Goal: Task Accomplishment & Management: Use online tool/utility

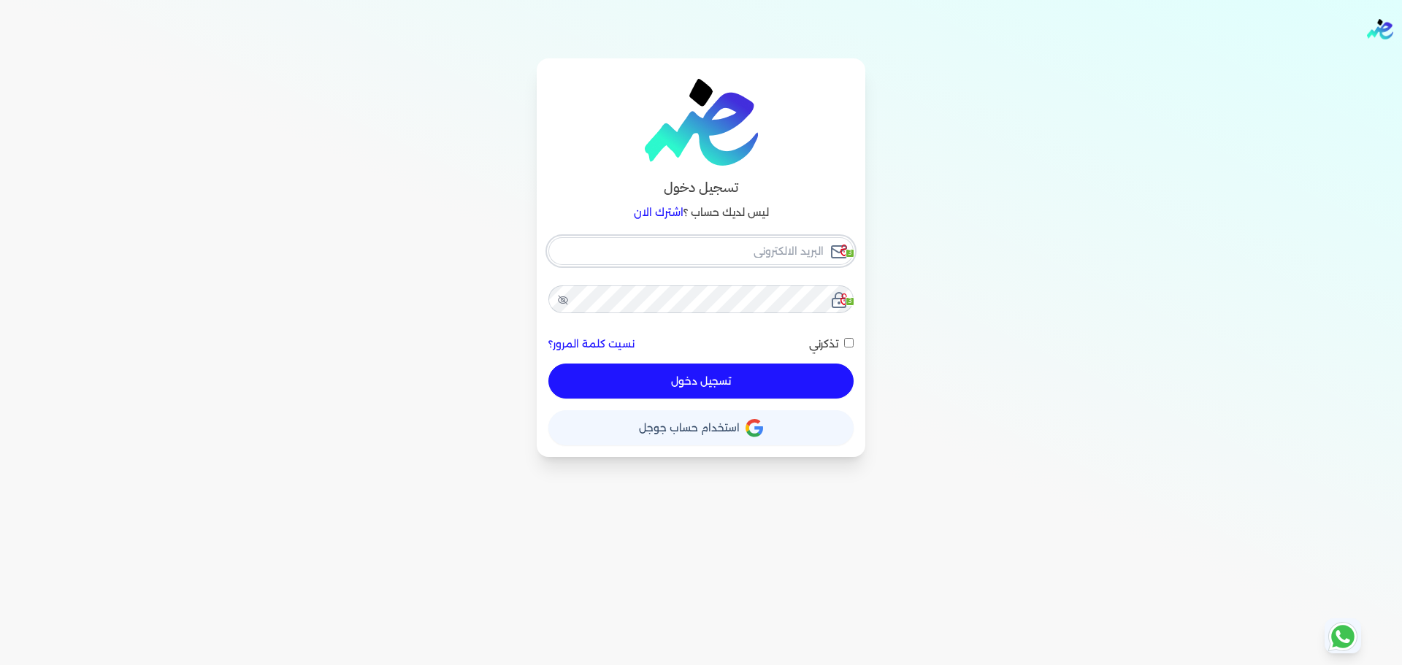
checkbox input "false"
type input "seattleadvanced@gmail.com"
drag, startPoint x: 763, startPoint y: 226, endPoint x: 767, endPoint y: 252, distance: 26.5
click at [767, 252] on div "تسجيل دخول ليس لديك حساب ؟ اشترك الان seattleadvanced@gmail.com 3 3 نسيت كلمة ا…" at bounding box center [701, 257] width 329 height 399
click at [767, 252] on input "seattleadvanced@gmail.com" at bounding box center [700, 251] width 305 height 28
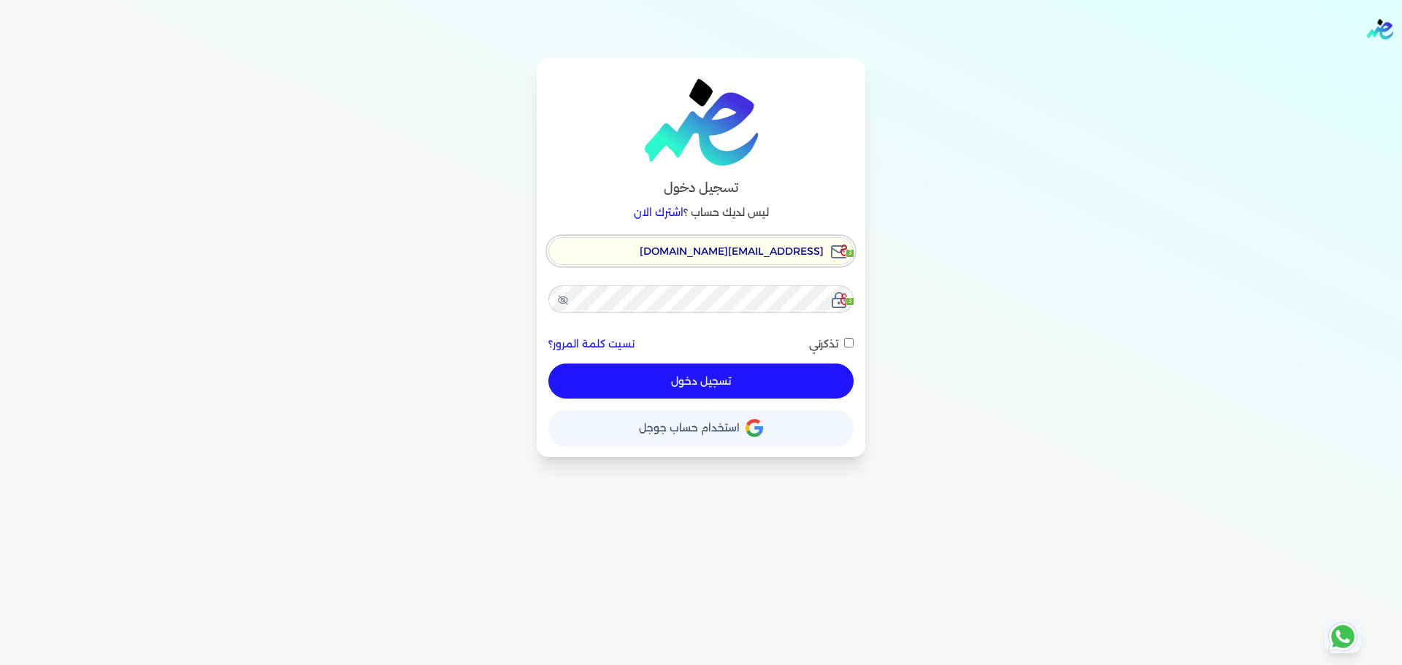
click at [767, 252] on input "seattleadvanced@gmail.com" at bounding box center [700, 251] width 305 height 28
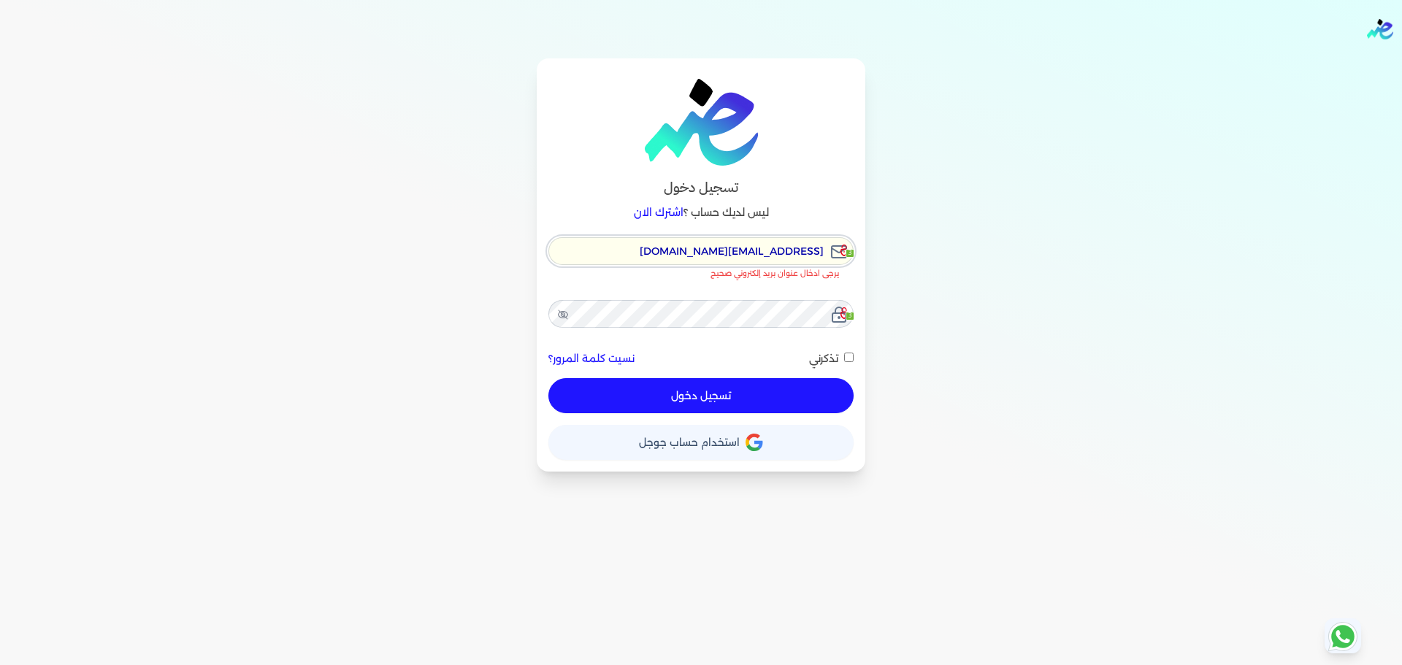
checkbox input "false"
type input "[EMAIL_ADDRESS][DOMAIN_NAME]"
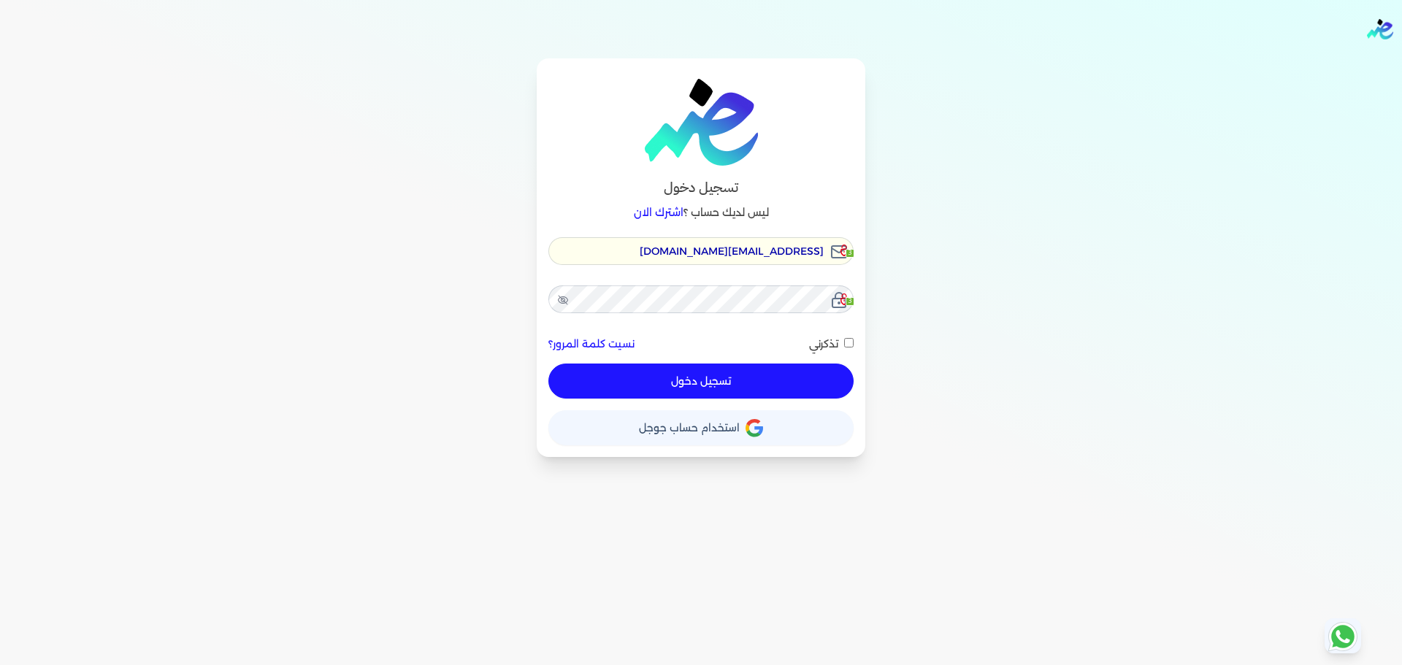
click at [667, 386] on button "تسجيل دخول" at bounding box center [700, 381] width 305 height 35
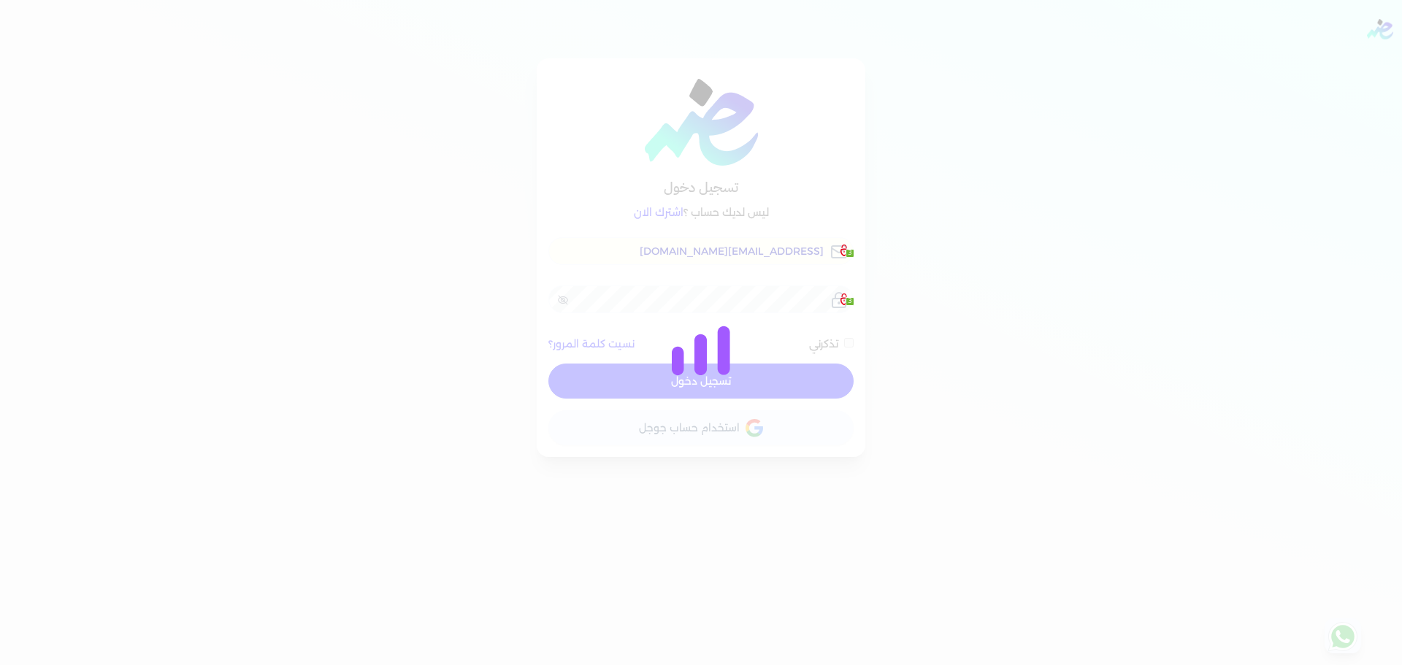
checkbox input "false"
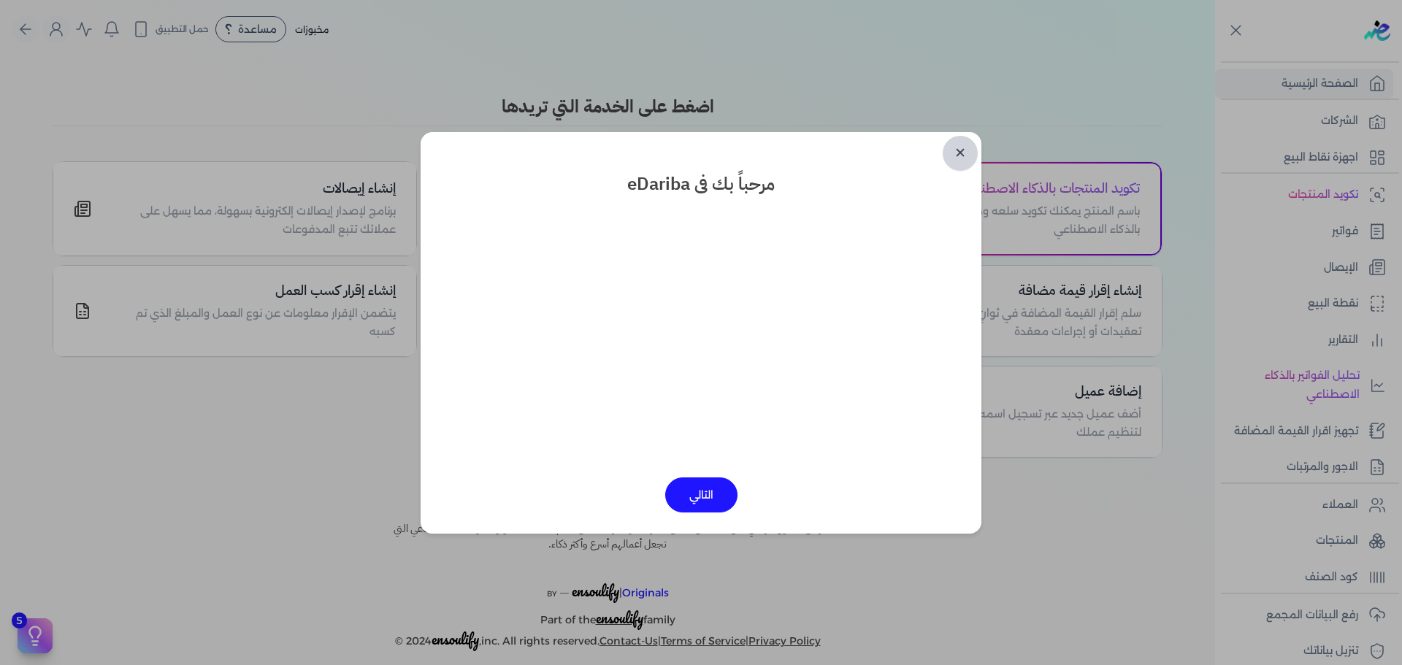
click at [956, 160] on link "✕" at bounding box center [960, 153] width 35 height 35
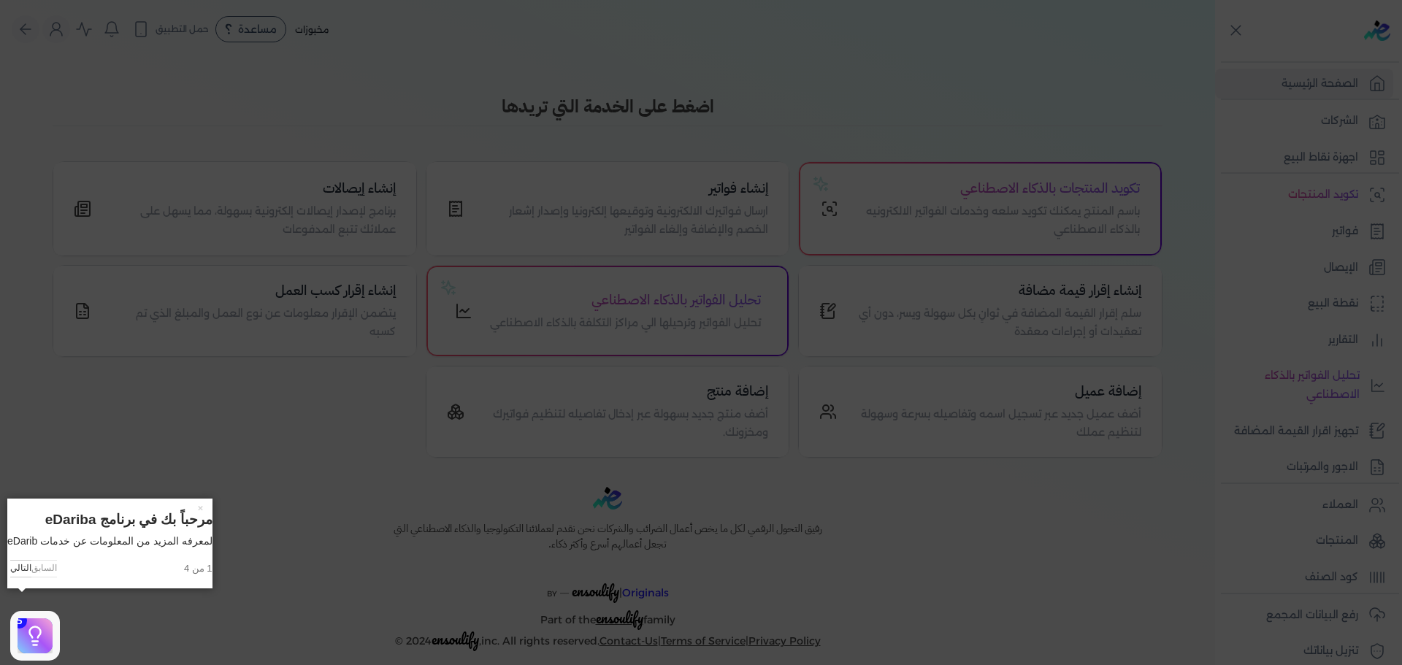
click at [956, 160] on icon at bounding box center [701, 332] width 1402 height 665
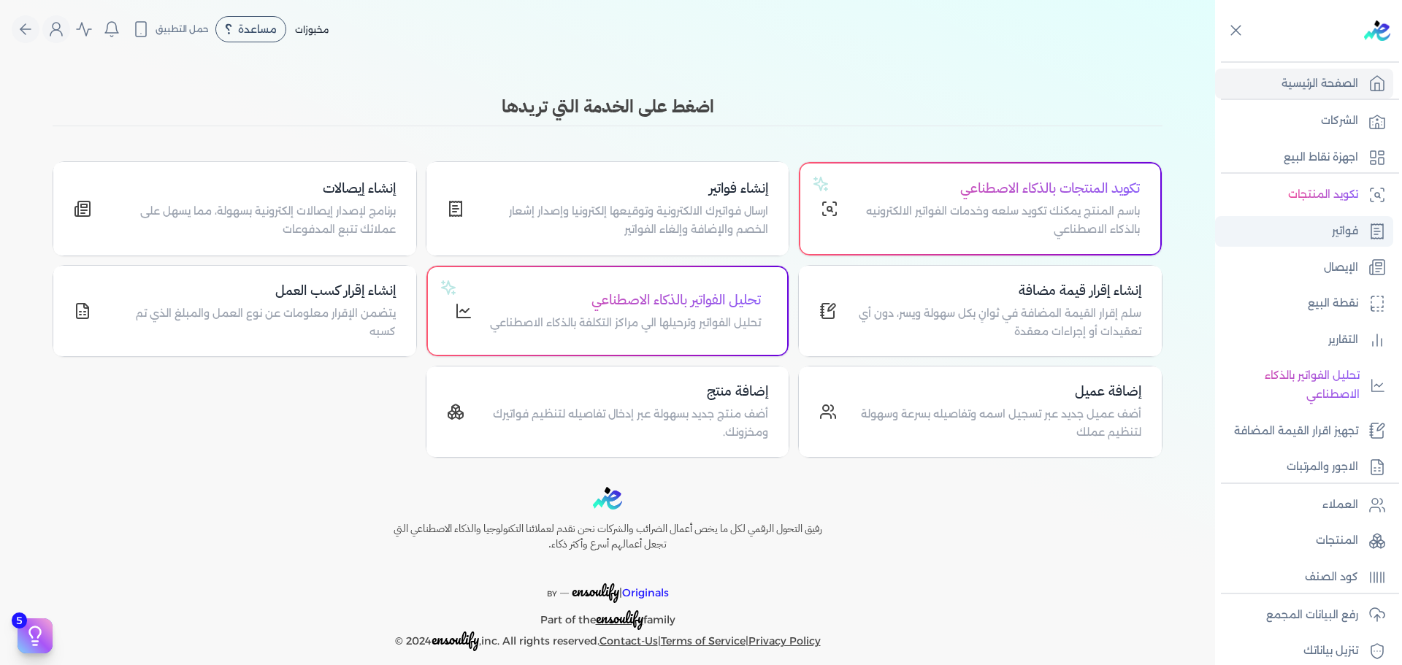
click at [1341, 237] on p "فواتير" at bounding box center [1345, 231] width 26 height 19
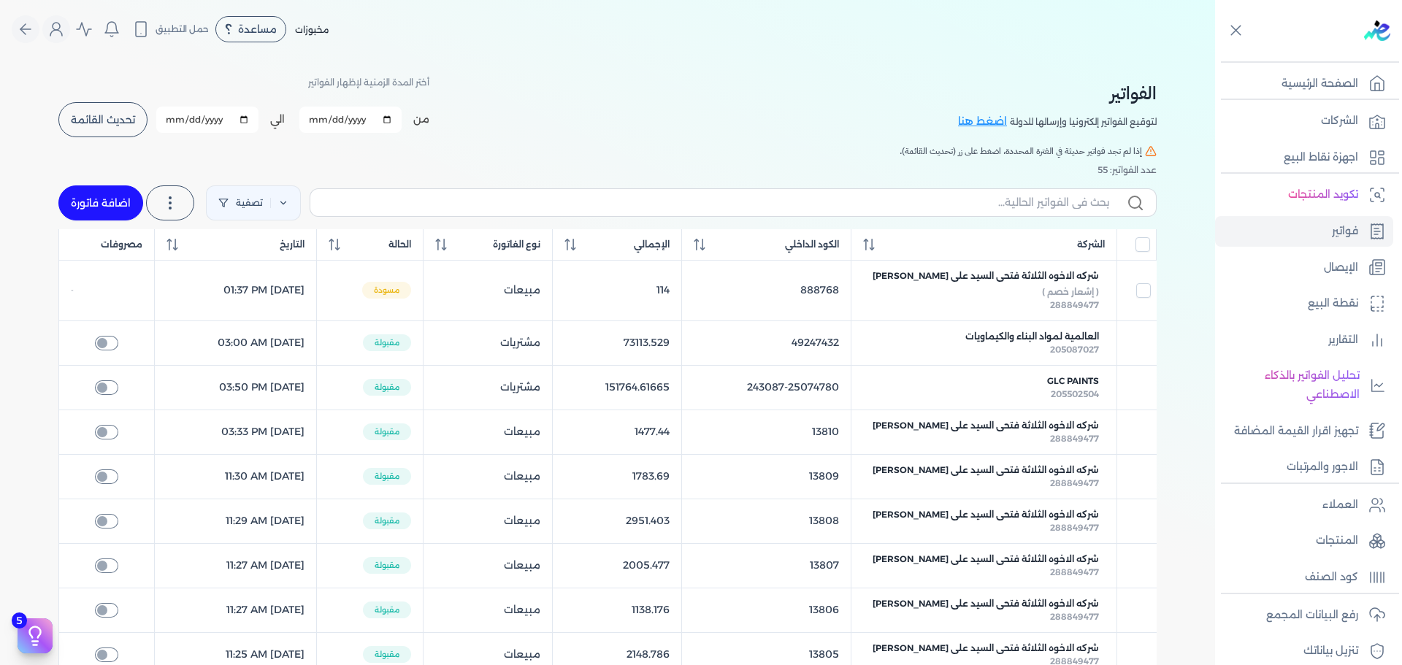
click at [137, 118] on button "تحديث القائمة" at bounding box center [102, 119] width 89 height 35
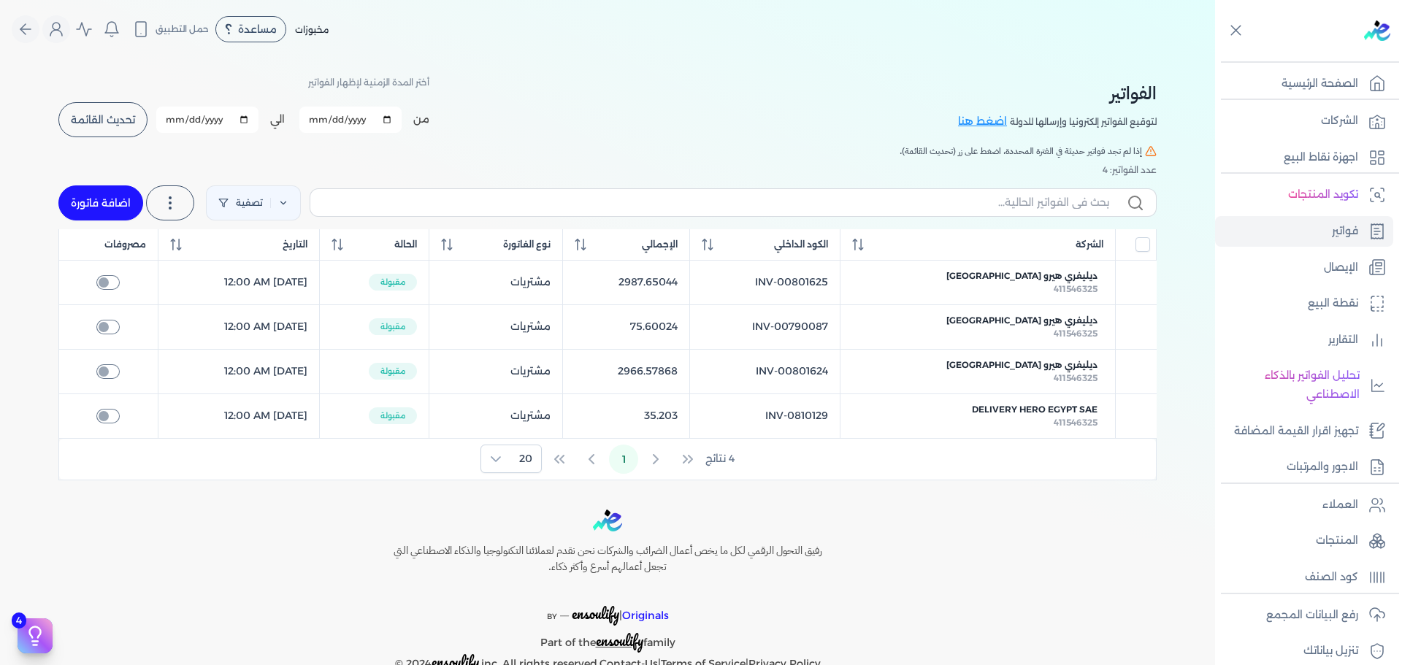
checkbox input "false"
click at [1363, 111] on link "الشركات" at bounding box center [1304, 121] width 178 height 31
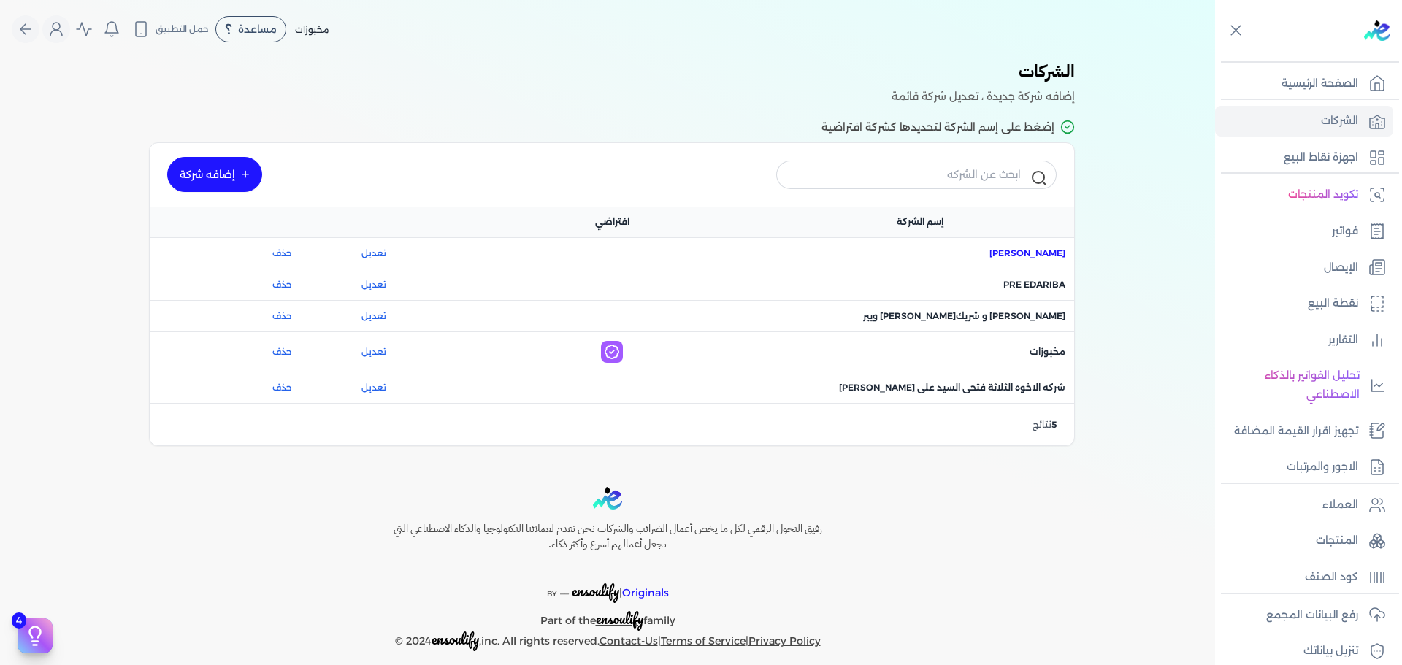
click at [1035, 257] on span "اسم الشركة : ماجد محمد عبدالعزيز علي" at bounding box center [1027, 253] width 76 height 13
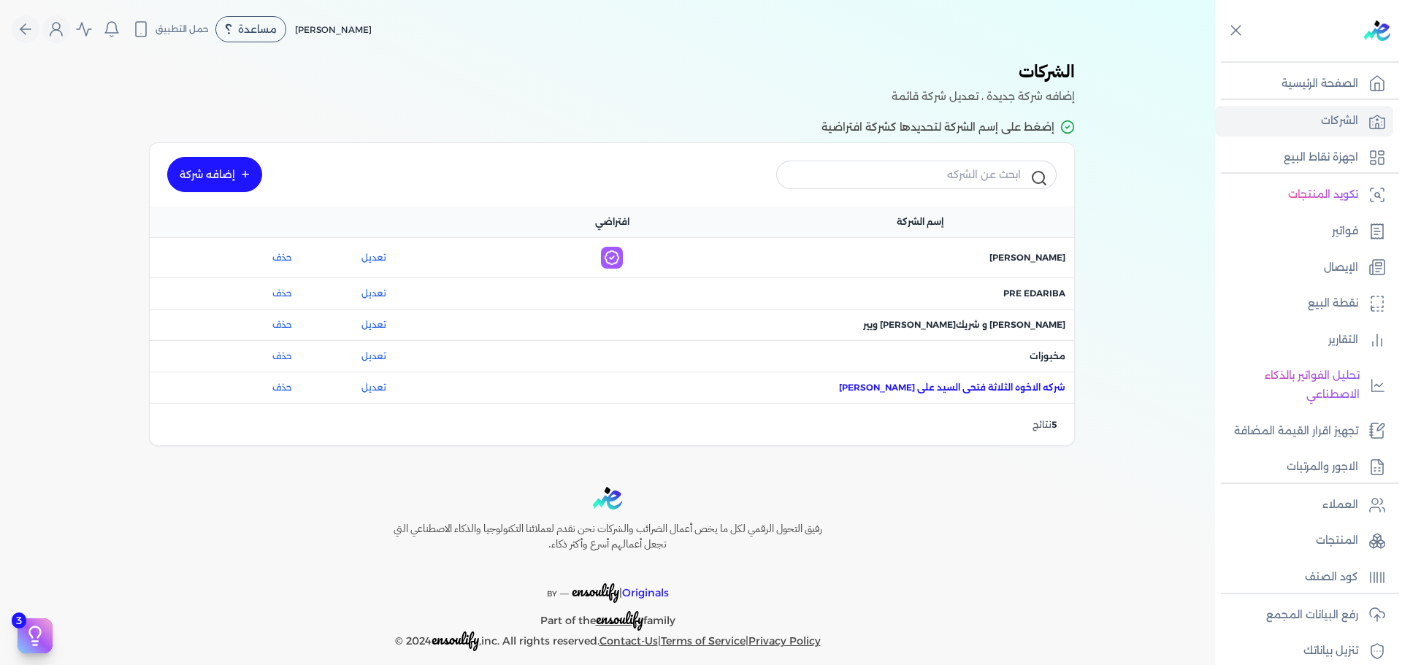
click at [1038, 391] on span "اسم الشركة : شركه الاخوه الثلاثة فتحى السيد على عمران وشركاه" at bounding box center [952, 387] width 226 height 13
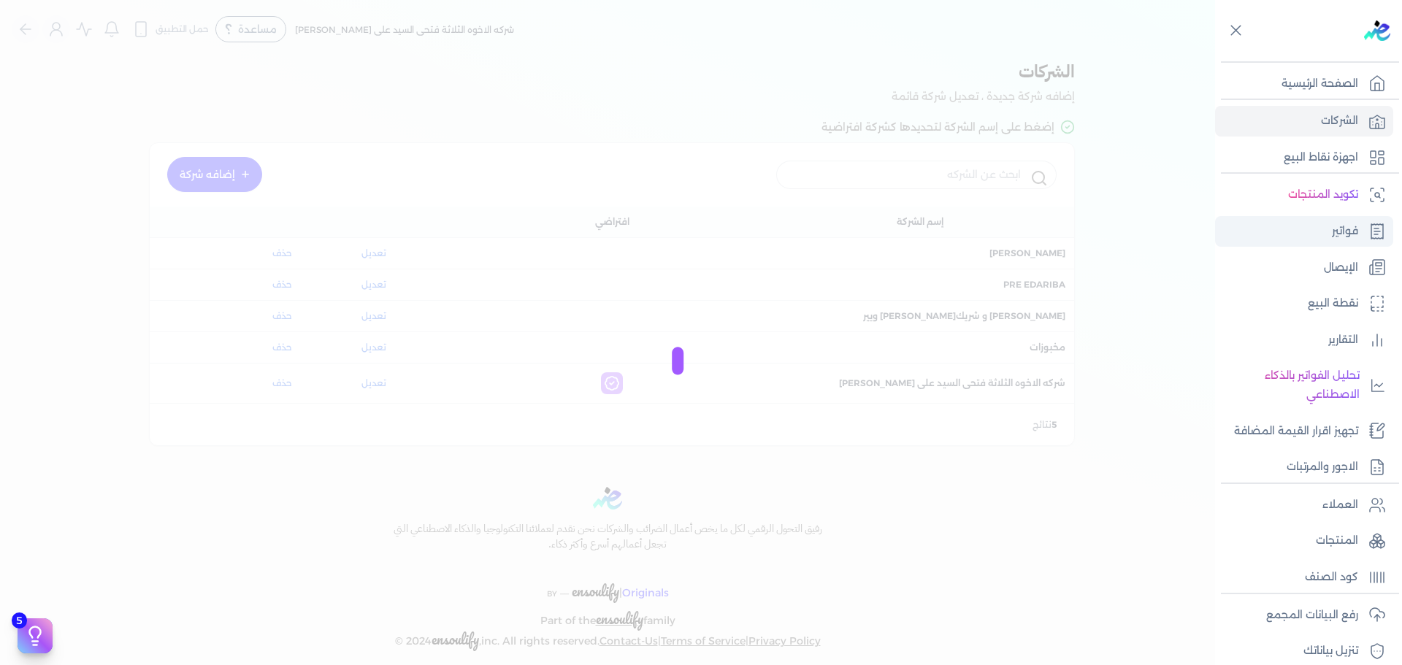
click at [1360, 232] on link "فواتير" at bounding box center [1304, 231] width 178 height 31
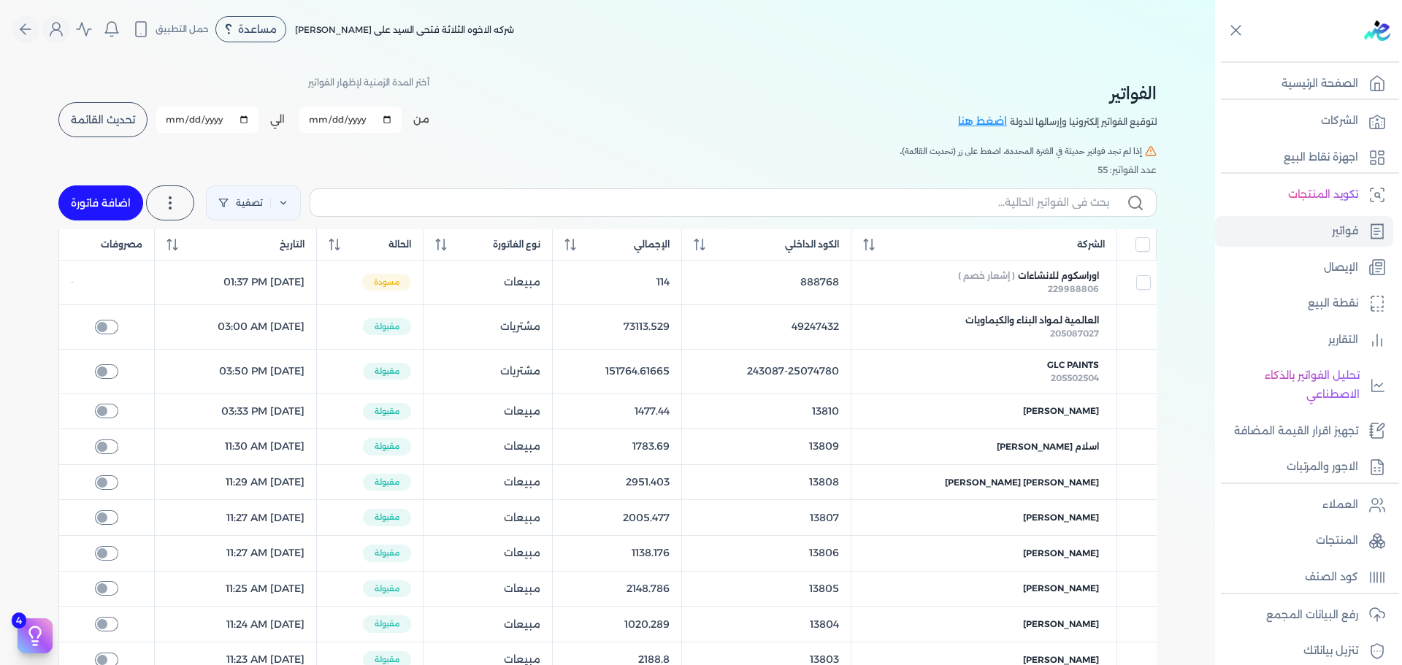
click at [107, 120] on span "تحديث القائمة" at bounding box center [103, 120] width 64 height 10
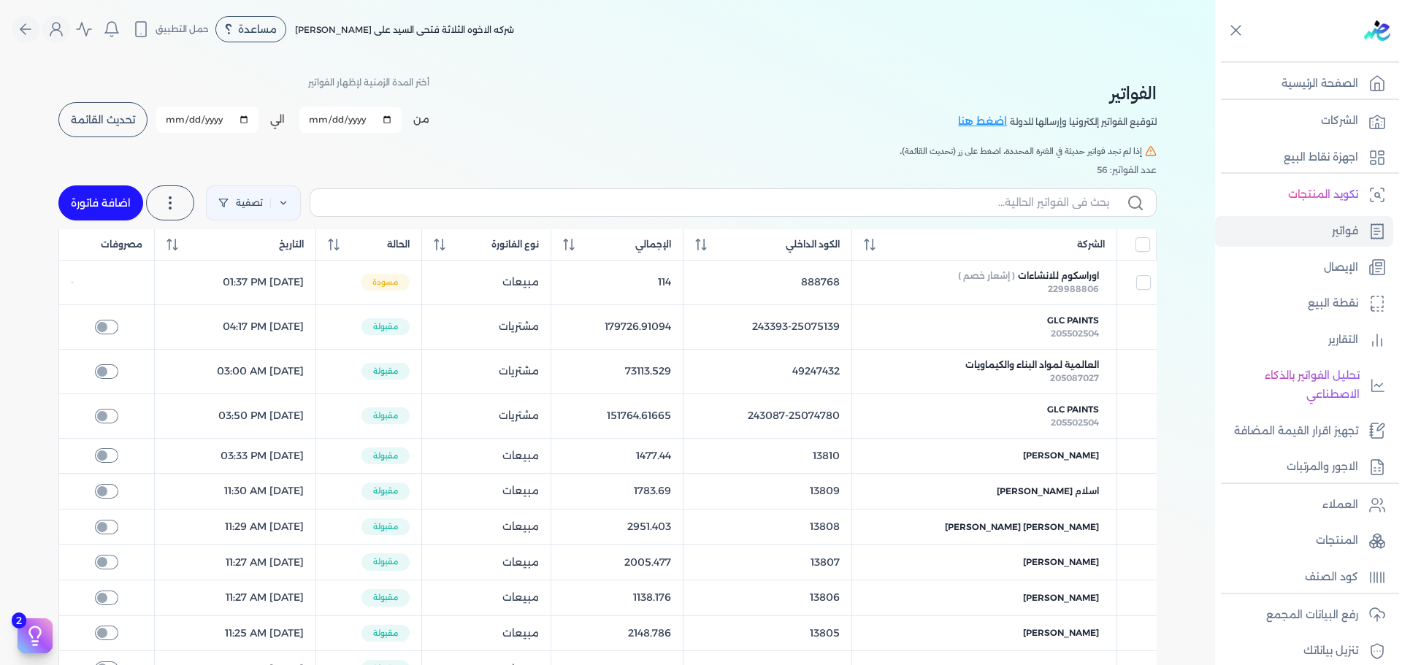
drag, startPoint x: 667, startPoint y: 180, endPoint x: 743, endPoint y: 541, distance: 369.4
click at [743, 541] on table "الشركة الكود الداخلي الإجمالي نوع الفاتورة الحالة التاريخ مصروفات اوراسكوم للان…" at bounding box center [607, 639] width 1098 height 821
click at [88, 115] on span "تحديث القائمة" at bounding box center [103, 120] width 64 height 10
click at [109, 120] on span "تحديث القائمة" at bounding box center [103, 120] width 64 height 10
click at [102, 122] on span "تحديث القائمة" at bounding box center [103, 120] width 64 height 10
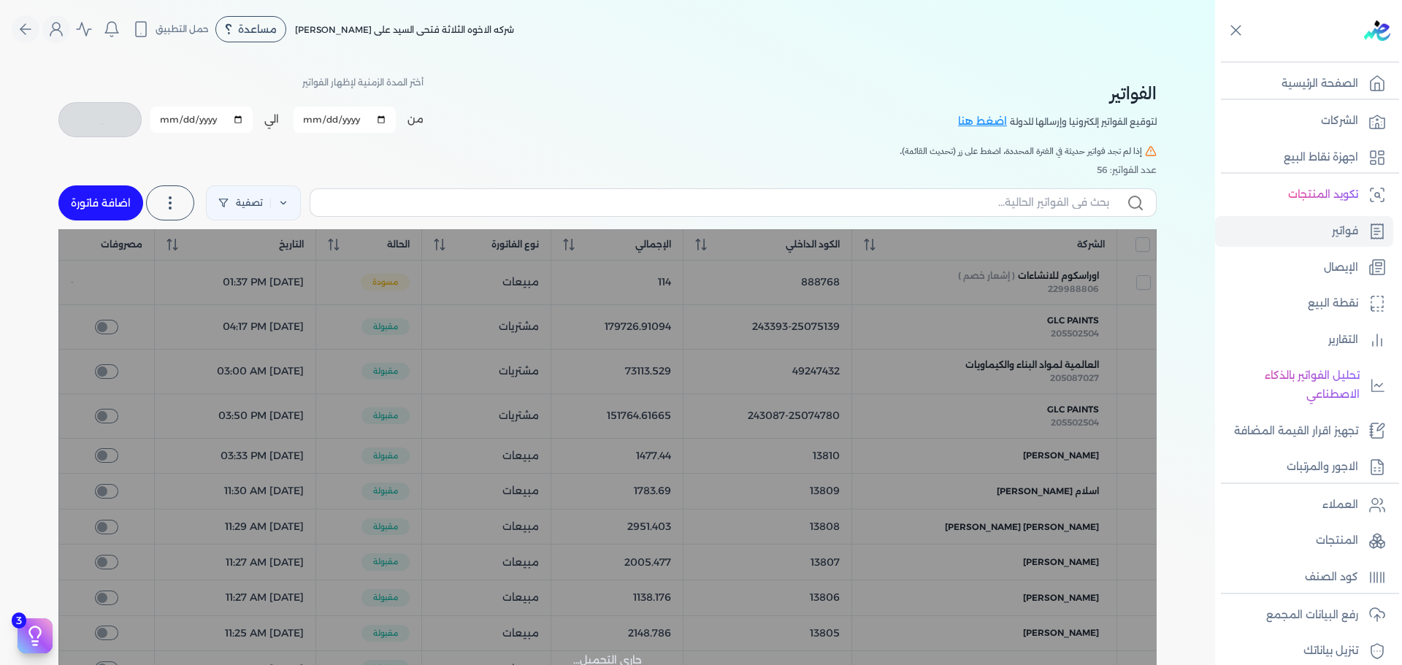
checkbox input "false"
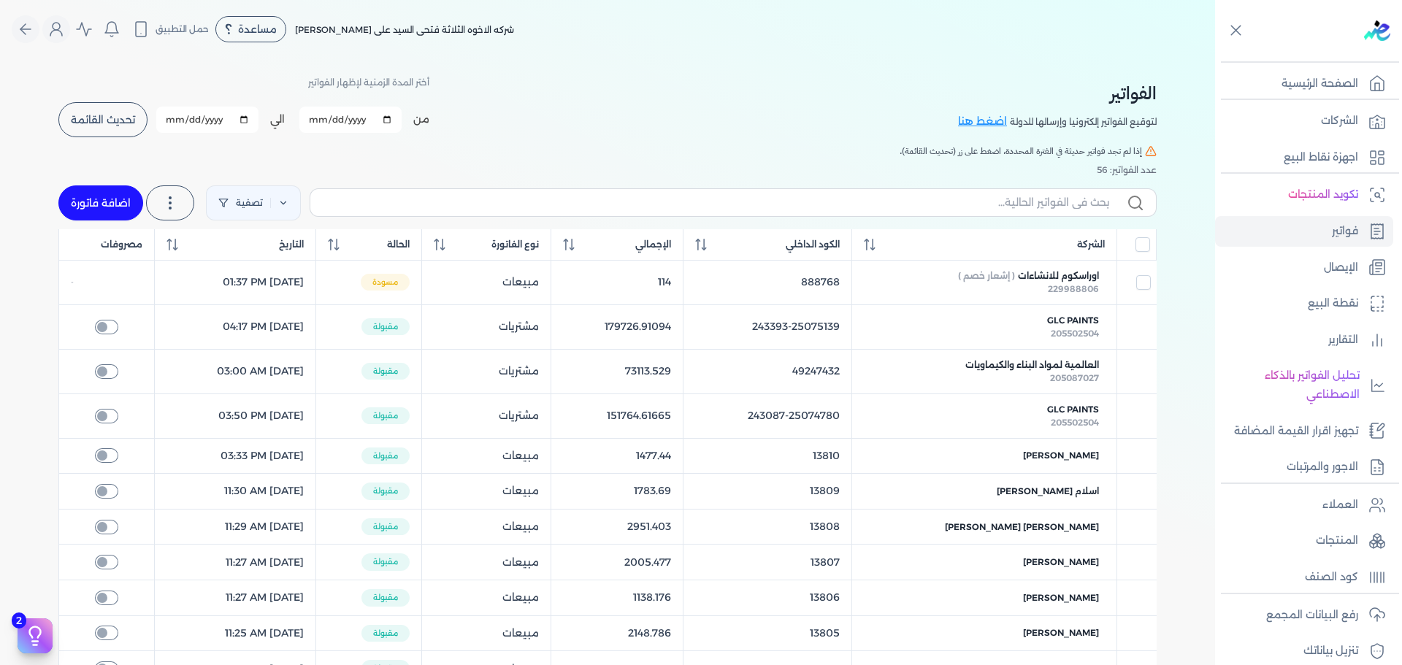
click at [106, 203] on link "اضافة فاتورة" at bounding box center [100, 202] width 85 height 35
select select "EGP"
select select "B"
select select "EGS"
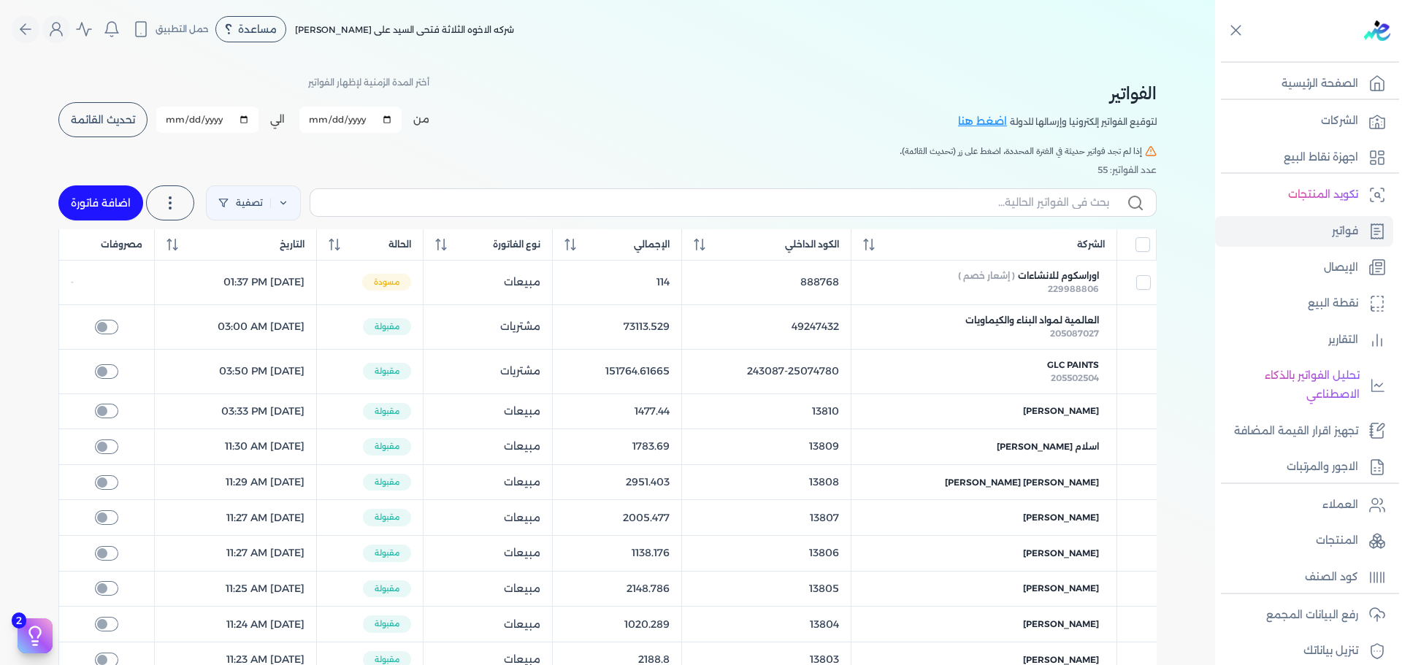
click at [112, 122] on span "تحديث القائمة" at bounding box center [103, 120] width 64 height 10
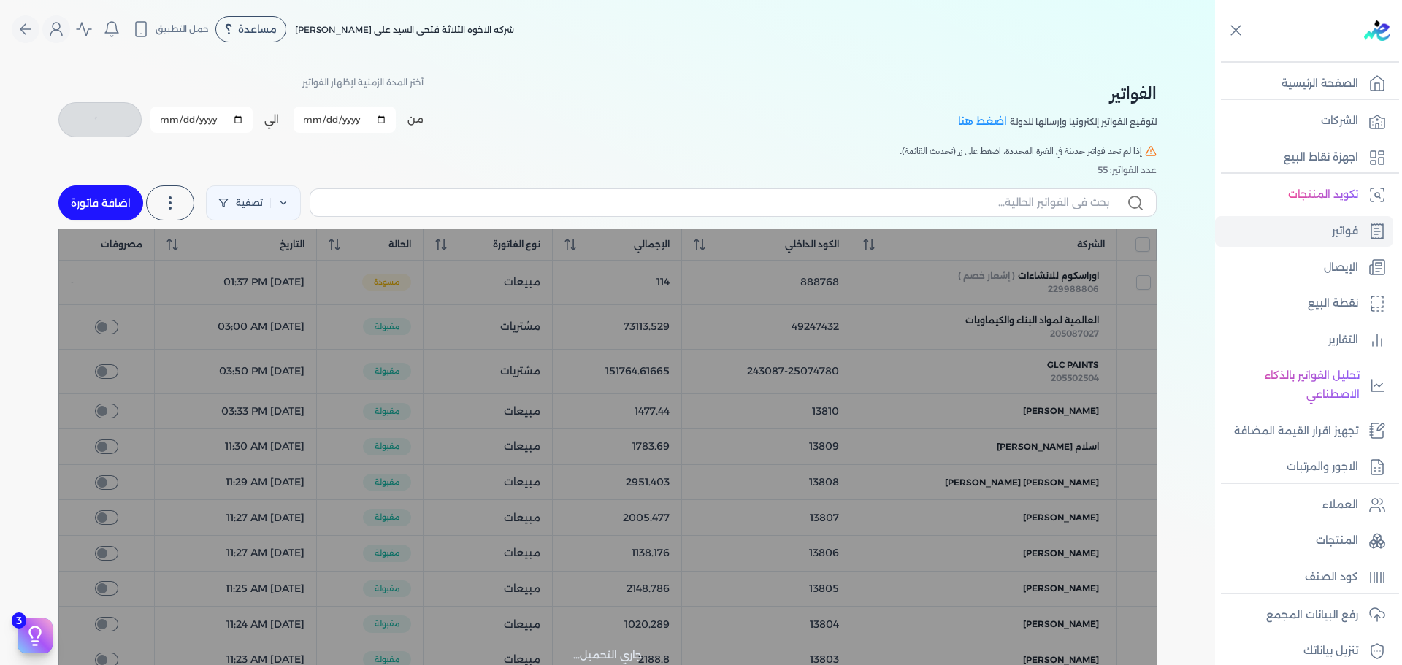
checkbox input "false"
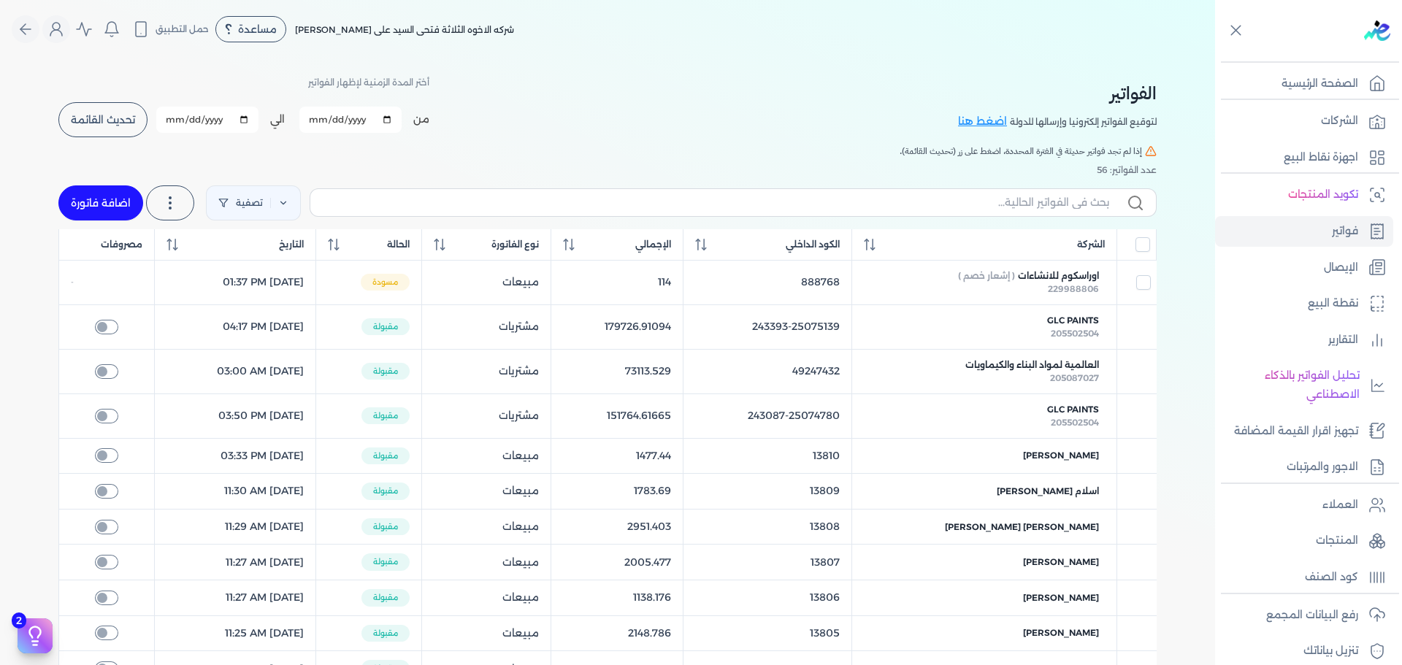
click at [85, 120] on span "تحديث القائمة" at bounding box center [103, 120] width 64 height 10
click at [410, 241] on span "الحالة" at bounding box center [398, 244] width 23 height 13
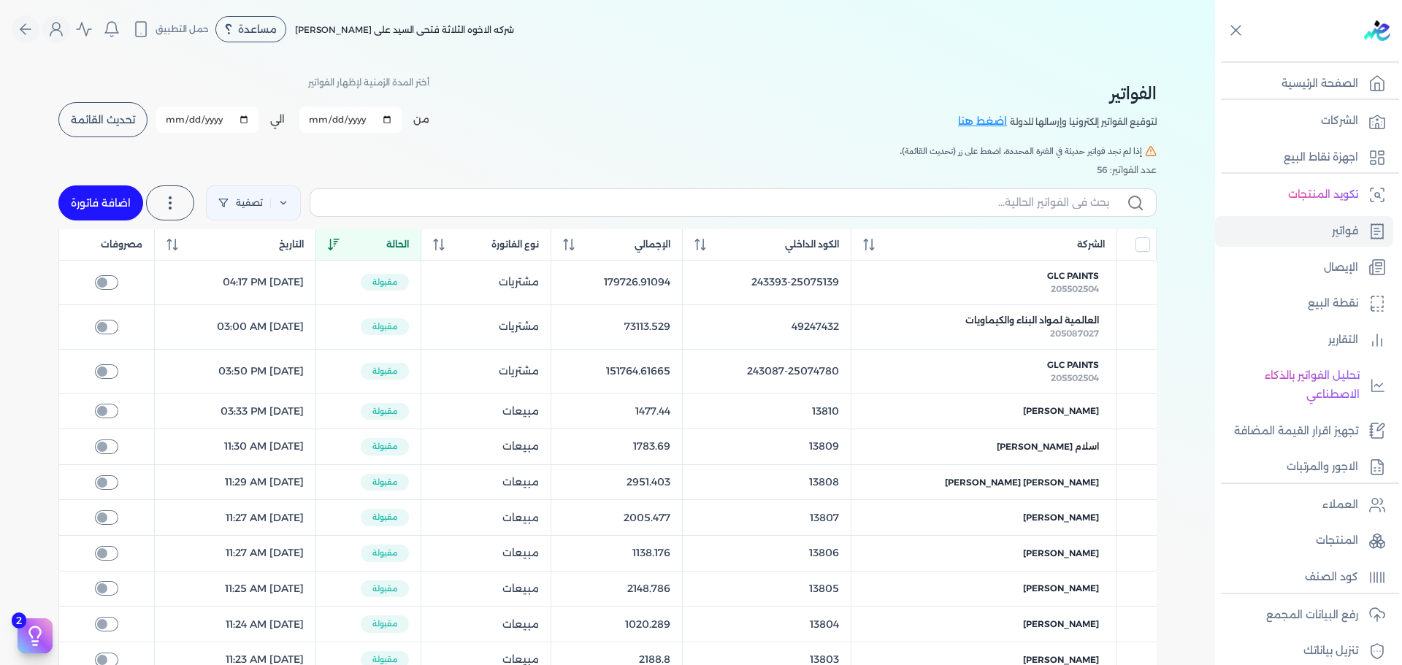
click at [409, 241] on span "الحالة" at bounding box center [397, 244] width 23 height 13
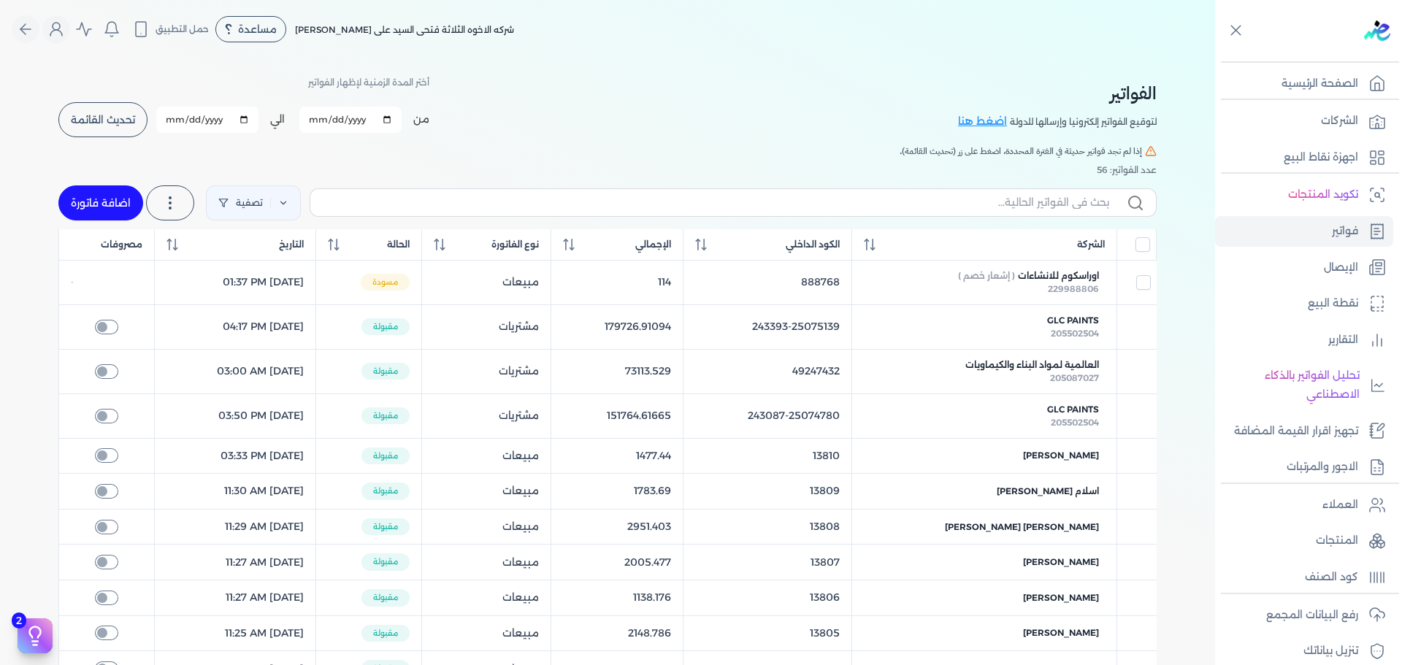
click at [95, 110] on button "تحديث القائمة" at bounding box center [102, 119] width 89 height 35
click at [709, 125] on div "الفواتير لتوقيع الفواتير إلكترونيا وإرسالها للدولة اضغط هنا أختر المدة الزمنية …" at bounding box center [607, 106] width 1098 height 66
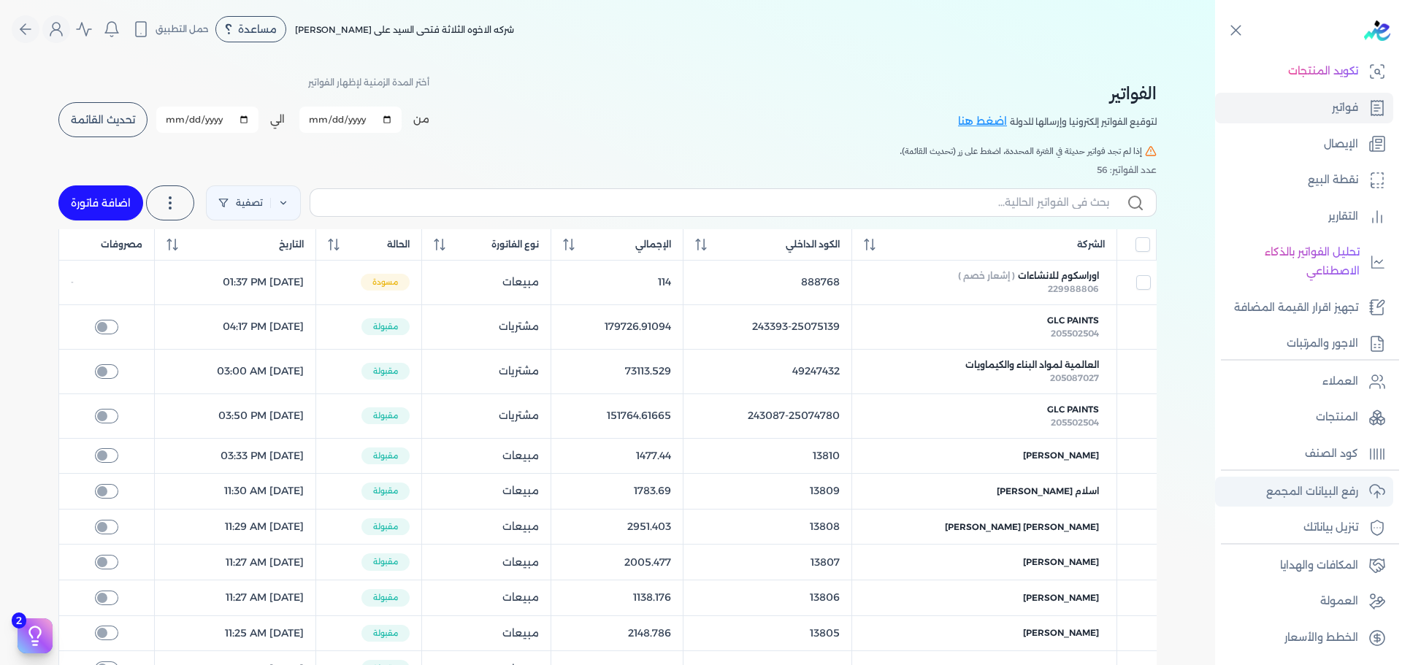
click at [1320, 492] on p "رفع البيانات المجمع" at bounding box center [1312, 492] width 92 height 19
click at [102, 123] on span "تحديث القائمة" at bounding box center [103, 120] width 64 height 10
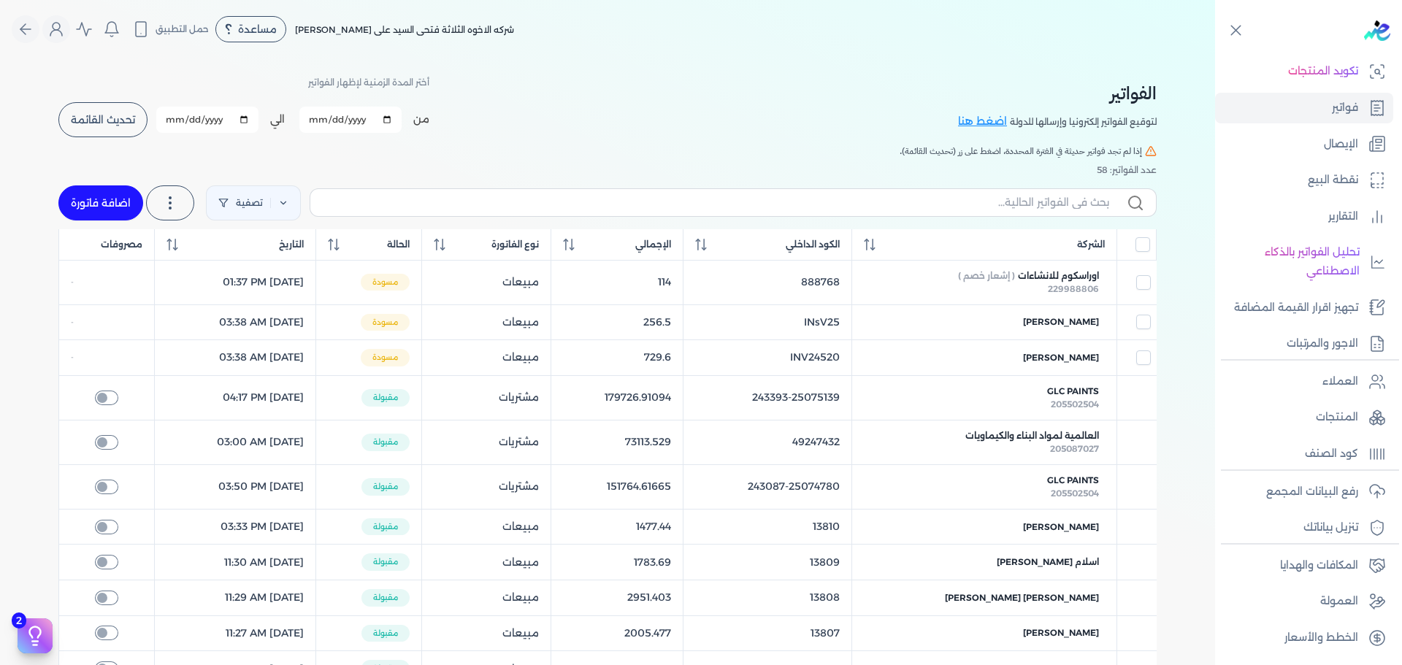
click at [82, 115] on span "تحديث القائمة" at bounding box center [103, 120] width 64 height 10
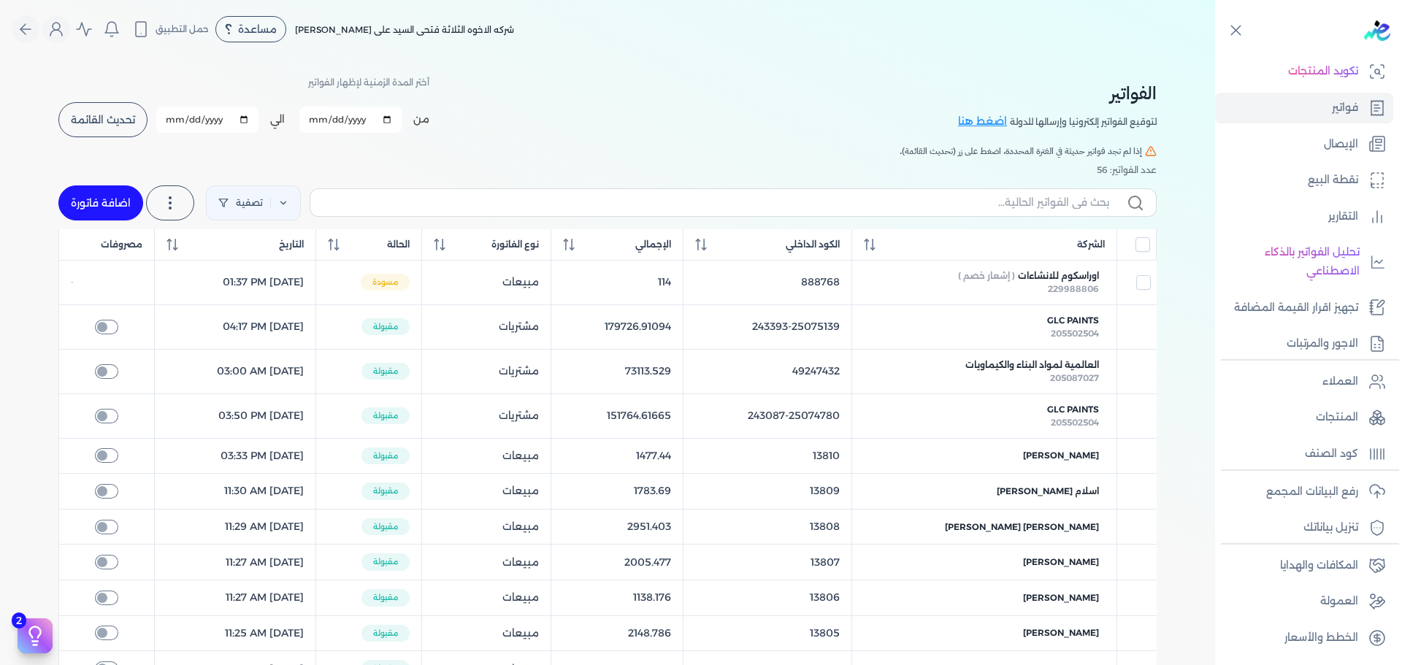
checkbox input "false"
click at [1315, 505] on link "رفع البيانات المجمع" at bounding box center [1304, 492] width 178 height 31
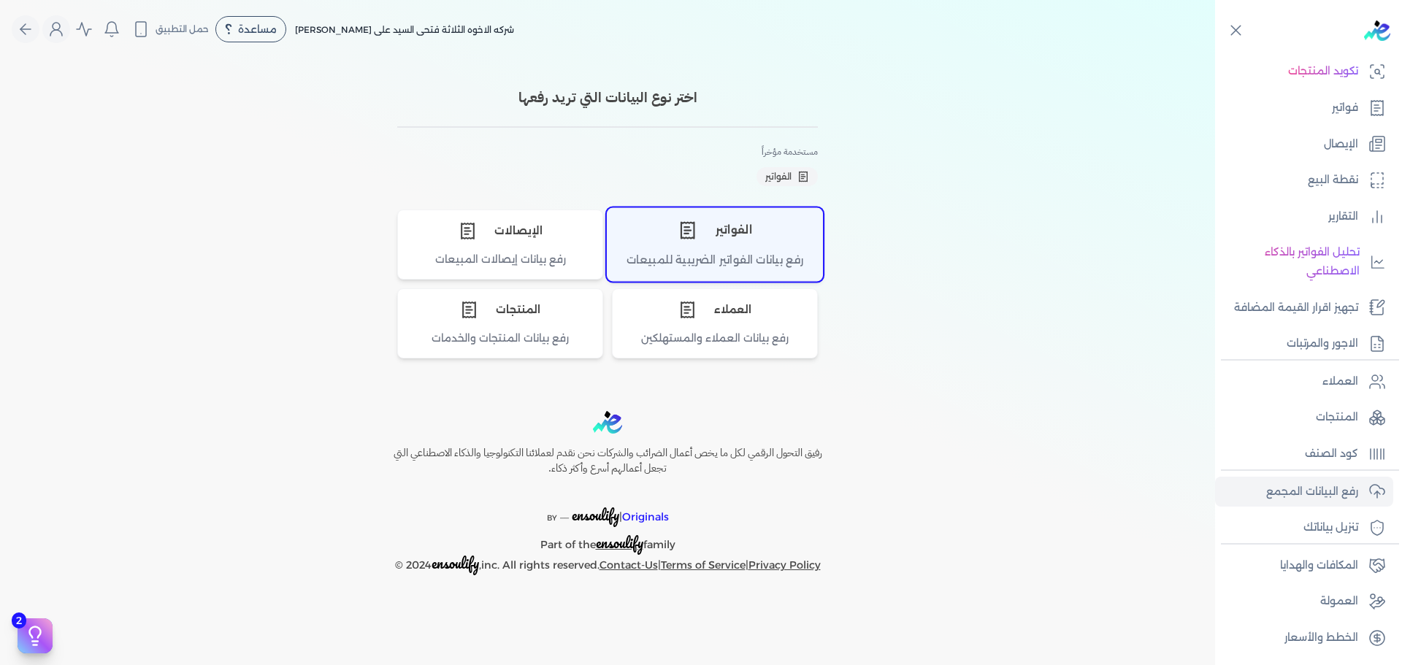
click at [735, 253] on div "رفع بيانات الفواتير الضريبية للمبيعات" at bounding box center [715, 266] width 215 height 28
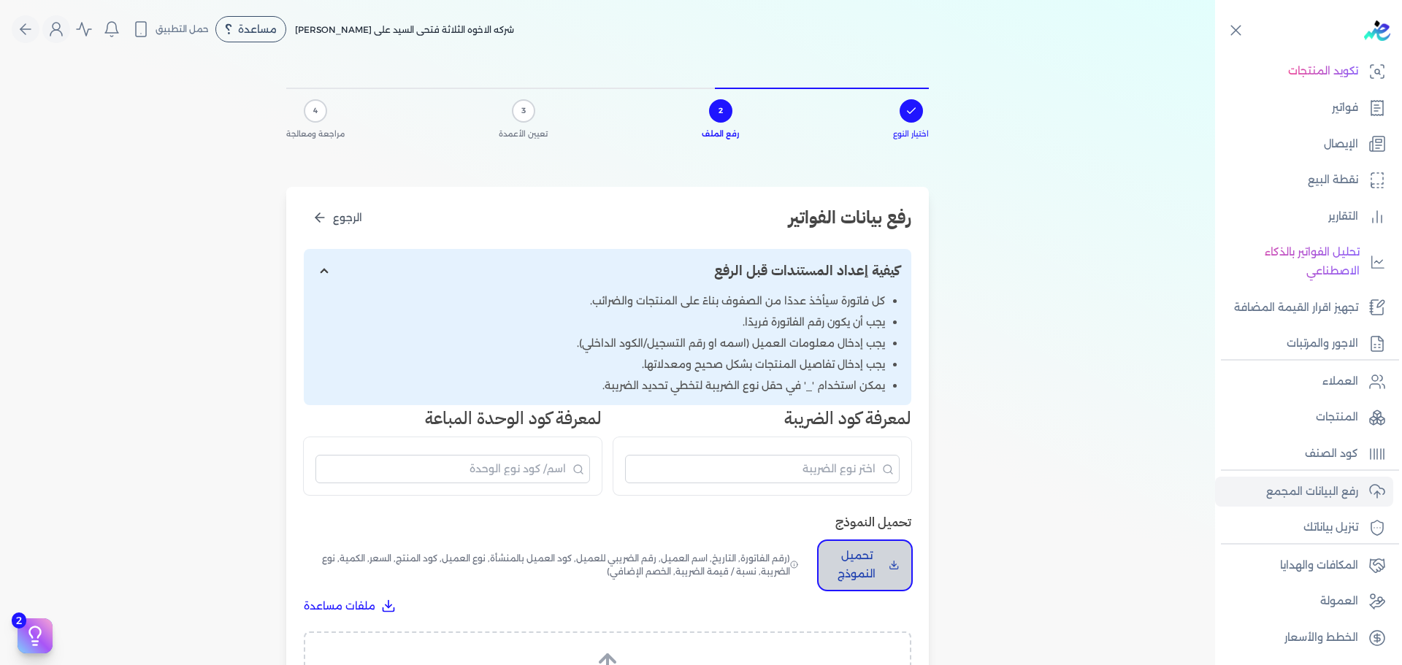
click at [881, 551] on p "تحميل النموذج" at bounding box center [856, 565] width 53 height 37
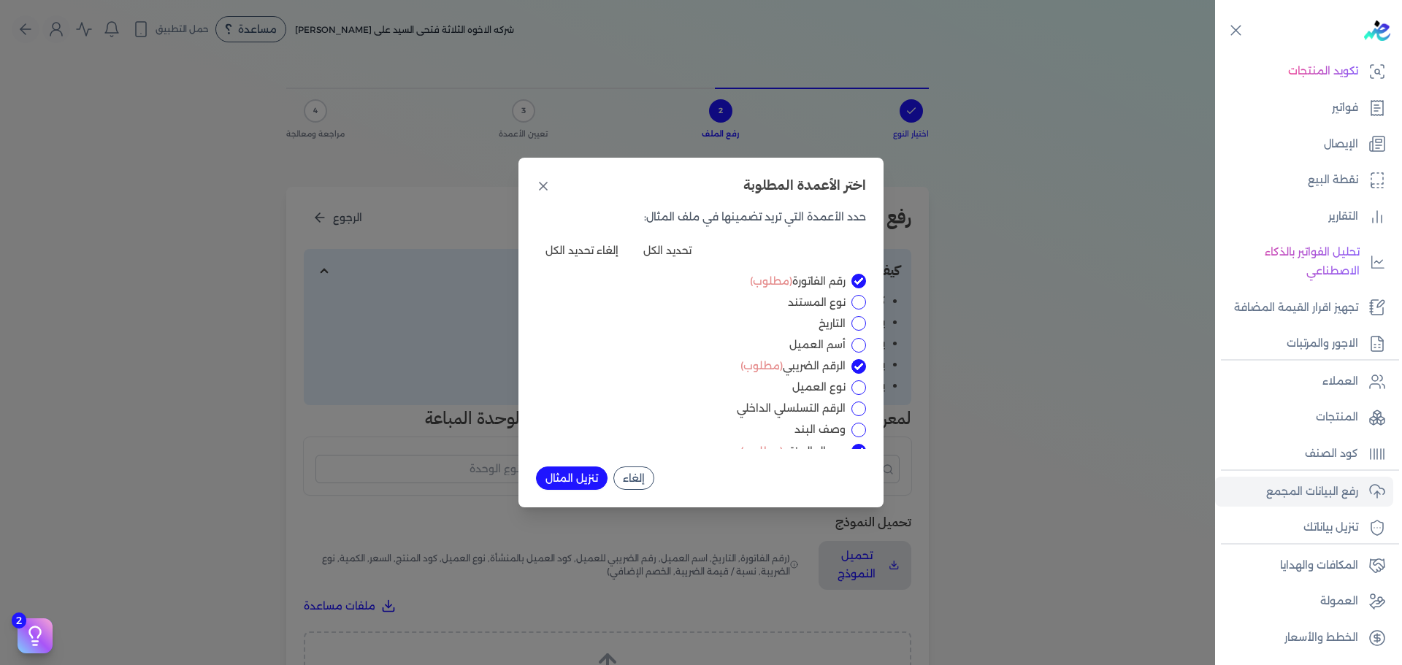
click at [856, 322] on div "التاريخ" at bounding box center [701, 323] width 330 height 15
click at [856, 322] on input "التاريخ" at bounding box center [858, 323] width 15 height 15
checkbox input "true"
click at [572, 482] on button "تنزيل المثال" at bounding box center [572, 478] width 72 height 23
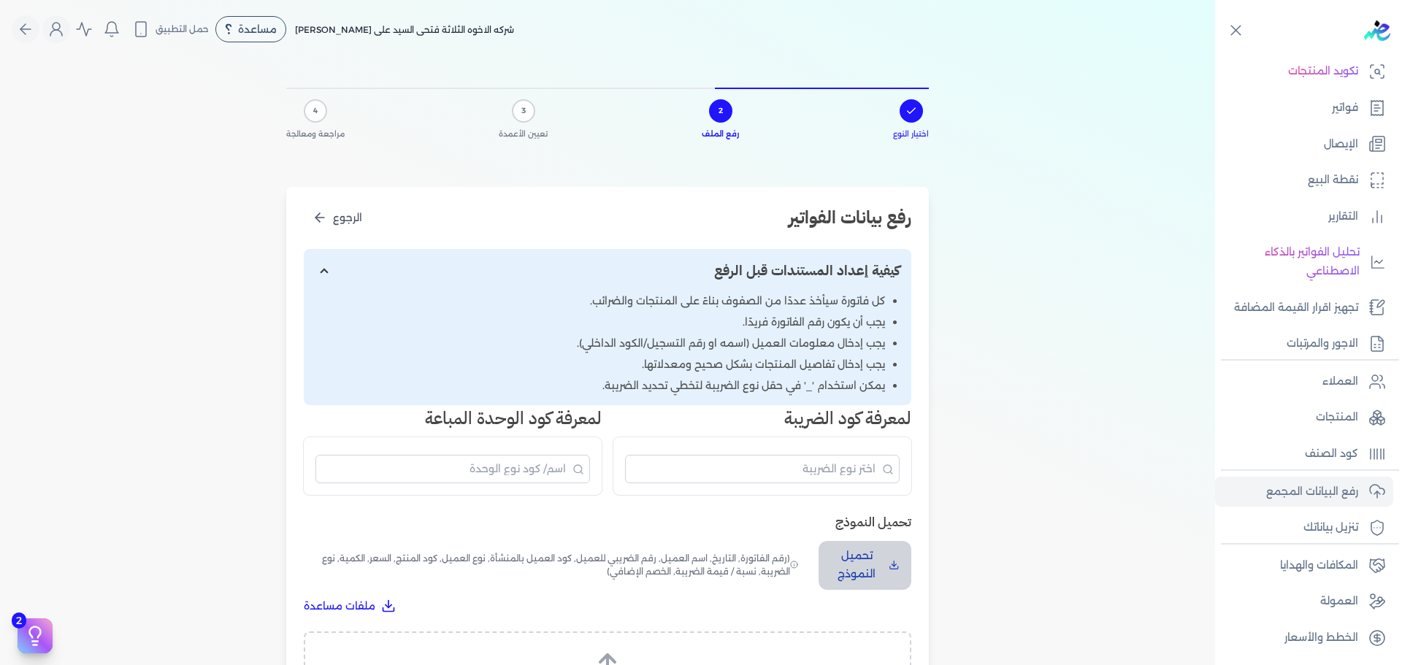
scroll to position [273, 0]
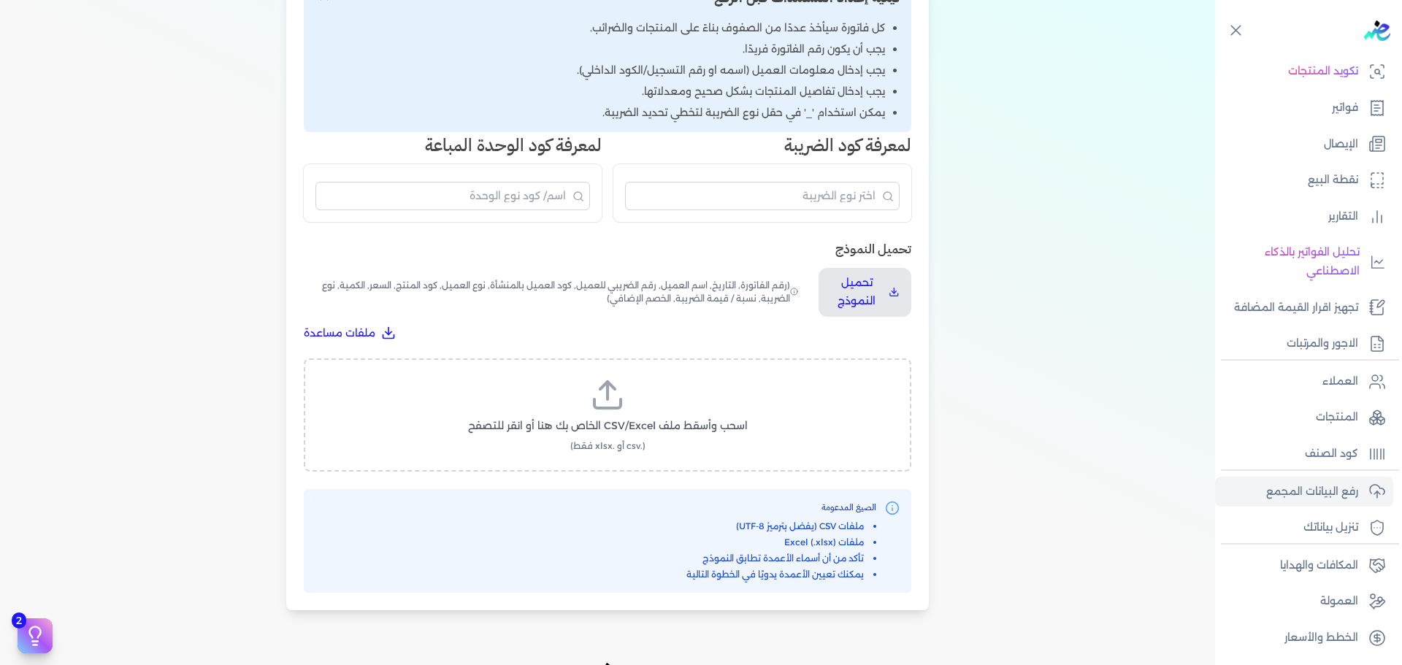
click at [580, 378] on label "اسحب وأسقط ملف CSV/Excel الخاص بك هنا أو انقر للتصفح (.csv أو .xlsx فقط)" at bounding box center [608, 415] width 570 height 75
click at [0, 0] on input "اسحب وأسقط ملف CSV/Excel الخاص بك هنا أو انقر للتصفح (.csv أو .xlsx فقط)" at bounding box center [0, 0] width 0 height 0
click at [648, 451] on button "تحميل الملف" at bounding box center [643, 439] width 102 height 27
select select "رقم الفاتورة"
select select "التاريخ"
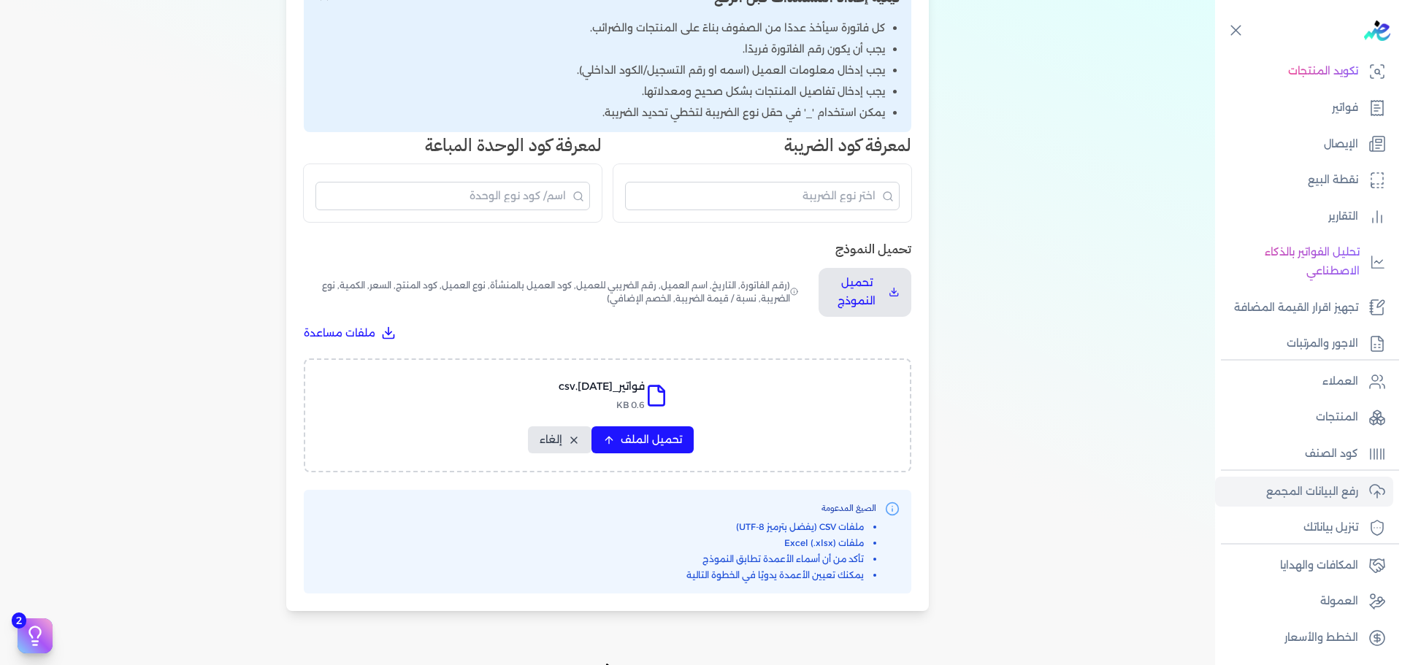
select select "سيريال المنتج"
select select "الكمية"
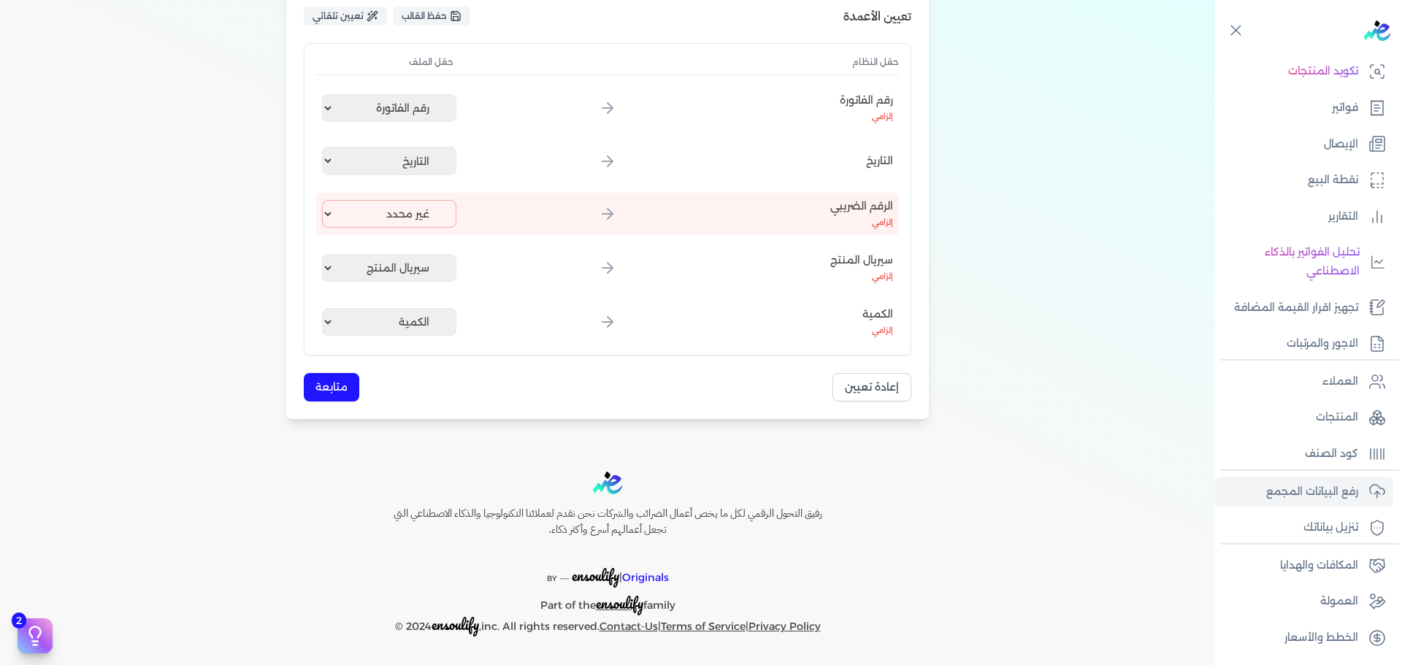
scroll to position [242, 0]
click at [378, 190] on div "رقم الفاتورة إلزامي غير محدد رقم الفاتورة نوع المستند التاريخ أسم العميل وصف ال…" at bounding box center [607, 215] width 583 height 256
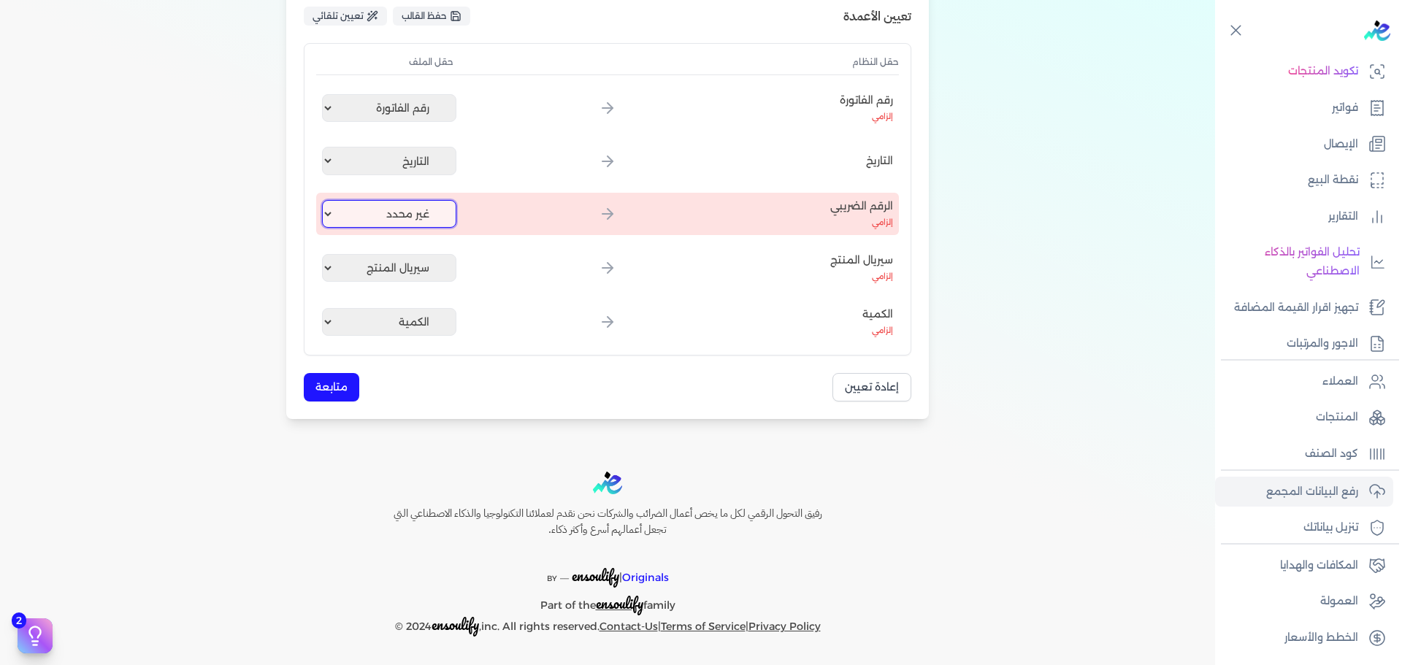
click at [380, 200] on select "غير محدد رقم الفاتورة نوع المستند التاريخ أسم العميل وصف البند سيريال المنتج نو…" at bounding box center [389, 214] width 134 height 28
select select
click at [325, 201] on select "غير محدد رقم الفاتورة نوع المستند التاريخ أسم العميل وصف البند سيريال المنتج نو…" at bounding box center [389, 214] width 134 height 28
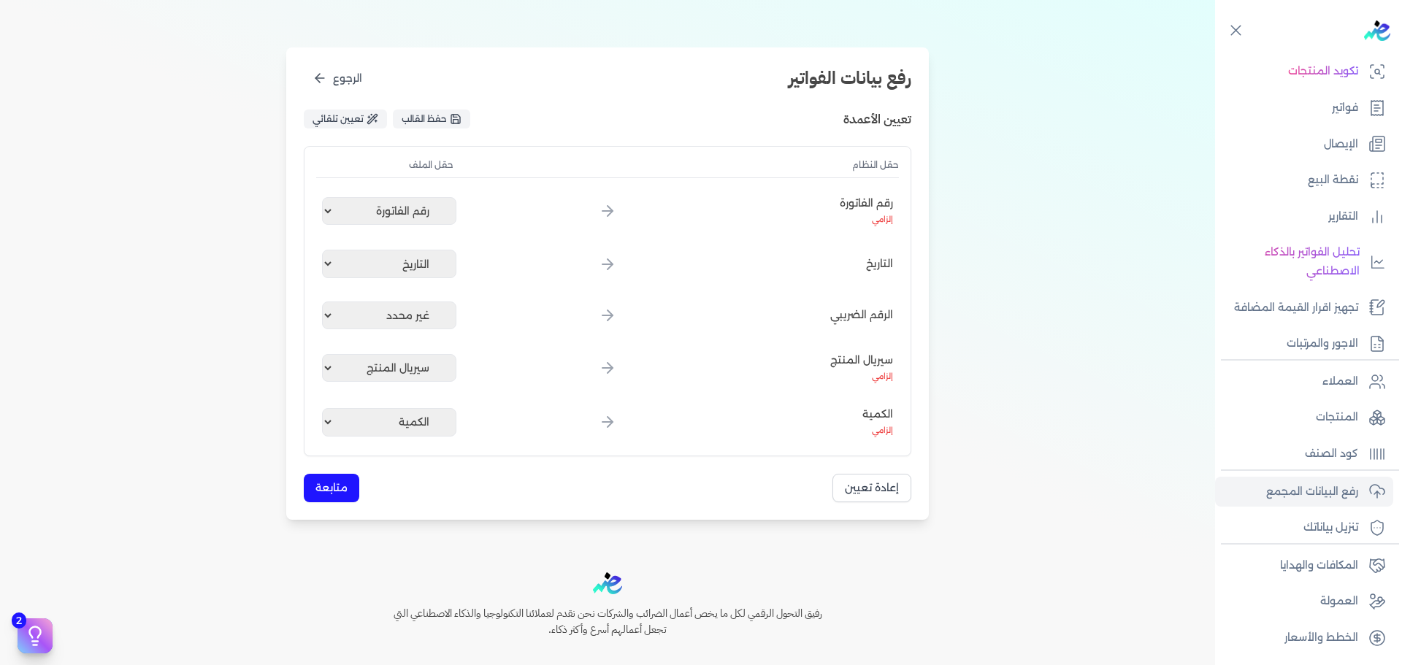
scroll to position [137, 0]
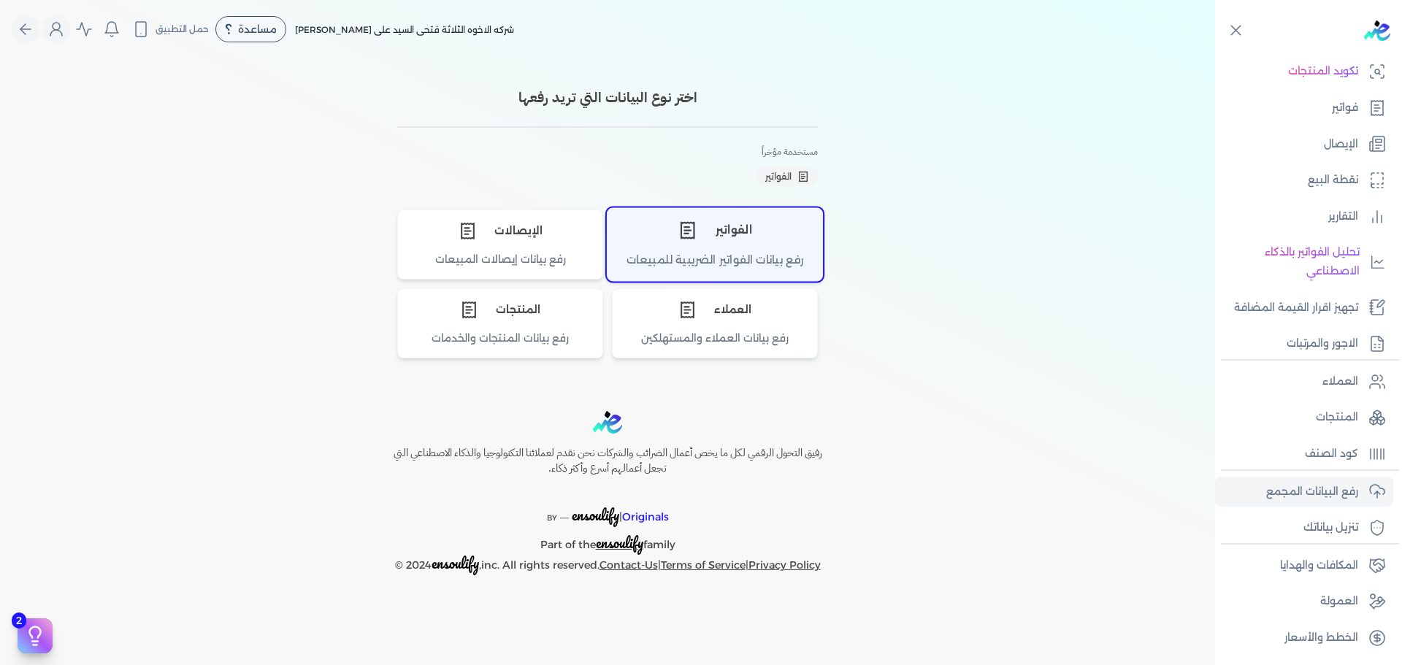
click at [778, 242] on div "الفواتير" at bounding box center [715, 230] width 215 height 44
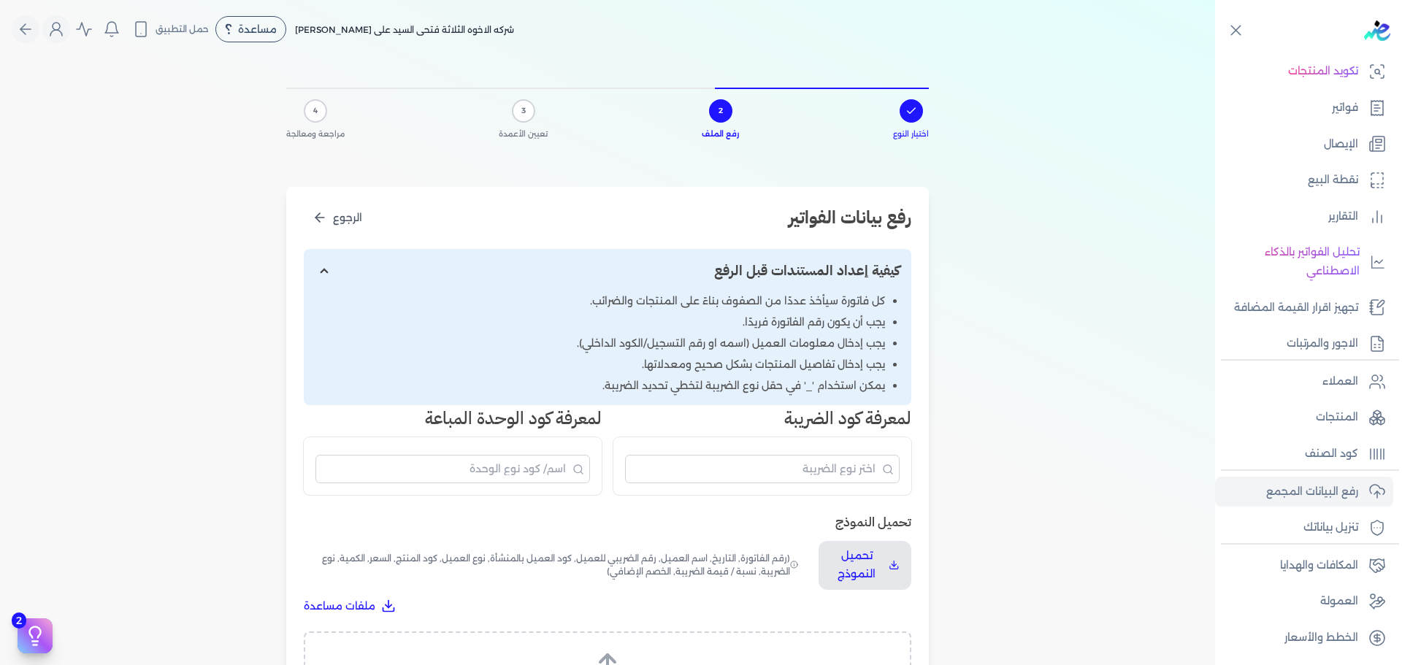
scroll to position [264, 0]
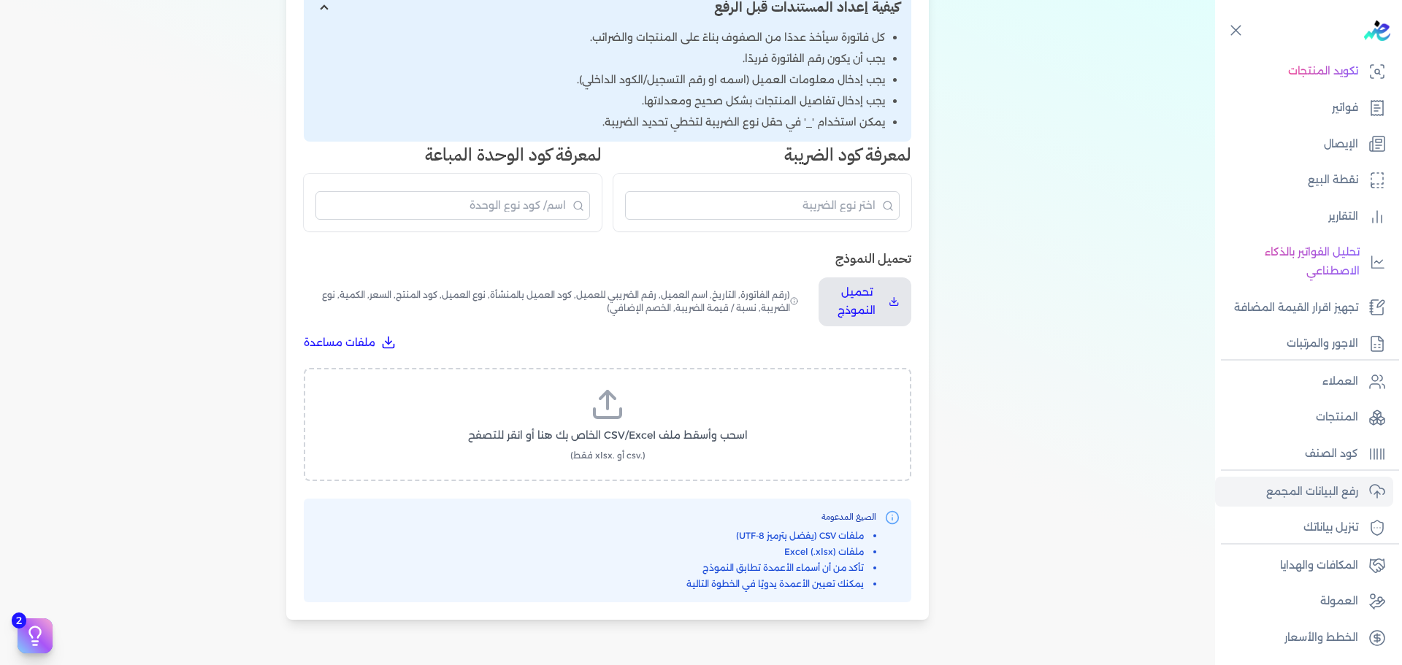
click at [616, 404] on icon at bounding box center [607, 404] width 35 height 35
click at [0, 0] on input "اسحب وأسقط ملف CSV/Excel الخاص بك هنا أو انقر للتصفح (.csv أو .xlsx فقط)" at bounding box center [0, 0] width 0 height 0
click at [646, 448] on span "تحميل الملف" at bounding box center [651, 449] width 61 height 15
select select "رقم الفاتورة"
select select "نوع المستند"
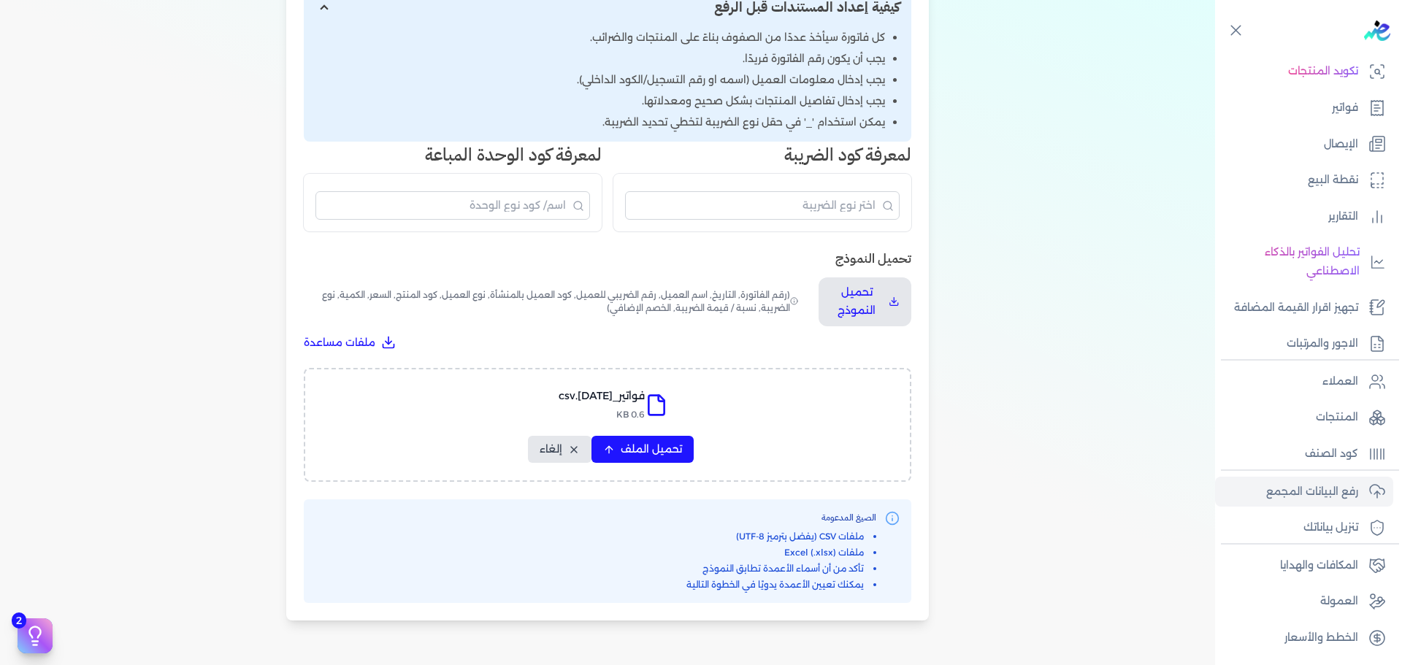
select select "التاريخ"
select select "أسم العميل"
select select "وصف البند"
select select "سيريال المنتج"
select select "نوع الكود"
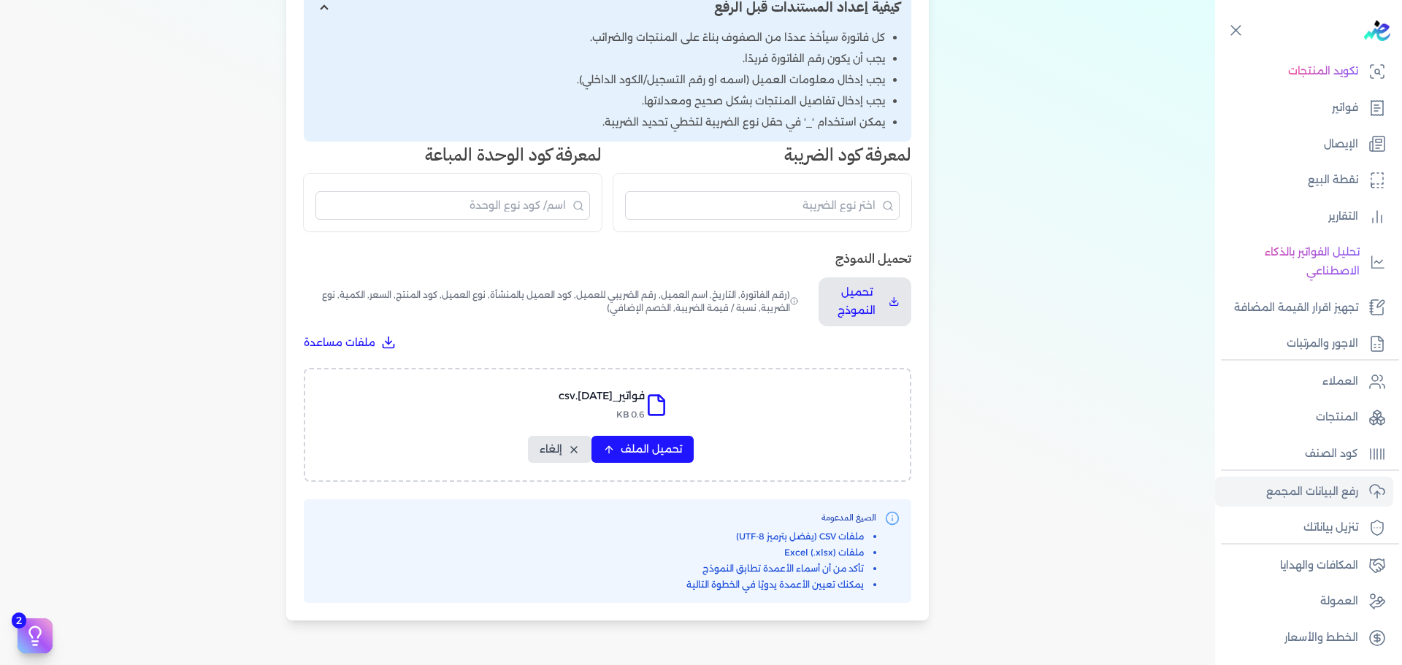
select select "كود الصنف"
select select "السعر"
select select "الكمية"
select select "نوع الوحدة"
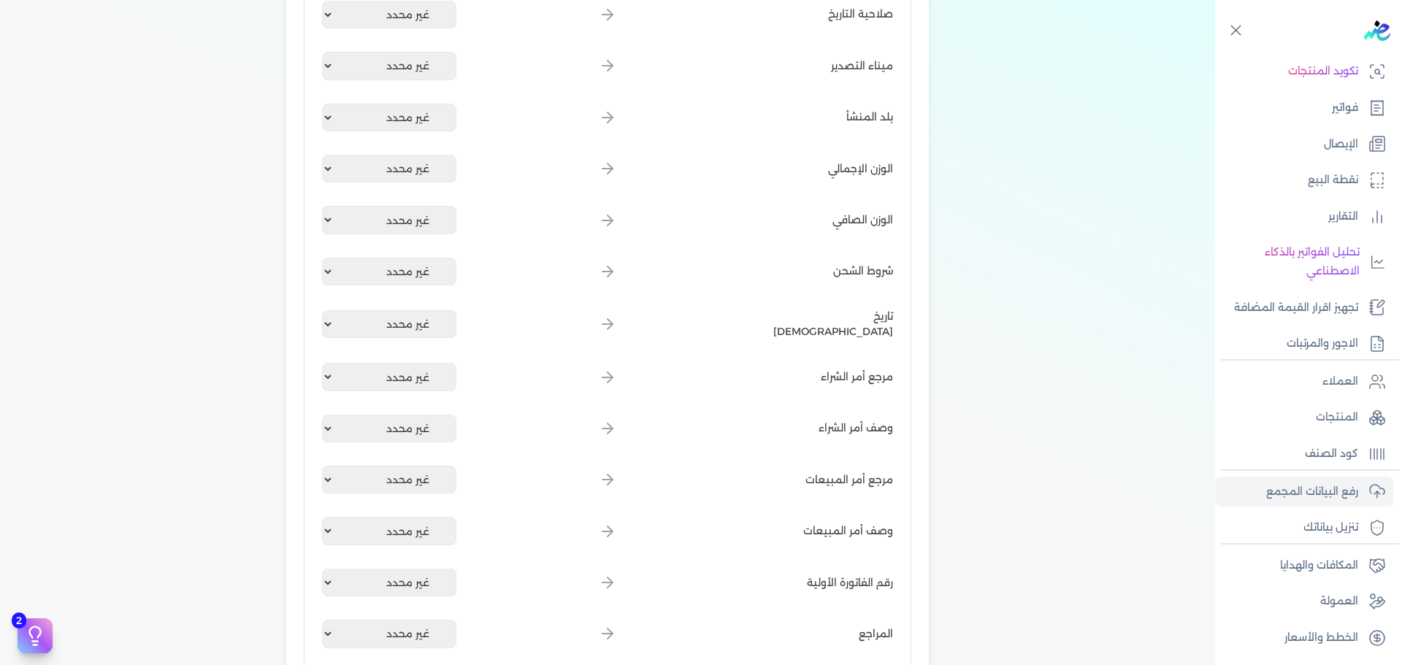
scroll to position [1988, 0]
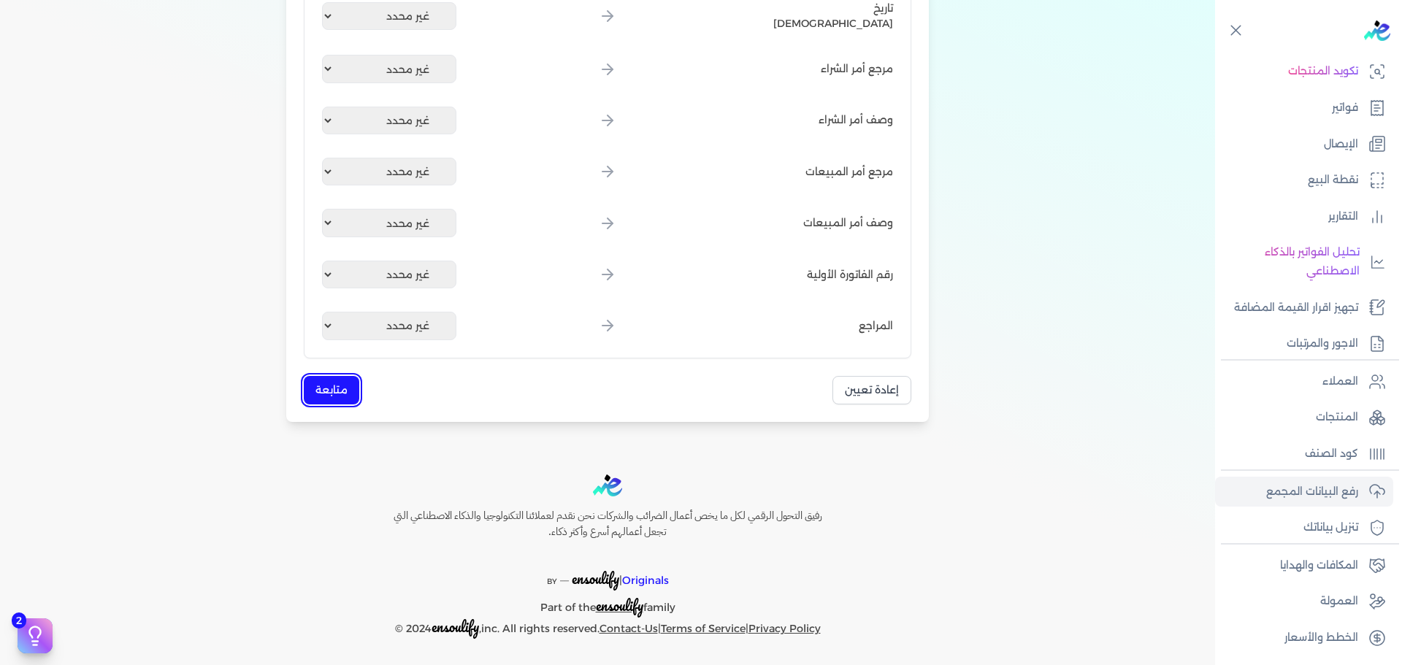
click at [336, 382] on button "متابعة" at bounding box center [331, 390] width 55 height 28
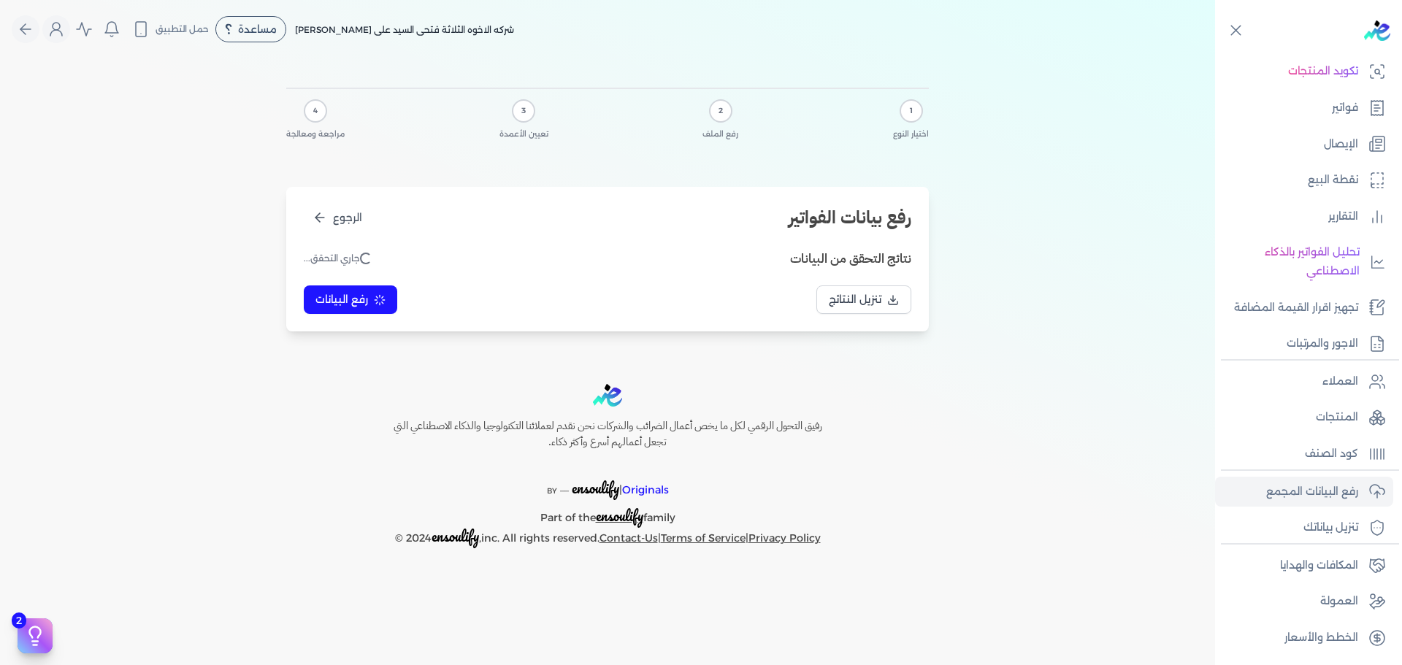
scroll to position [0, 0]
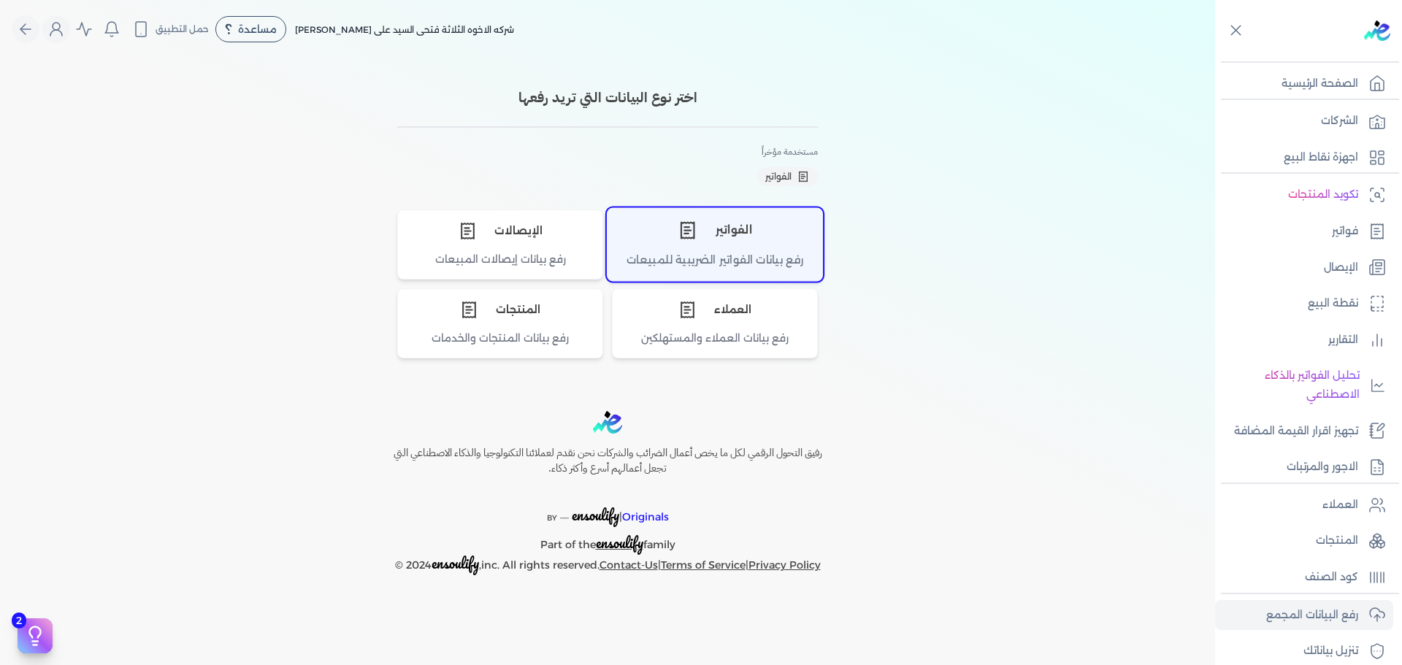
click at [721, 237] on div "الفواتير" at bounding box center [715, 230] width 215 height 44
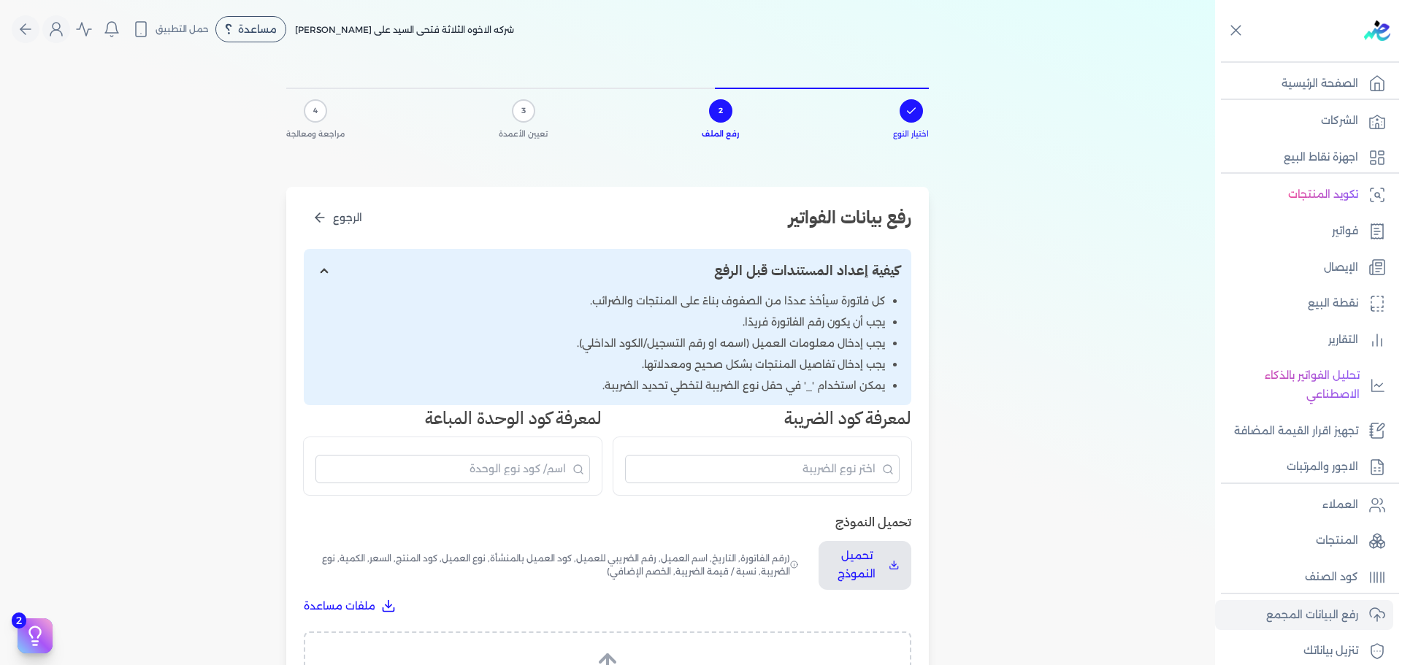
scroll to position [302, 0]
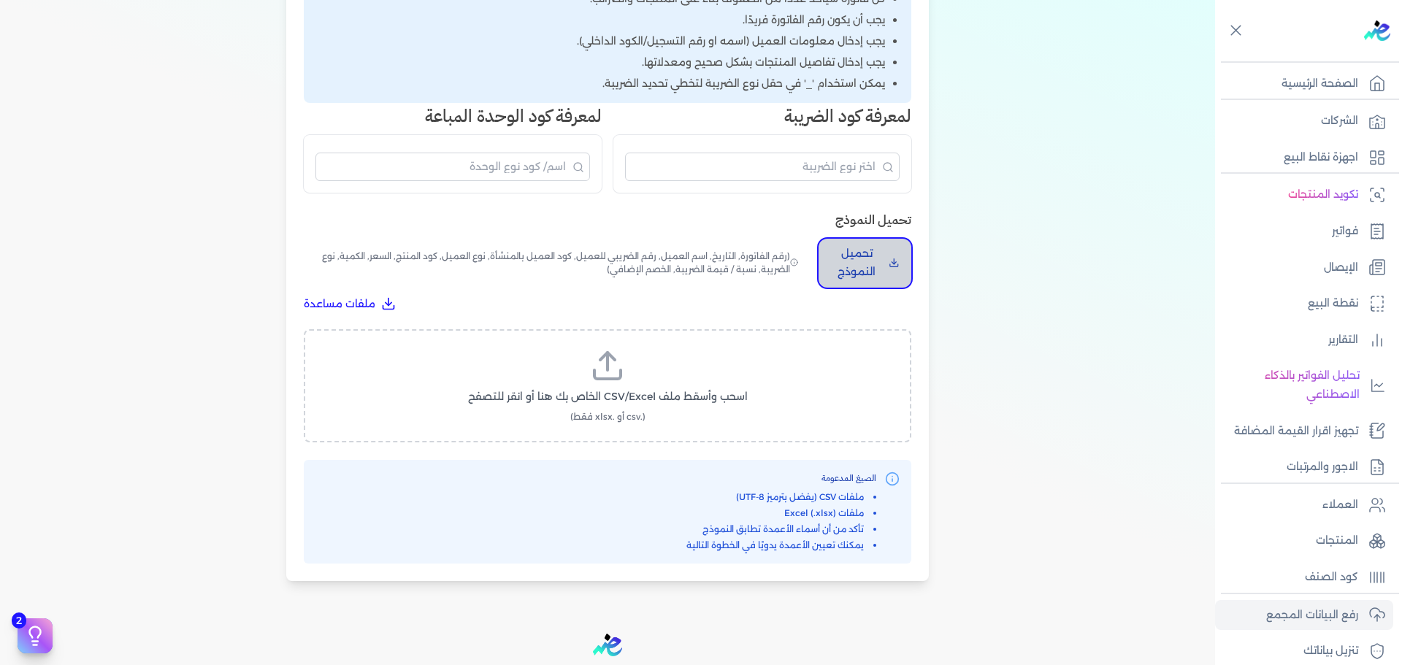
click at [875, 254] on p "تحميل النموذج" at bounding box center [856, 263] width 53 height 37
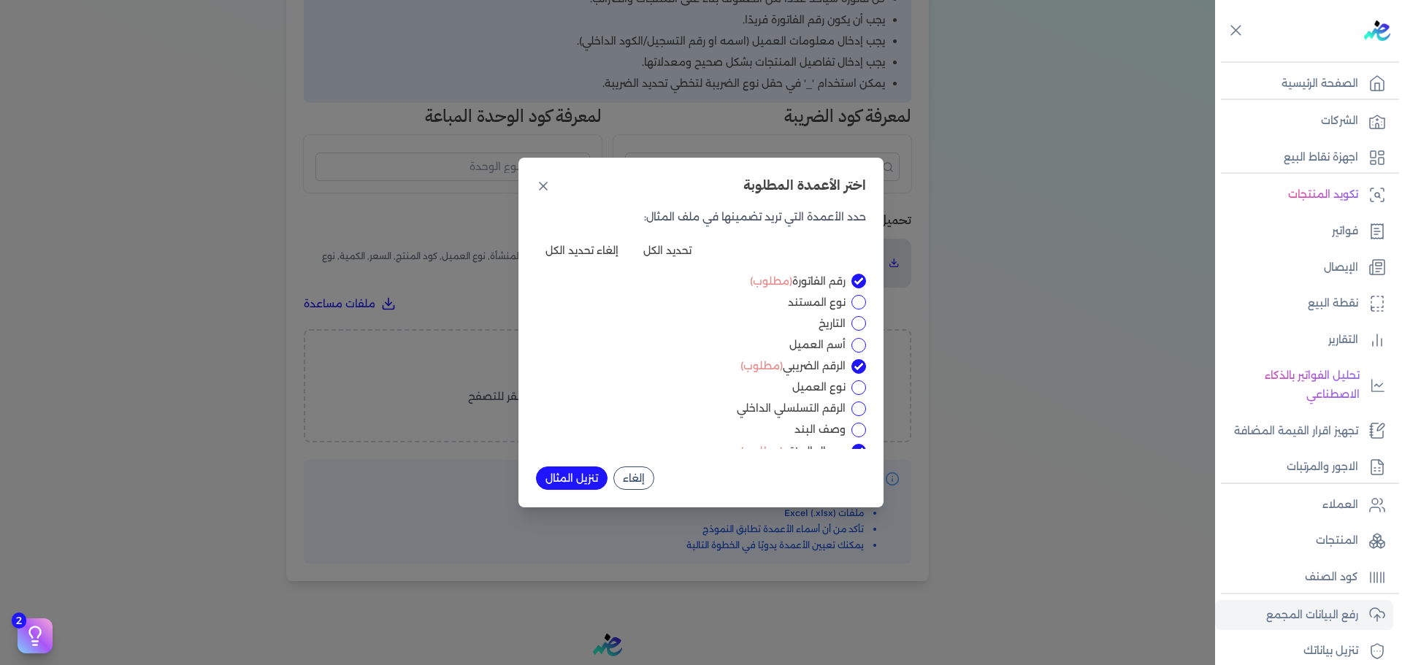
click at [862, 302] on input "نوع المستند" at bounding box center [858, 302] width 15 height 15
checkbox input "true"
click at [862, 326] on input "التاريخ" at bounding box center [858, 323] width 15 height 15
checkbox input "true"
click at [616, 484] on button "إلغاء" at bounding box center [633, 478] width 41 height 23
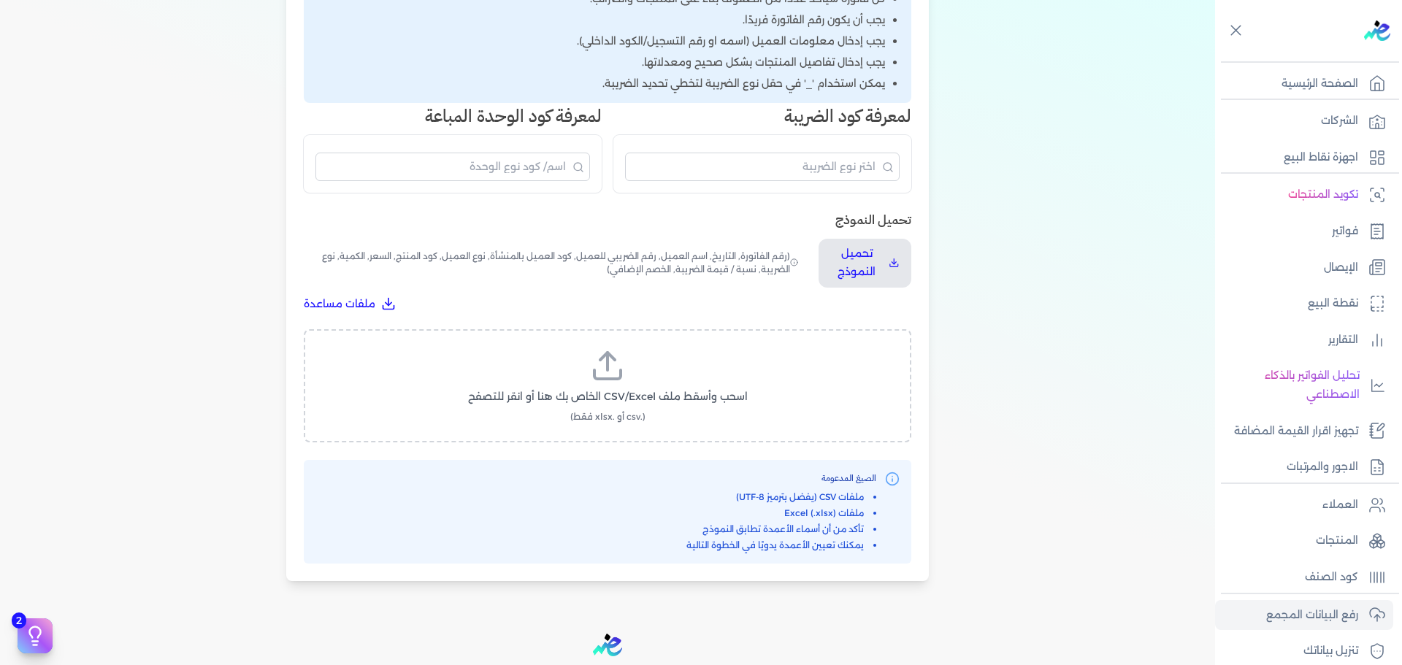
click at [544, 402] on span "اسحب وأسقط ملف CSV/Excel الخاص بك هنا أو انقر للتصفح" at bounding box center [608, 396] width 280 height 15
click at [0, 0] on input "اسحب وأسقط ملف CSV/Excel الخاص بك هنا أو انقر للتصفح (.csv أو .xlsx فقط)" at bounding box center [0, 0] width 0 height 0
click at [672, 395] on div "فواتير_06-10-2025.csv 0.6 KB تحميل الملف إلغاء" at bounding box center [608, 386] width 570 height 76
click at [670, 402] on button "تحميل الملف" at bounding box center [643, 410] width 102 height 27
select select "رقم الفاتورة"
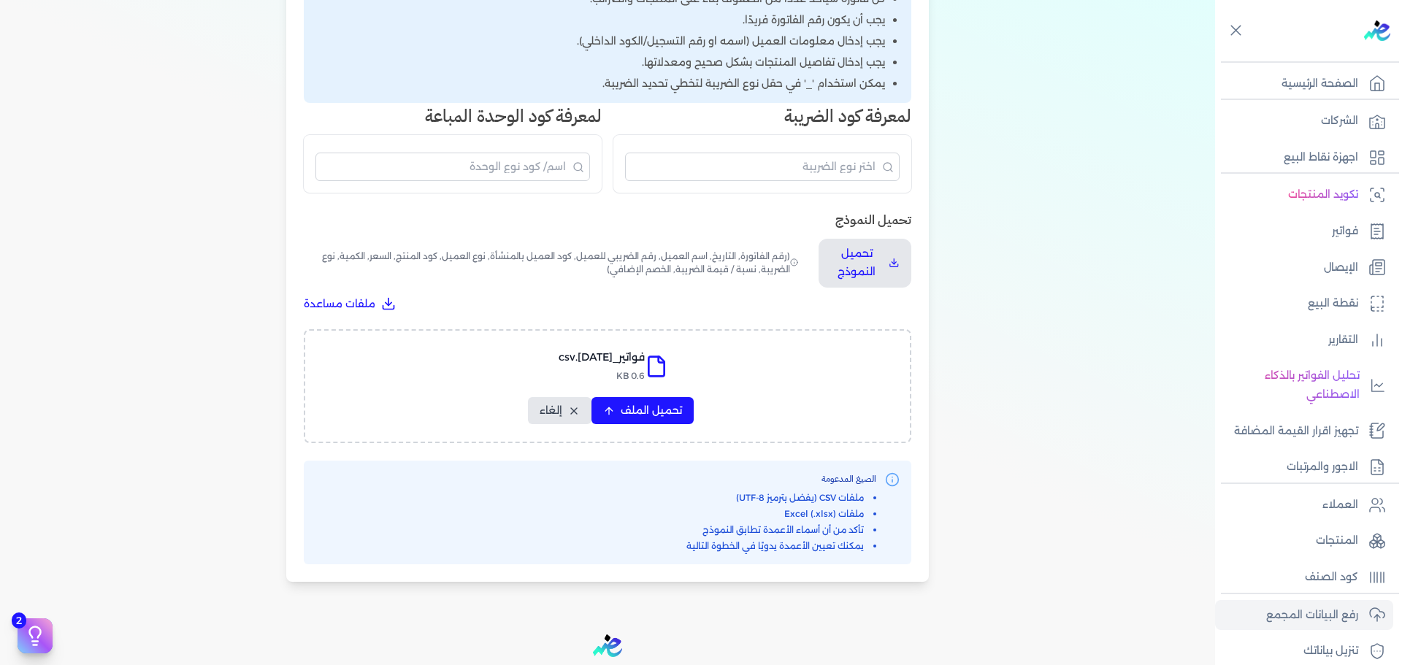
select select "نوع المستند"
select select "التاريخ"
select select "أسم العميل"
select select "وصف البند"
select select "سيريال المنتج"
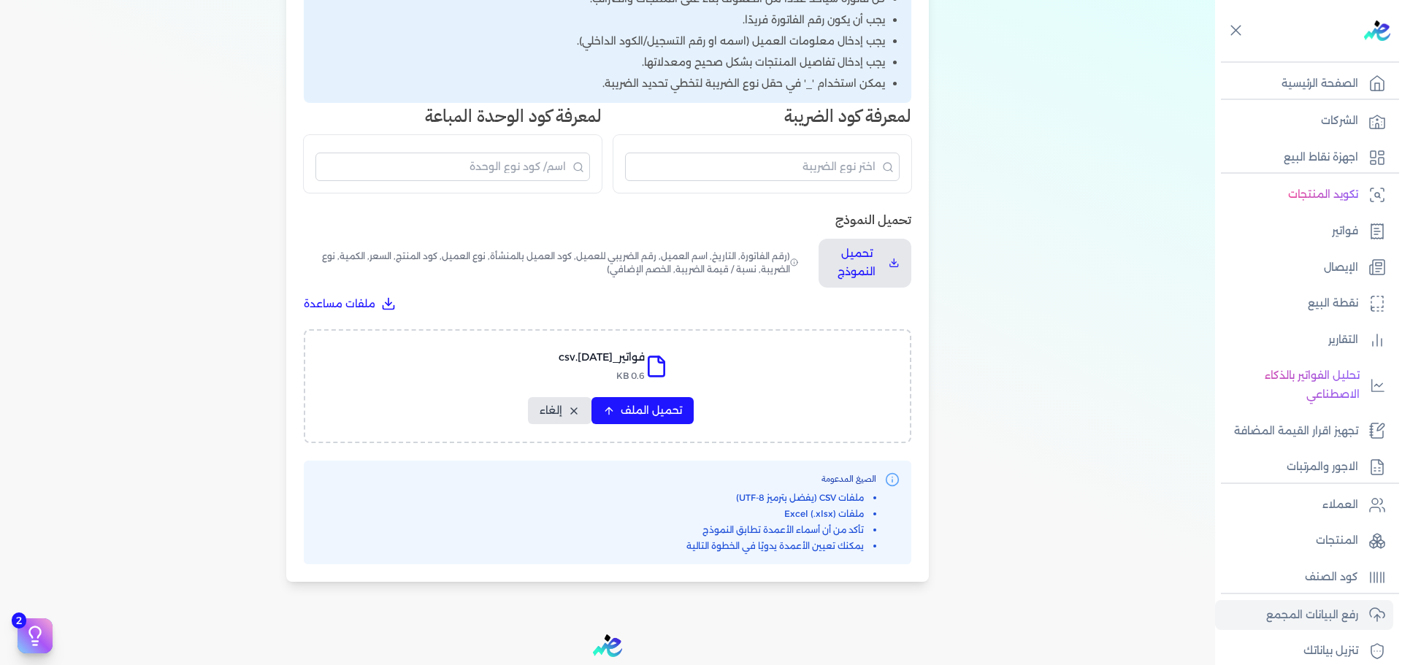
select select "نوع الكود"
select select "كود الصنف"
select select "السعر"
select select "الكمية"
select select "نوع الوحدة"
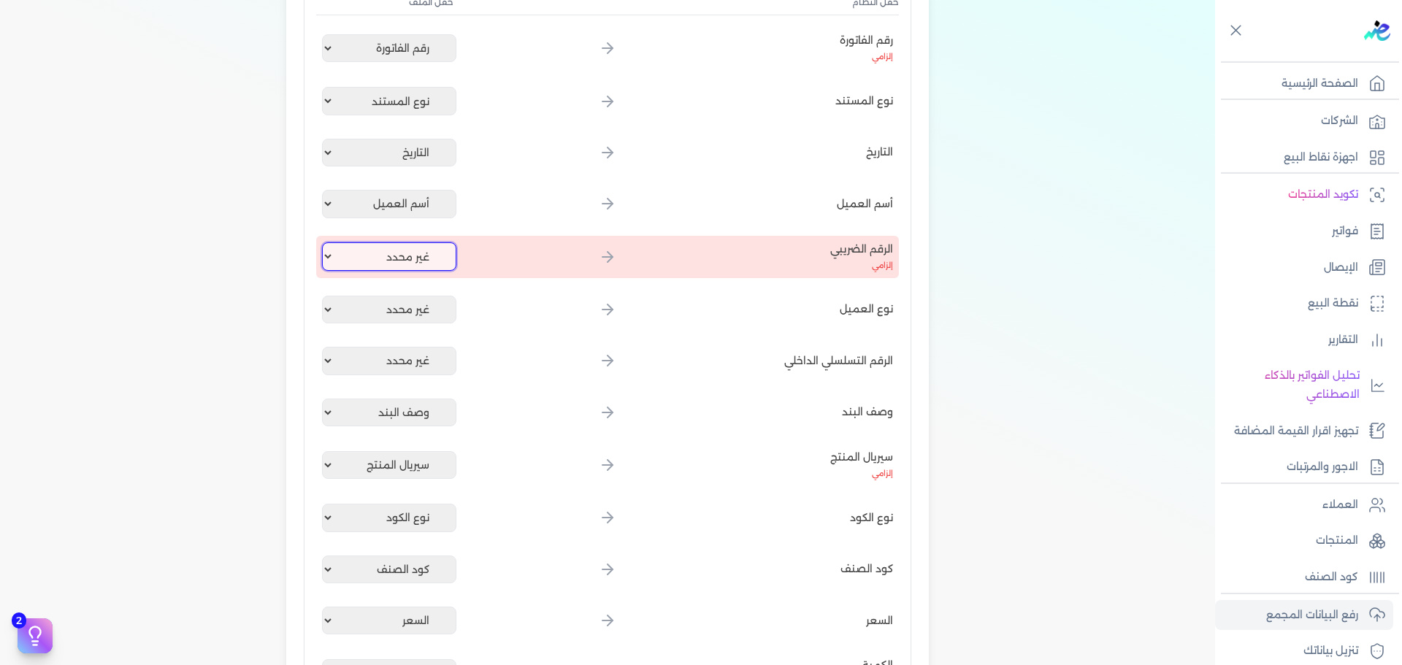
click at [382, 253] on select "غير محدد رقم الفاتورة نوع المستند التاريخ أسم العميل وصف البند سيريال المنتج نو…" at bounding box center [389, 256] width 134 height 28
select select
click at [325, 242] on select "غير محدد رقم الفاتورة نوع المستند التاريخ أسم العميل وصف البند سيريال المنتج نو…" at bounding box center [389, 256] width 134 height 28
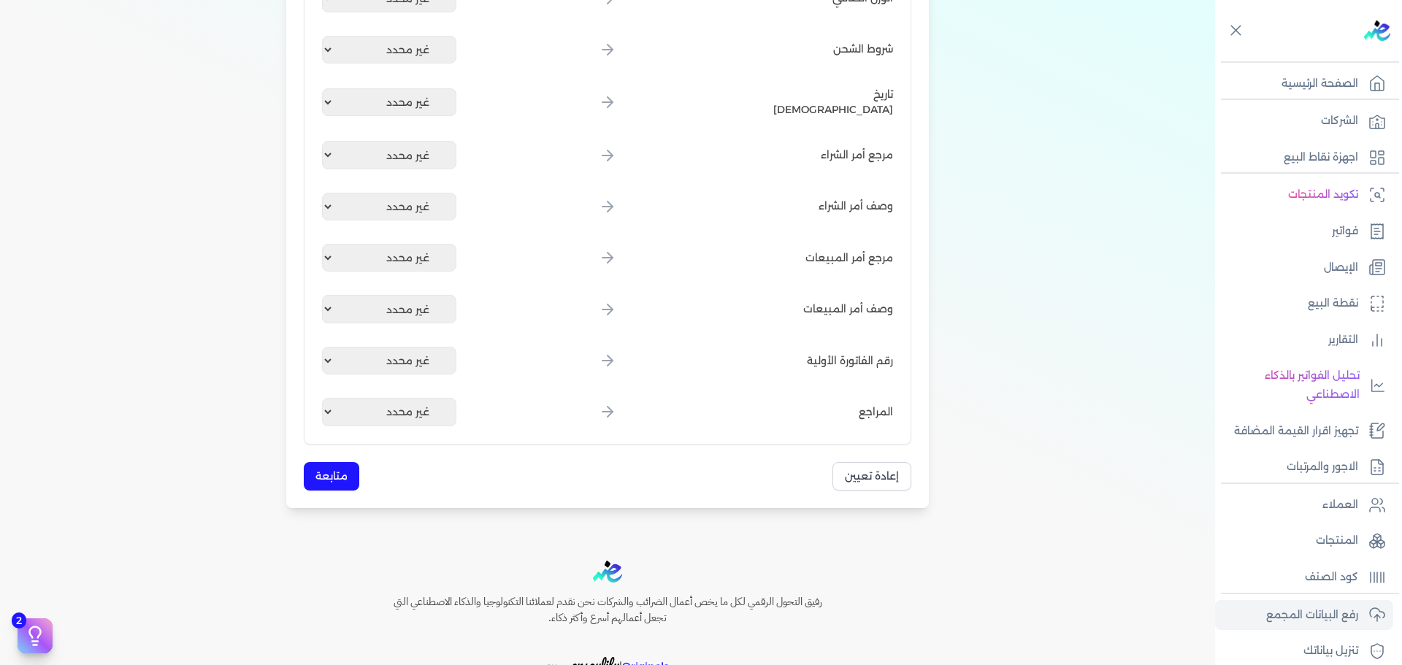
scroll to position [1988, 0]
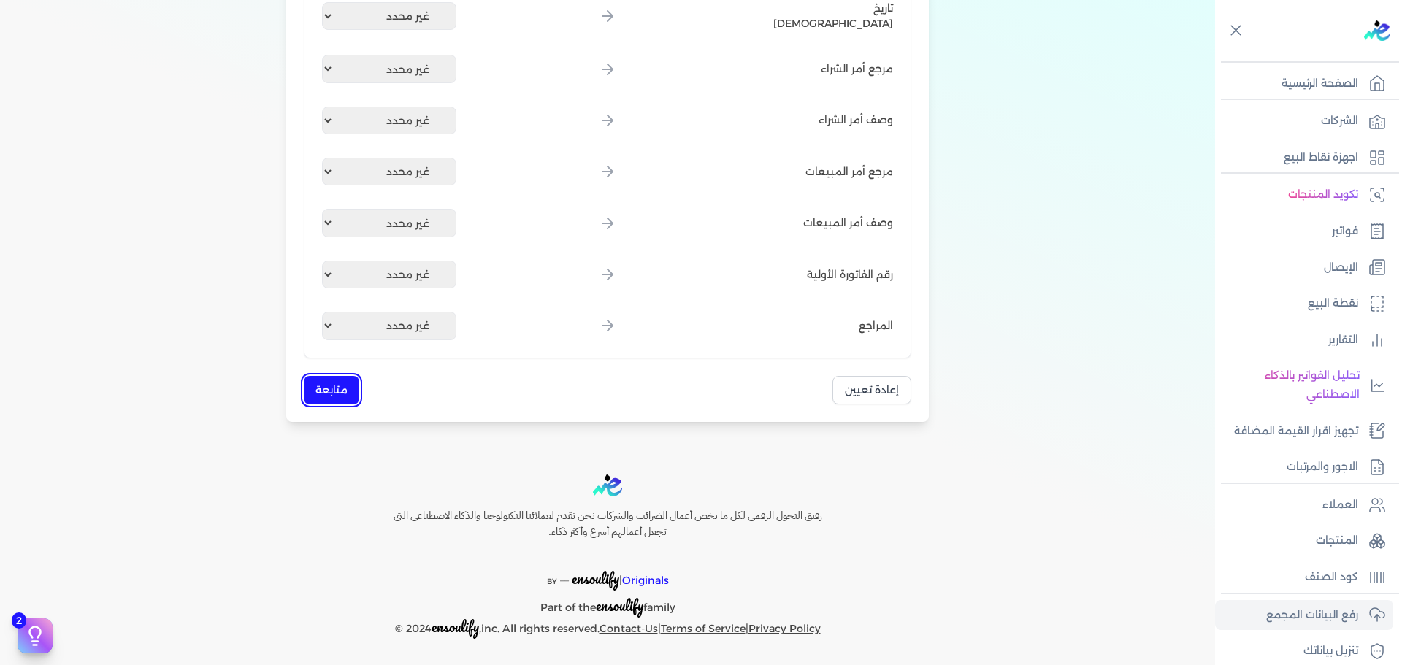
click at [322, 382] on button "متابعة" at bounding box center [331, 390] width 55 height 28
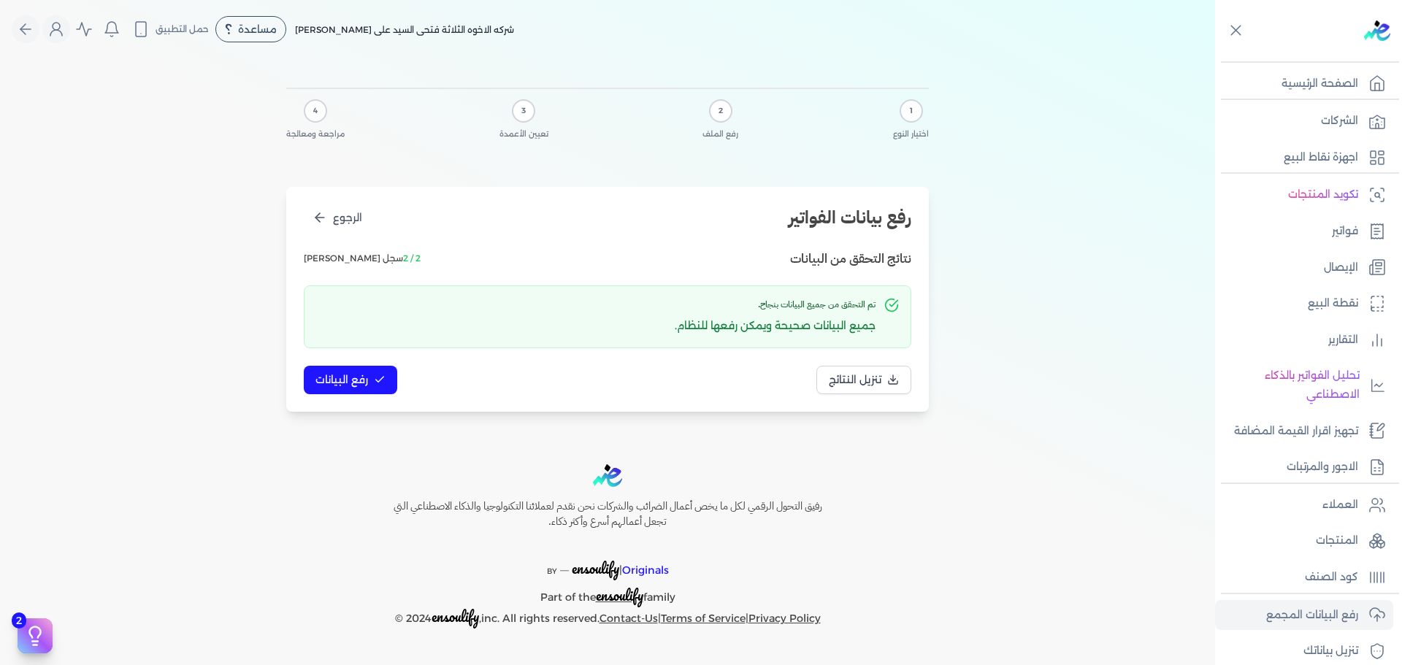
scroll to position [0, 0]
click at [360, 377] on span "رفع البيانات" at bounding box center [341, 379] width 53 height 15
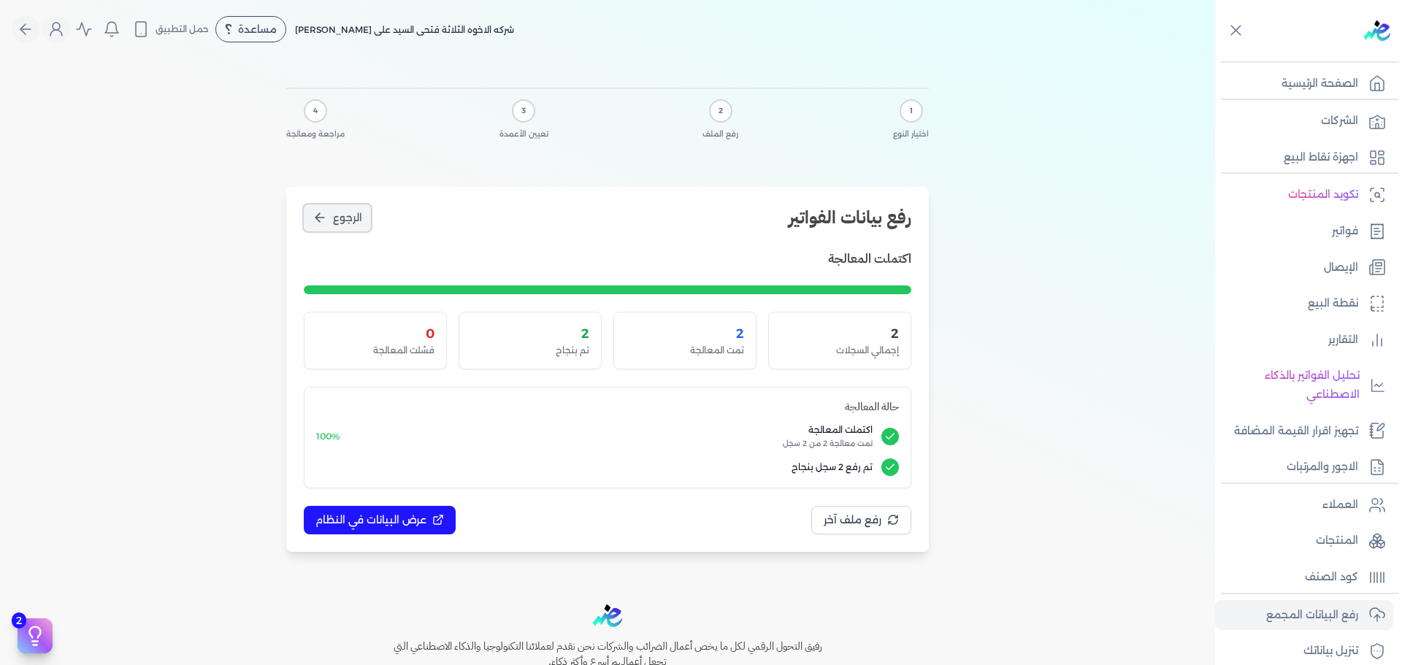
click at [342, 206] on button "الرجوع" at bounding box center [337, 217] width 67 height 27
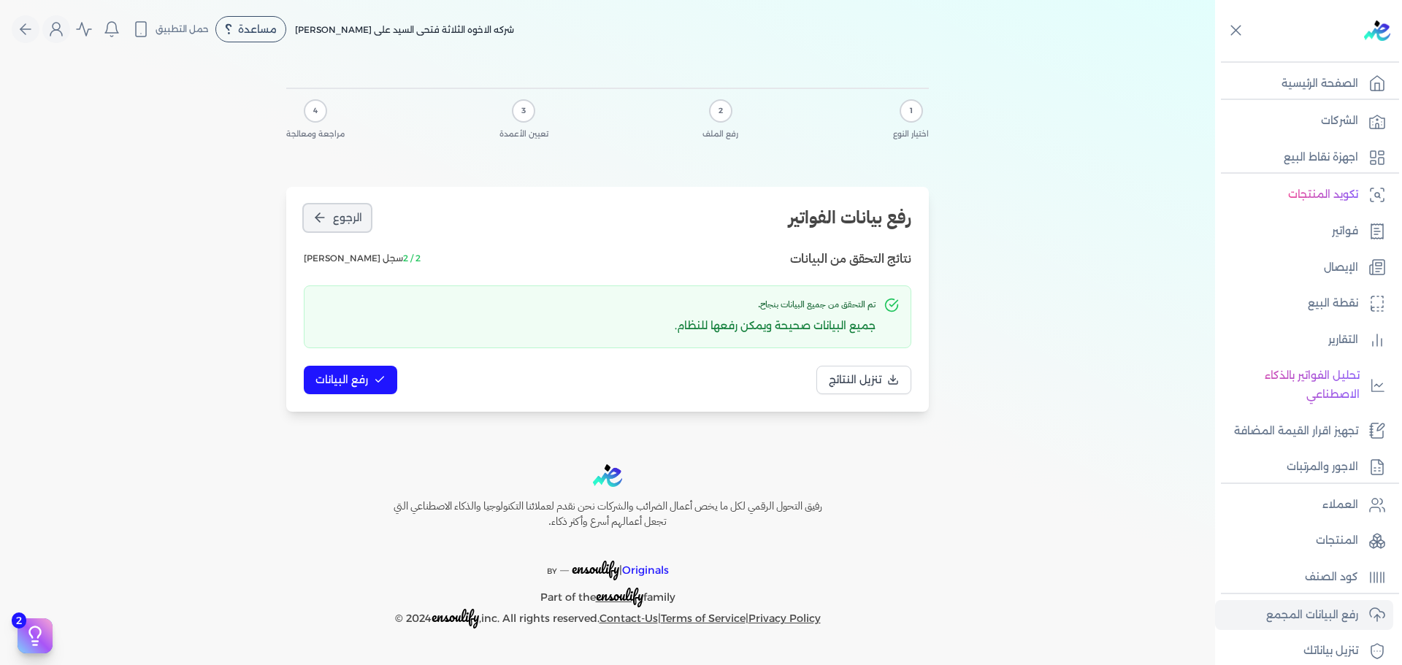
click at [342, 206] on button "الرجوع" at bounding box center [337, 217] width 67 height 27
select select "رقم الفاتورة"
select select "نوع المستند"
select select "التاريخ"
select select "أسم العميل"
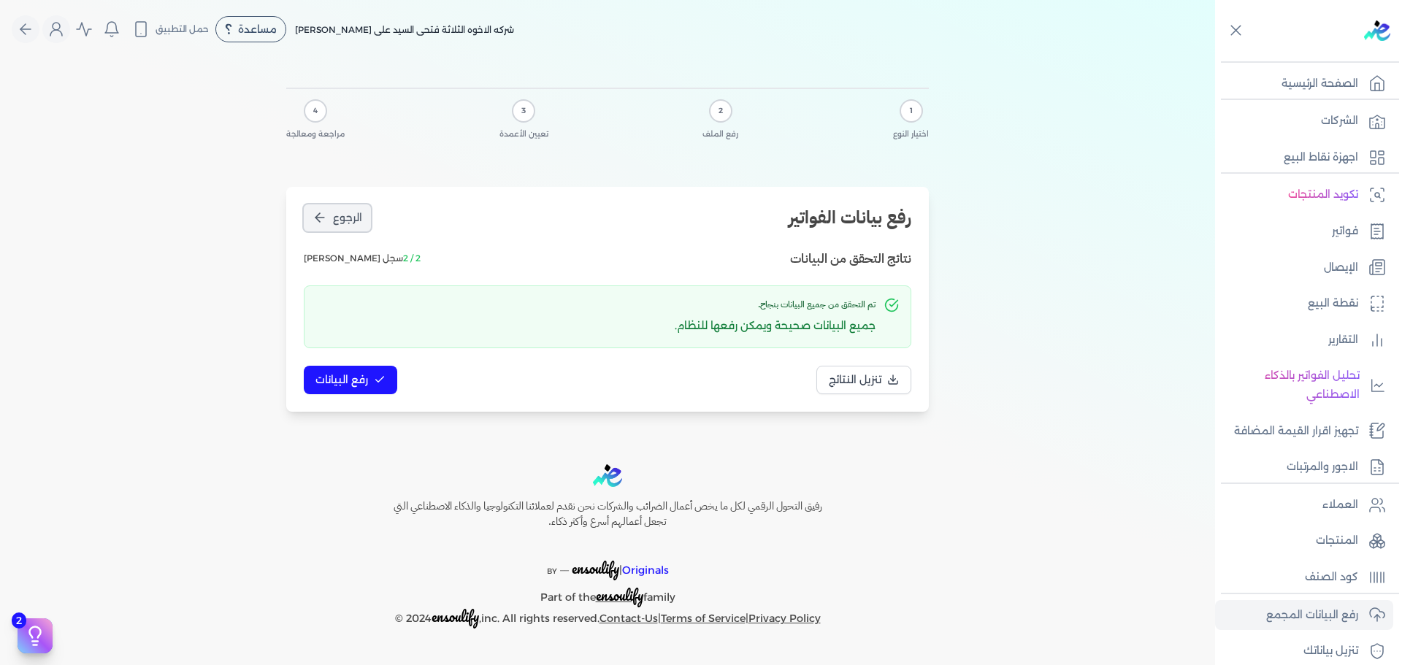
select select "وصف البند"
select select "سيريال المنتج"
select select "نوع الكود"
select select "كود الصنف"
select select "السعر"
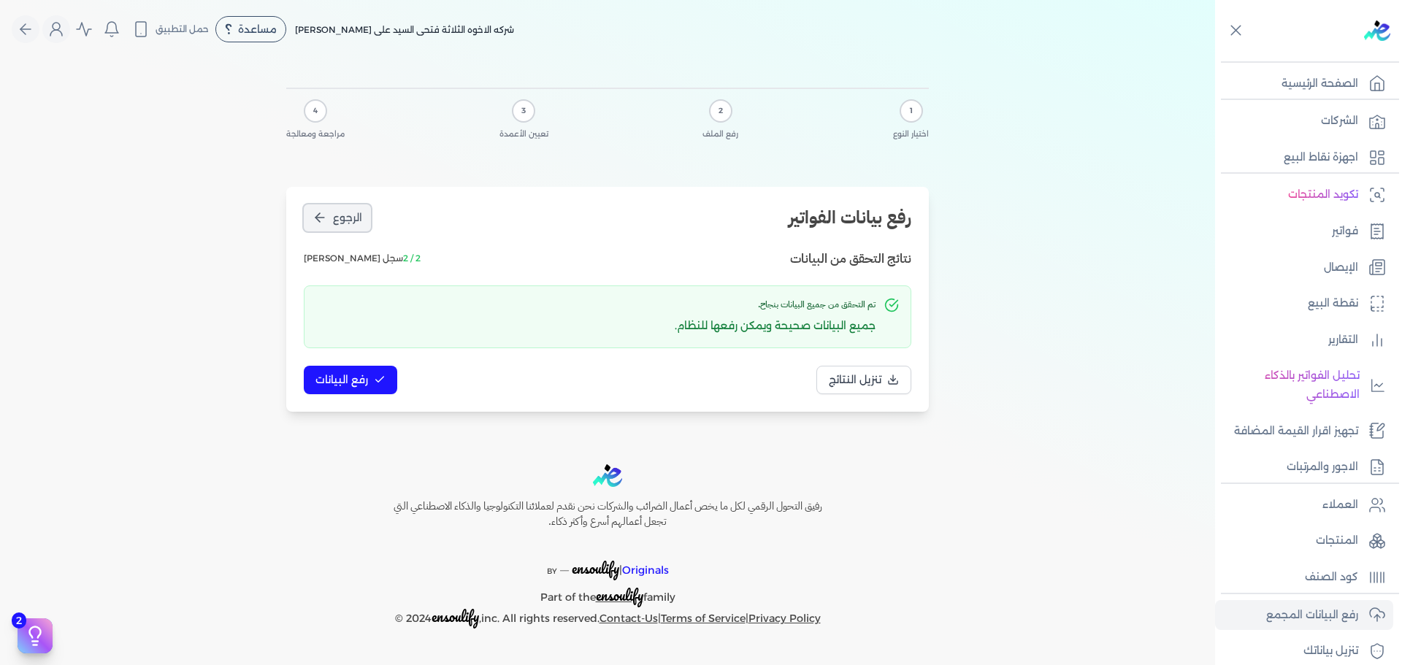
select select "الكمية"
select select "نوع الوحدة"
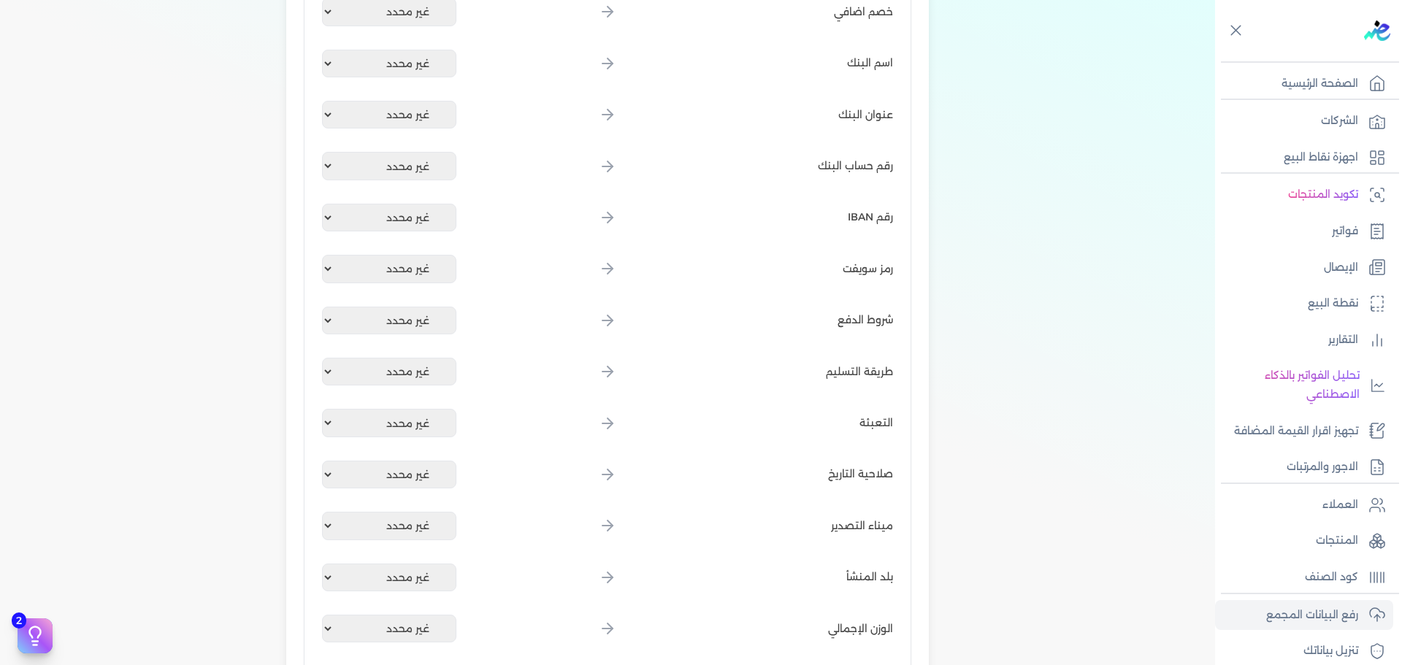
scroll to position [1988, 0]
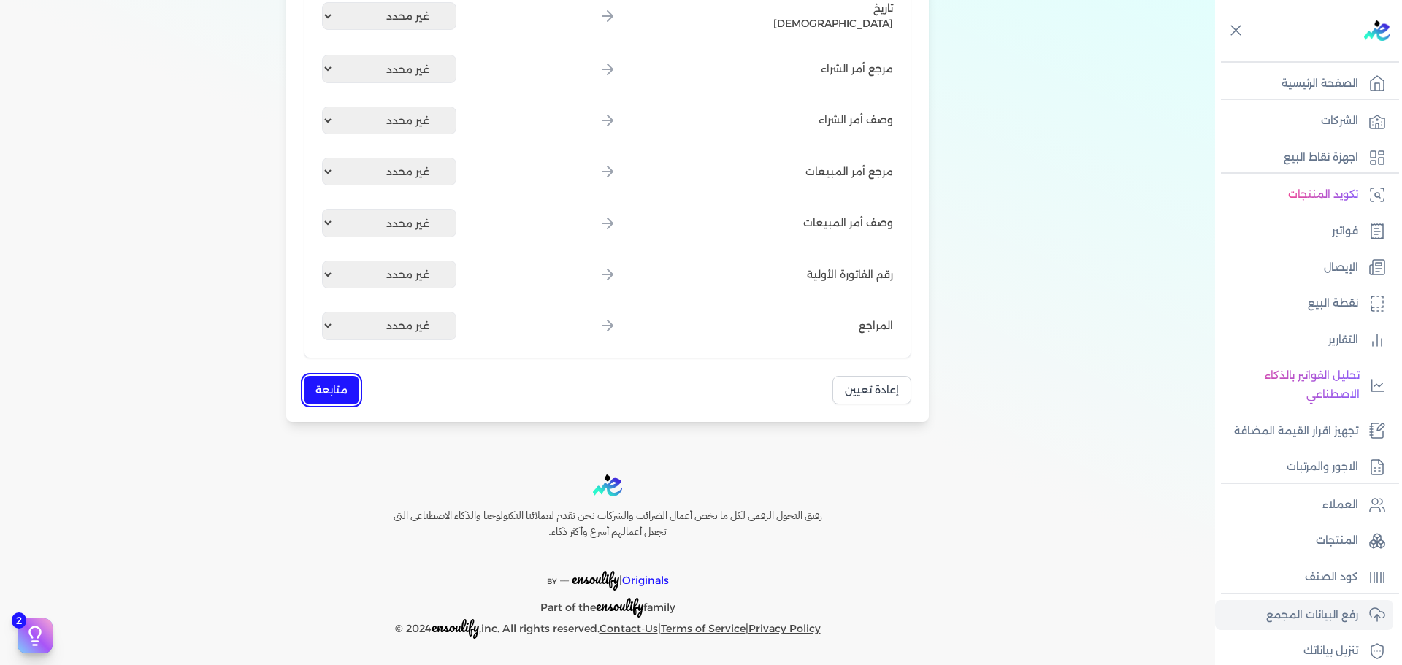
click at [330, 401] on button "متابعة" at bounding box center [331, 390] width 55 height 28
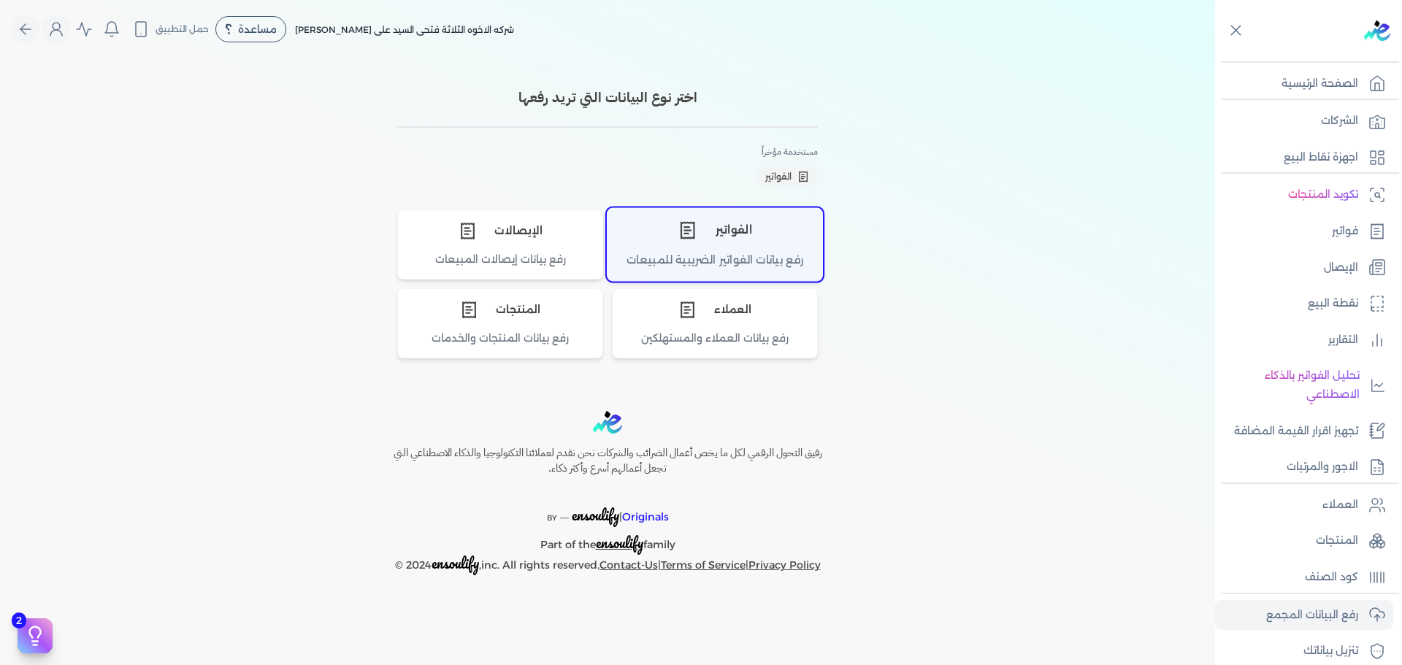
click at [662, 259] on div "رفع بيانات الفواتير الضريبية للمبيعات" at bounding box center [715, 266] width 215 height 28
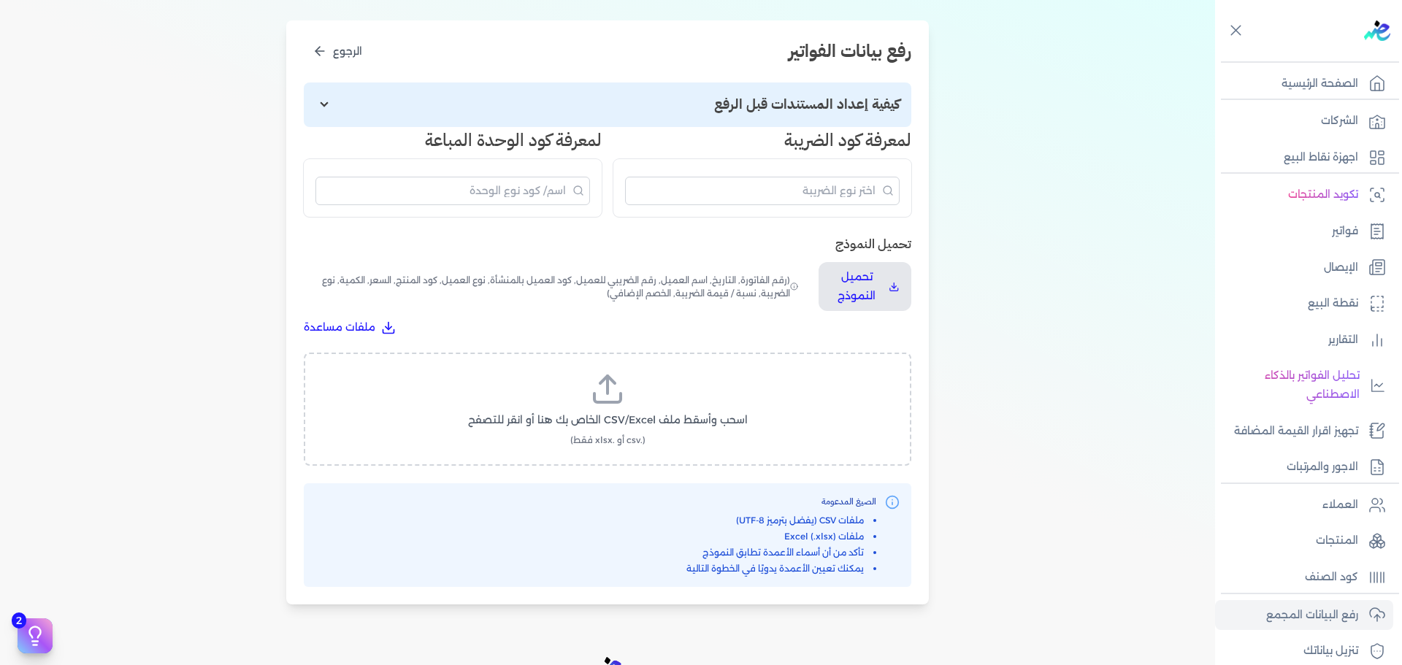
scroll to position [167, 0]
click at [590, 384] on label "اسحب وأسقط ملف CSV/Excel الخاص بك هنا أو انقر للتصفح (.csv أو .xlsx فقط)" at bounding box center [608, 408] width 570 height 75
click at [0, 0] on input "اسحب وأسقط ملف CSV/Excel الخاص بك هنا أو انقر للتصفح (.csv أو .xlsx فقط)" at bounding box center [0, 0] width 0 height 0
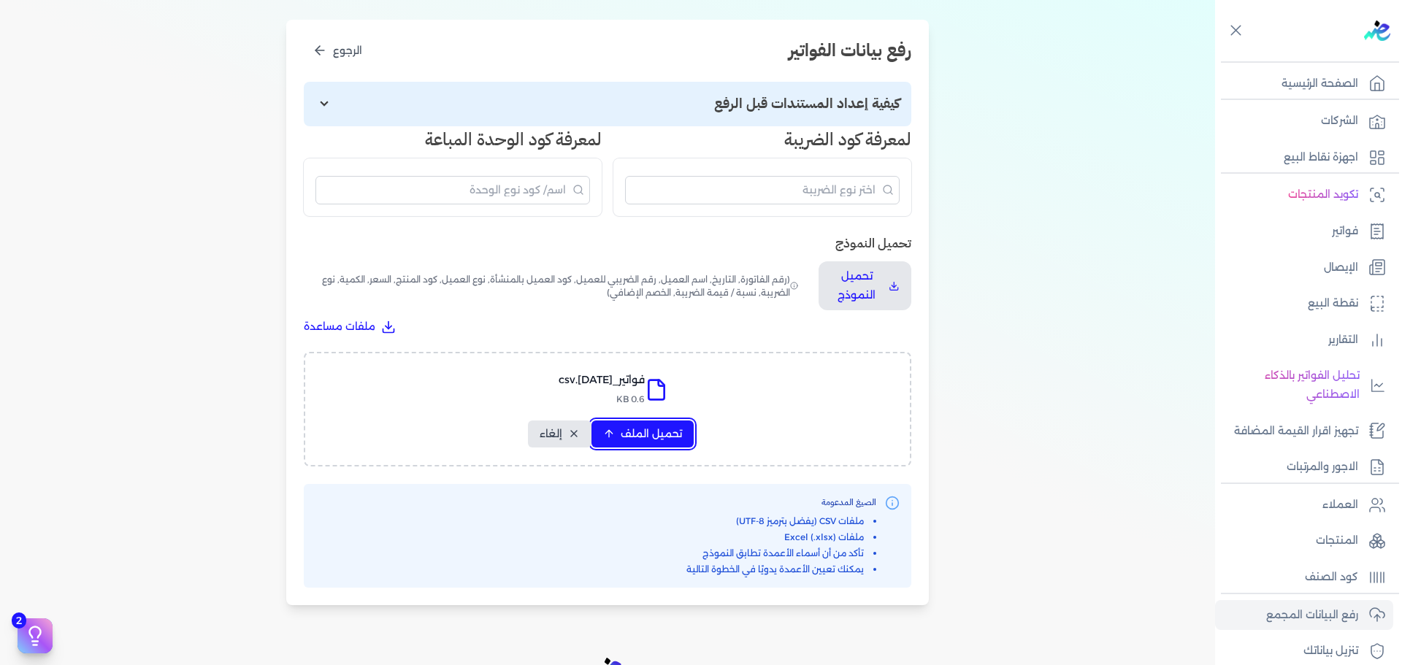
click at [660, 440] on span "تحميل الملف" at bounding box center [651, 433] width 61 height 15
select select "رقم الفاتورة"
select select "نوع المستند"
select select "التاريخ"
select select "أسم العميل"
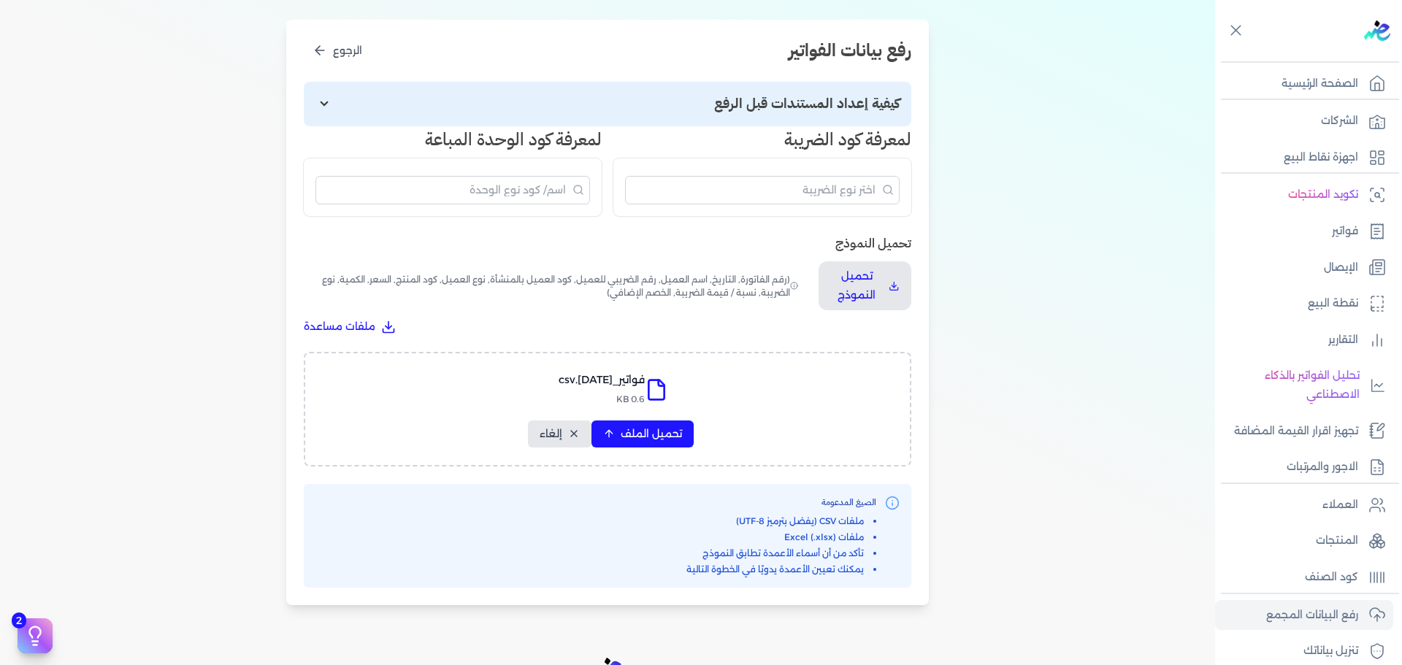
select select "وصف البند"
select select "سيريال المنتج"
select select "نوع الكود"
select select "كود الصنف"
select select "السعر"
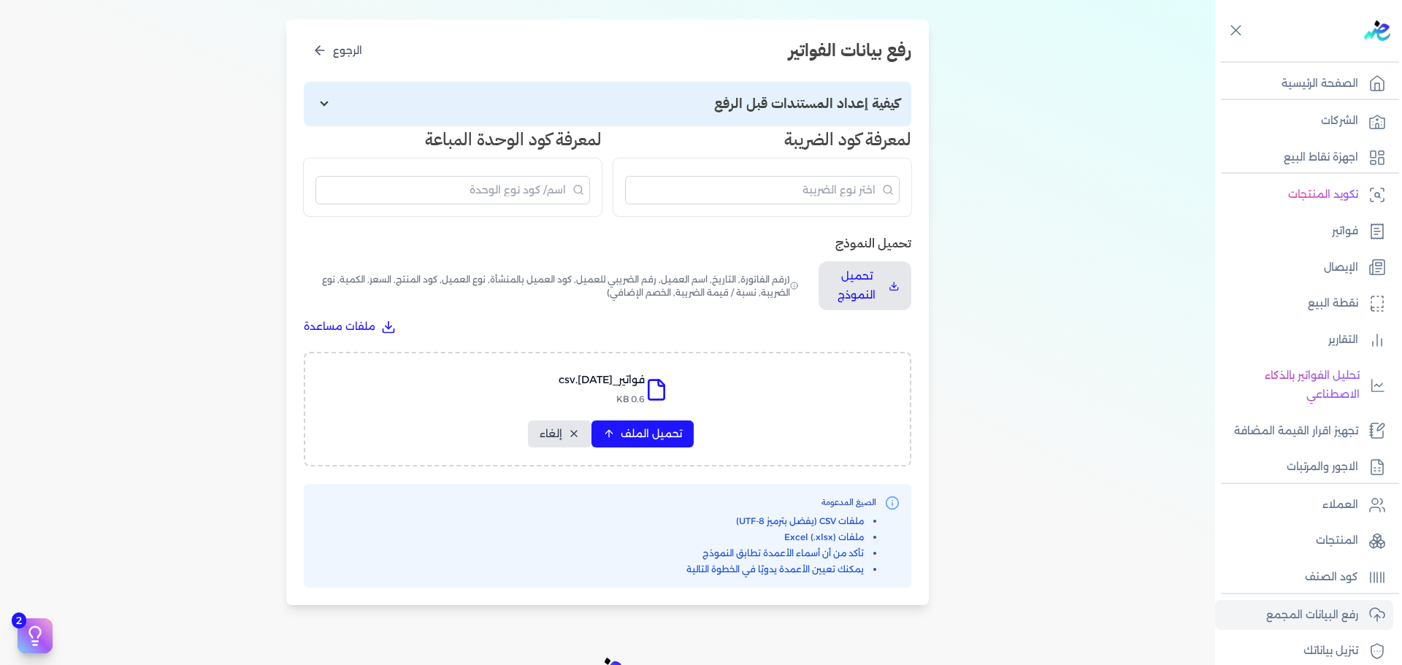
select select "الكمية"
select select "نوع الوحدة"
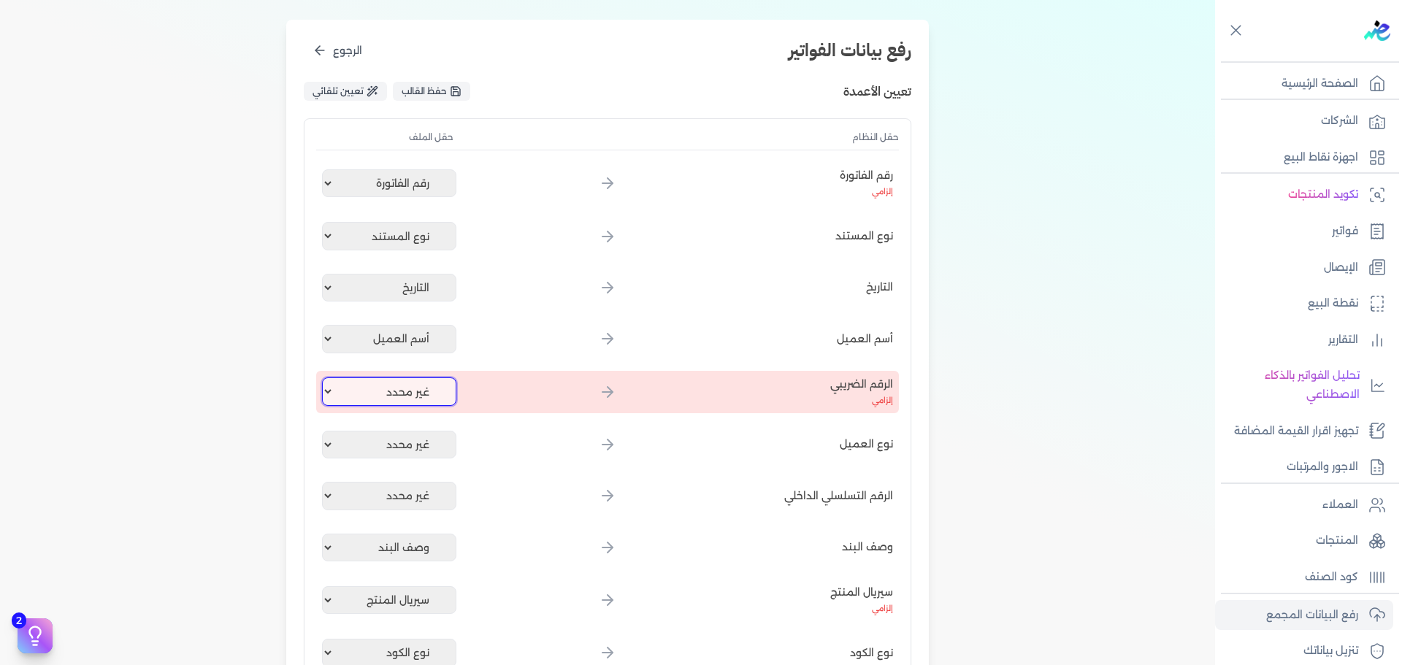
click at [365, 387] on select "غير محدد رقم الفاتورة نوع المستند التاريخ أسم العميل وصف البند سيريال المنتج نو…" at bounding box center [389, 392] width 134 height 28
select select
click at [325, 378] on select "غير محدد رقم الفاتورة نوع المستند التاريخ أسم العميل وصف البند سيريال المنتج نو…" at bounding box center [389, 392] width 134 height 28
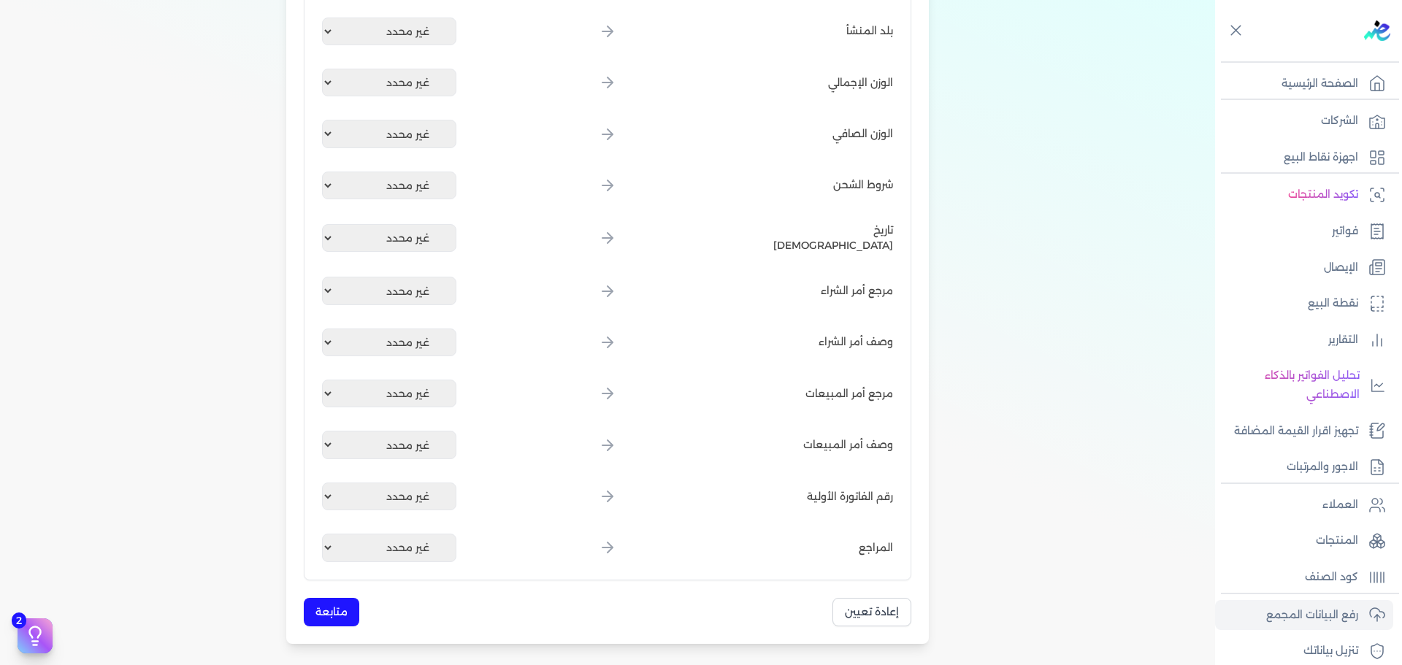
scroll to position [1988, 0]
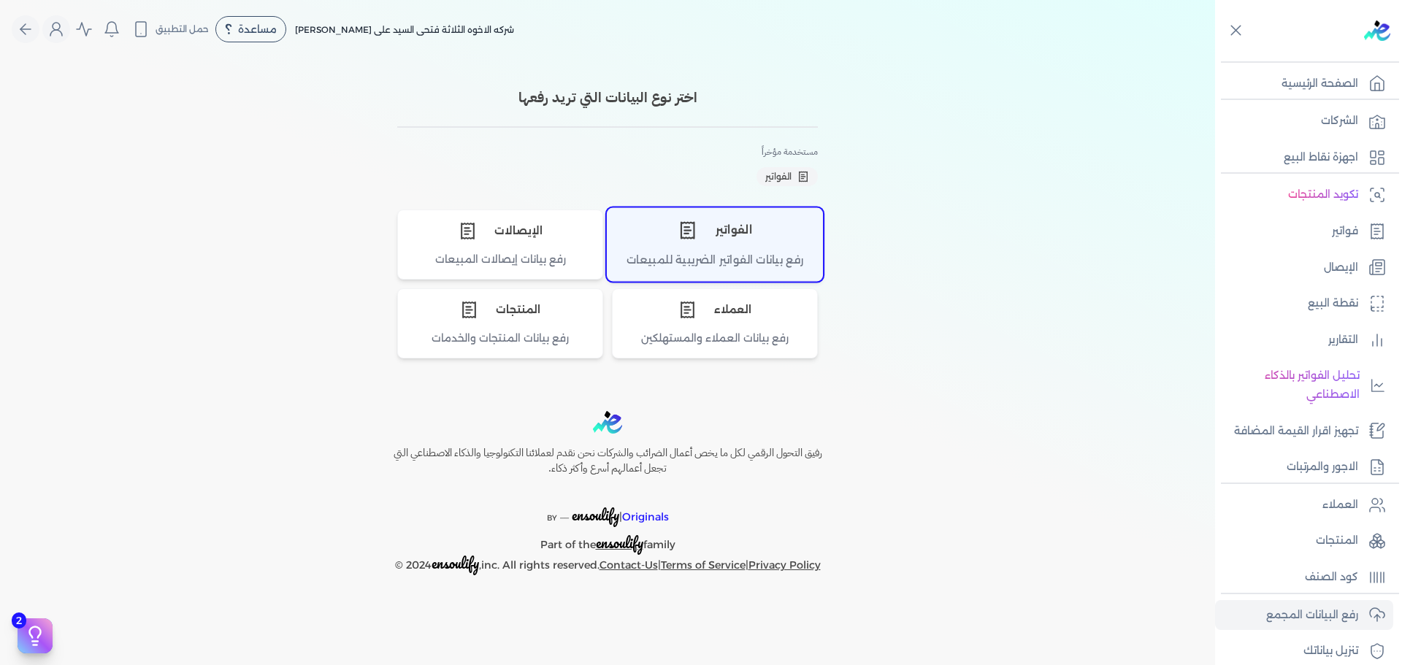
click at [726, 224] on div "الفواتير" at bounding box center [715, 230] width 215 height 44
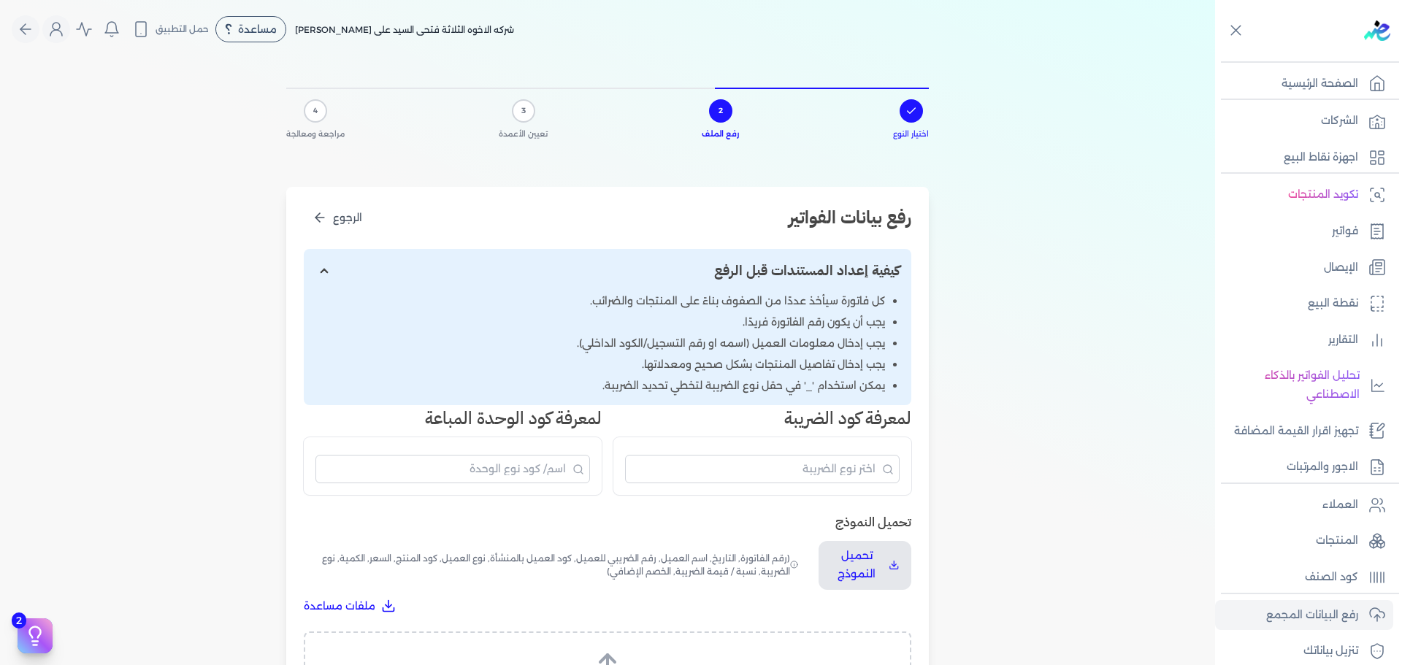
scroll to position [269, 0]
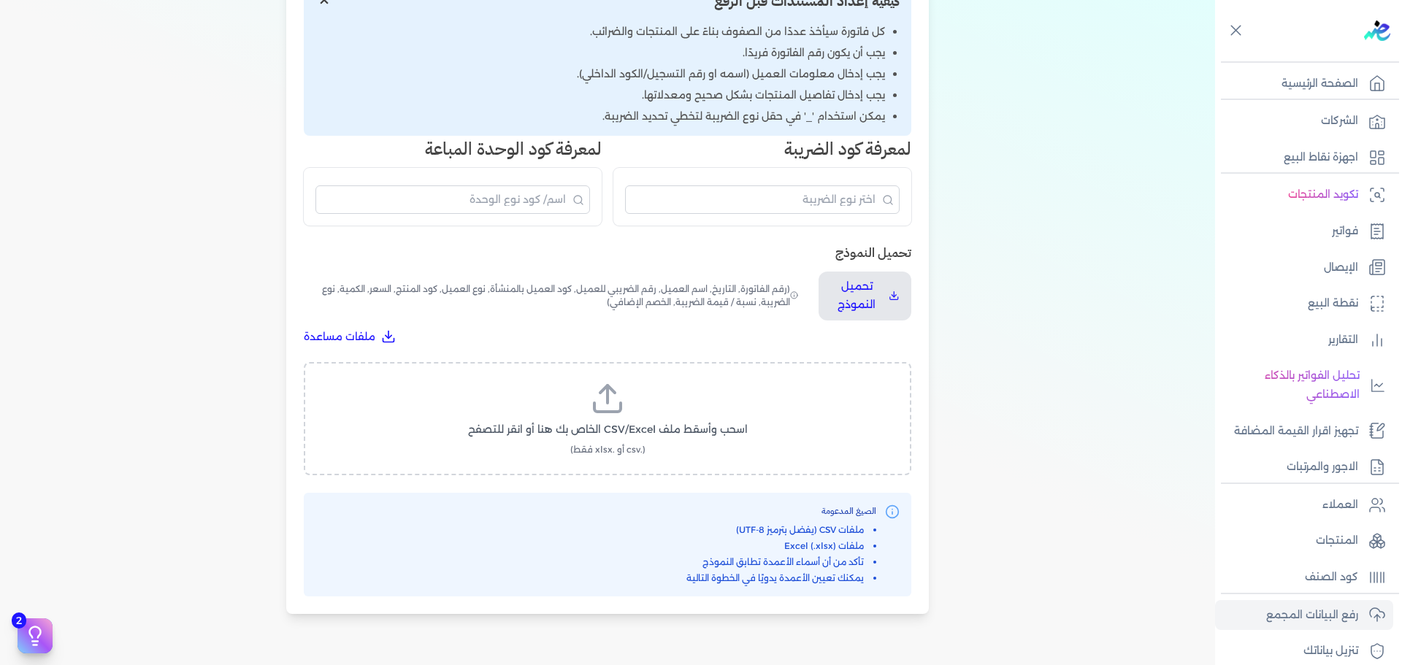
click at [625, 290] on span "(رقم الفاتورة, التاريخ, اسم العميل, رقم الضريبي للعميل, كود العميل بالمنشأة, نو…" at bounding box center [552, 296] width 497 height 49
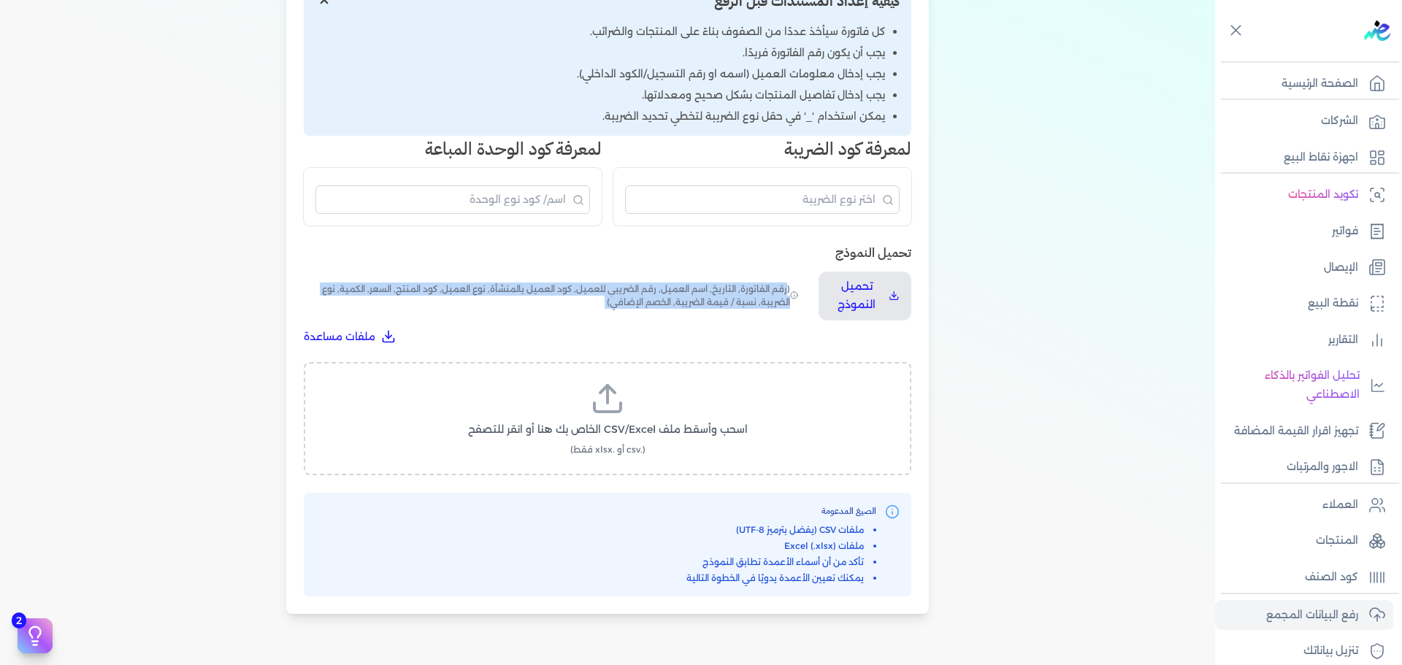
click at [625, 290] on span "(رقم الفاتورة, التاريخ, اسم العميل, رقم الضريبي للعميل, كود العميل بالمنشأة, نو…" at bounding box center [552, 296] width 497 height 49
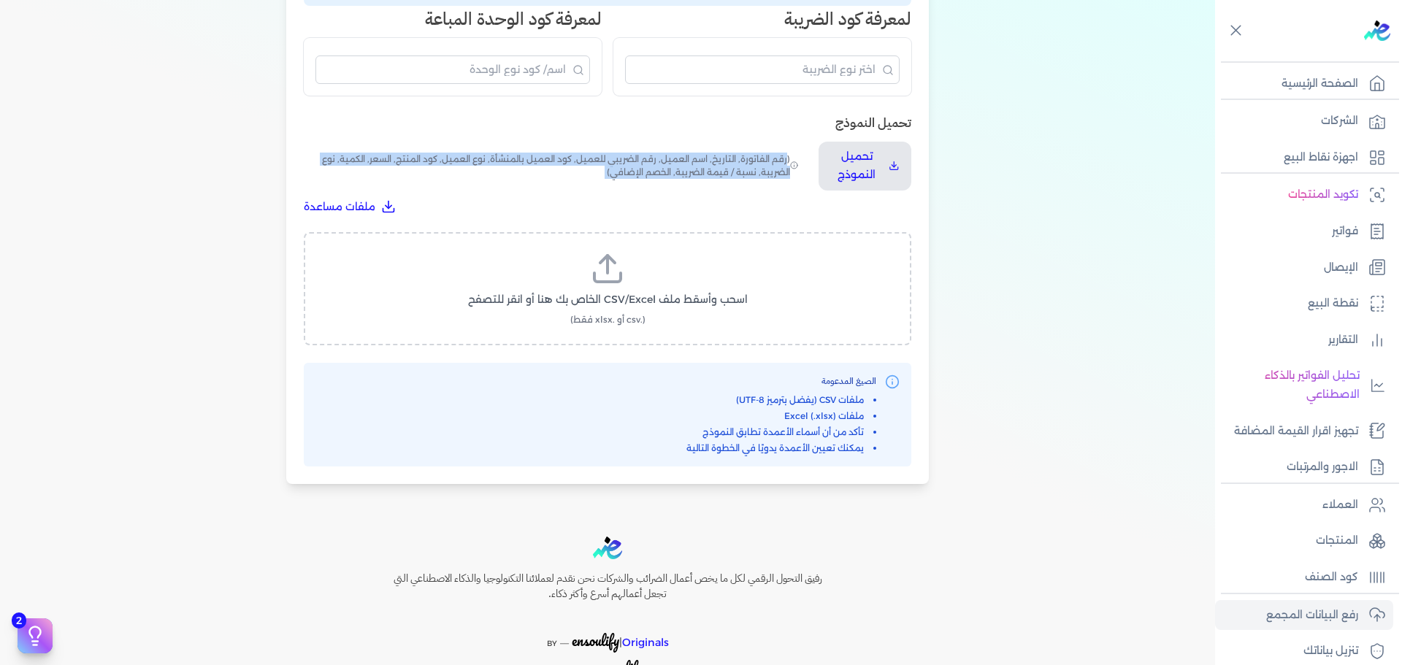
scroll to position [410, 0]
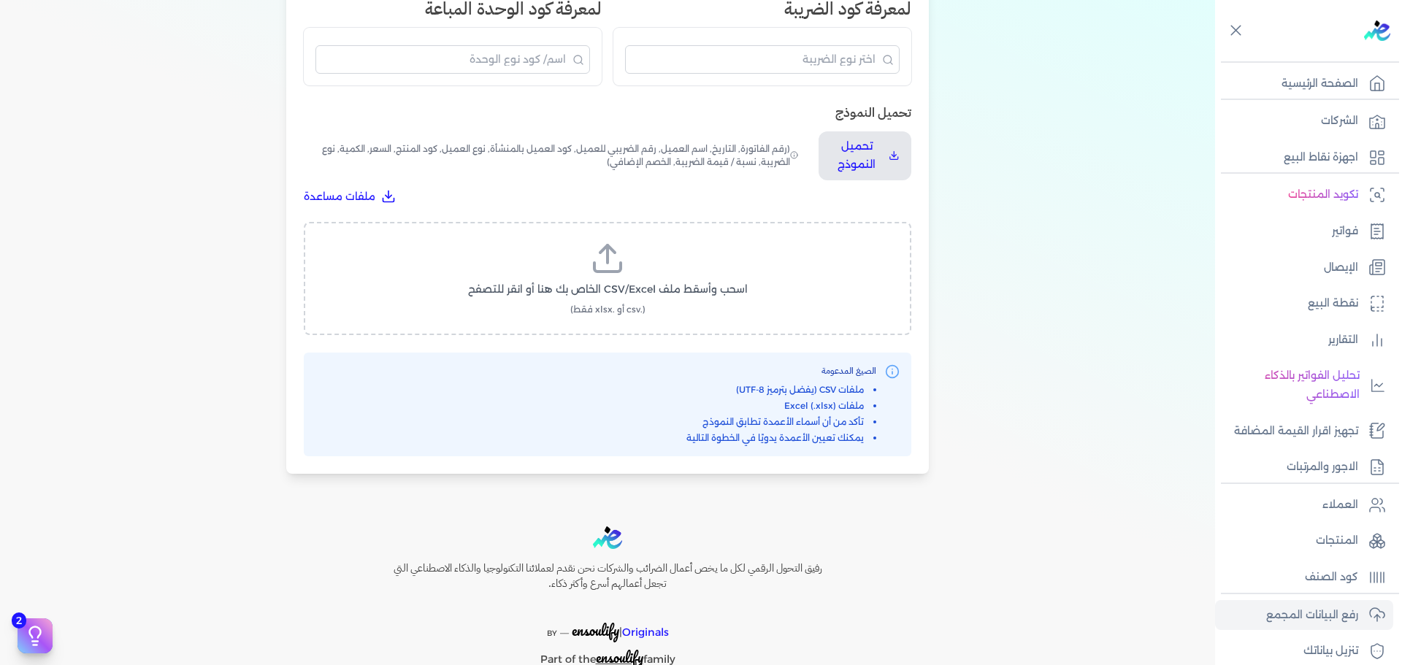
click at [601, 267] on icon at bounding box center [607, 258] width 35 height 35
click at [0, 0] on input "اسحب وأسقط ملف CSV/Excel الخاص بك هنا أو انقر للتصفح (.csv أو .xlsx فقط)" at bounding box center [0, 0] width 0 height 0
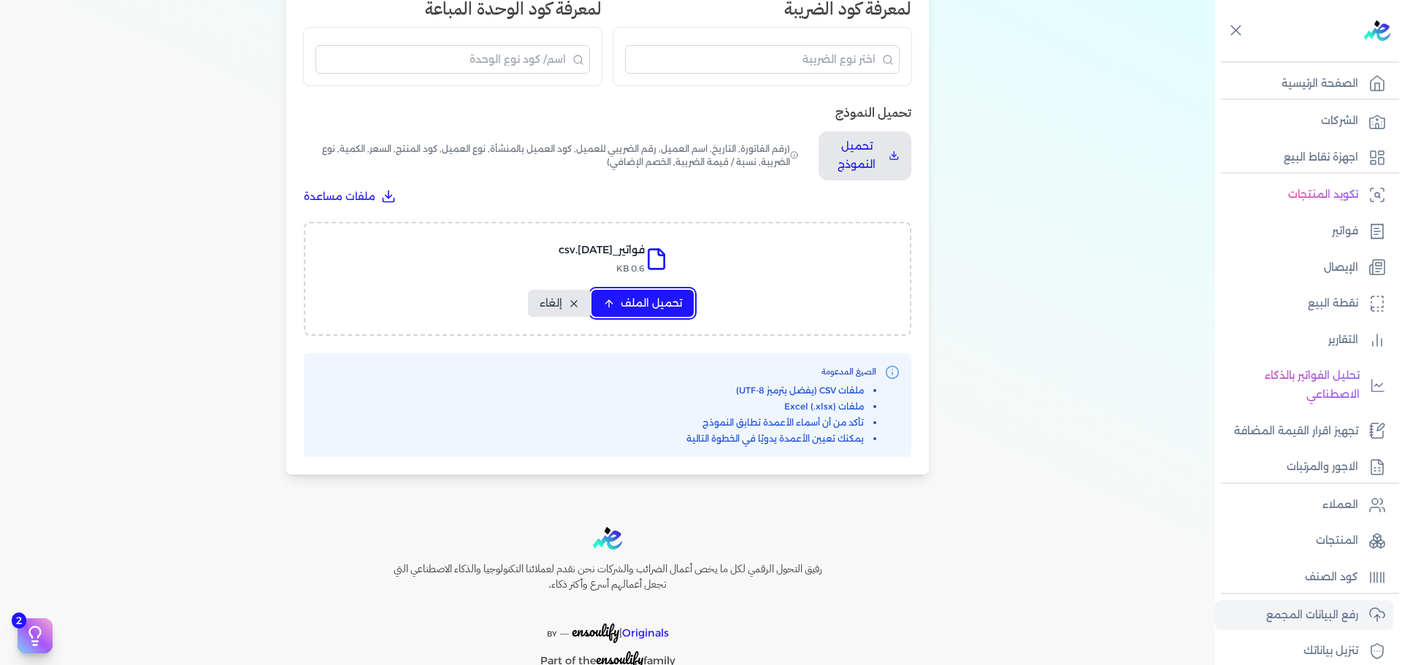
click at [684, 291] on button "تحميل الملف" at bounding box center [643, 303] width 102 height 27
select select "رقم الفاتورة"
select select "نوع المستند"
select select "التاريخ"
select select "أسم العميل"
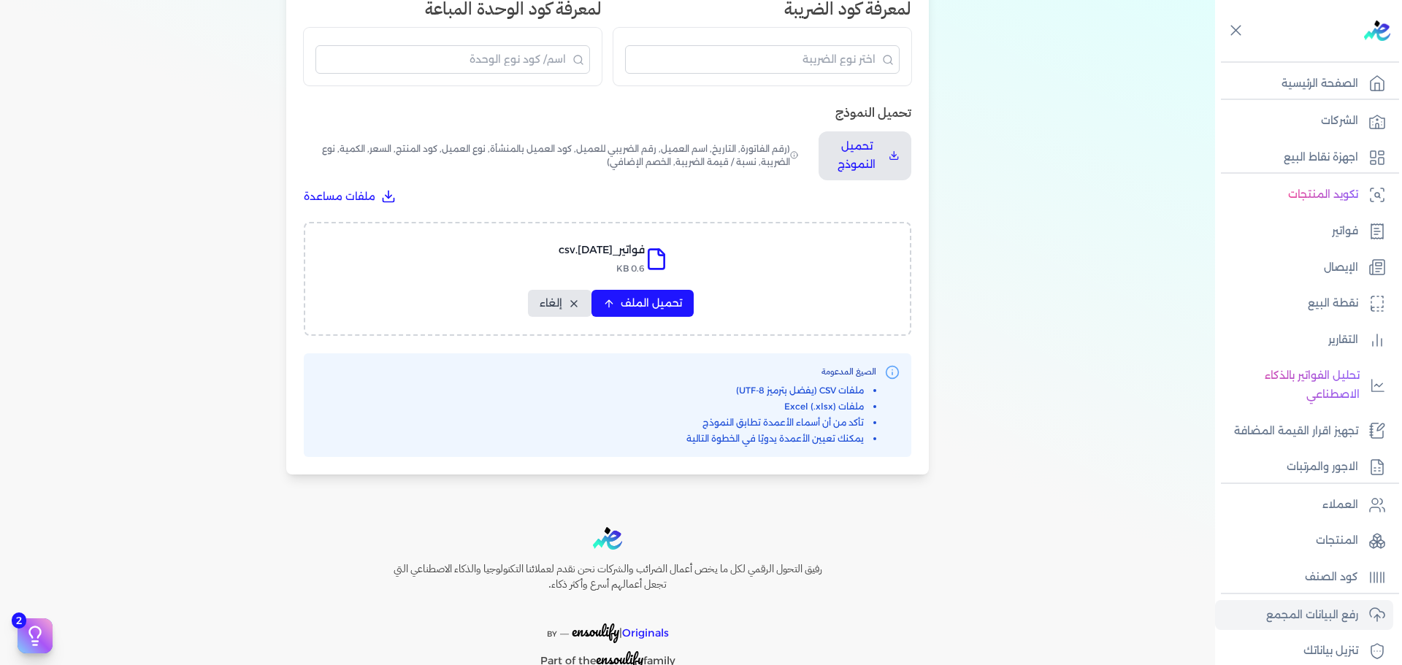
select select "وصف البند"
select select "سيريال المنتج"
select select "نوع الكود"
select select "كود الصنف"
select select "السعر"
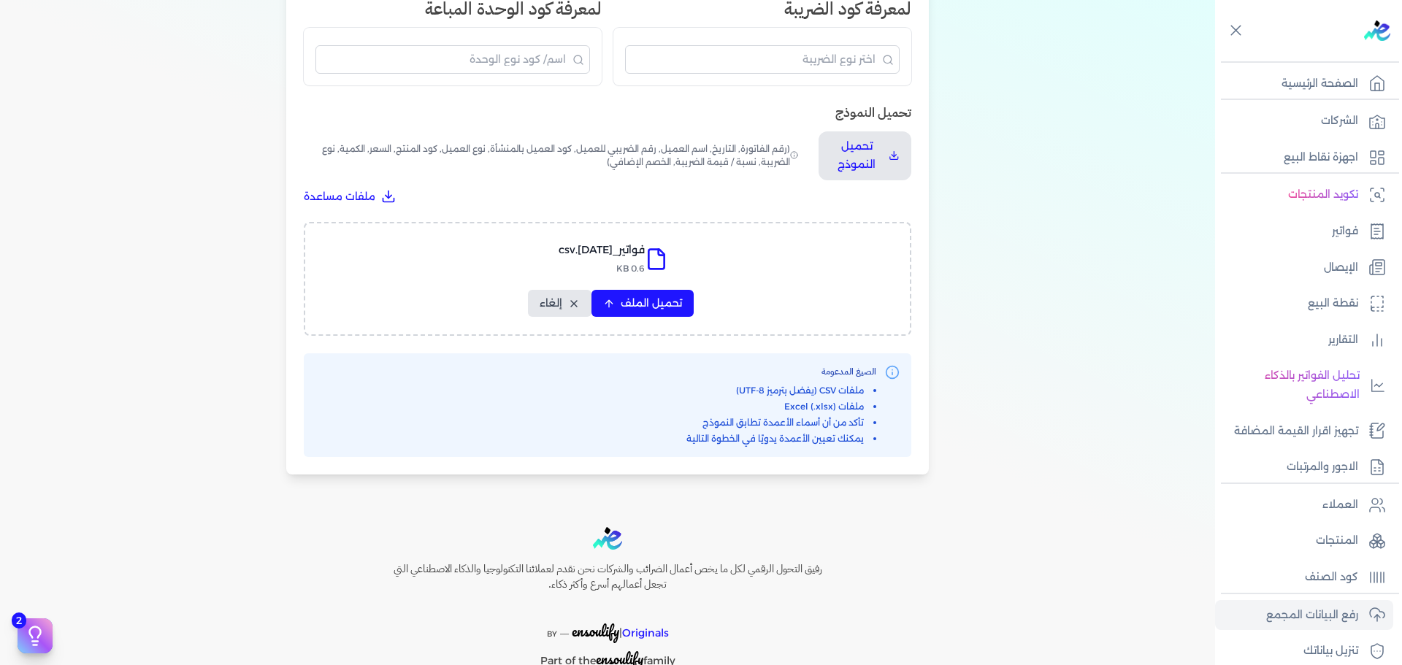
select select "الكمية"
select select "نوع الوحدة"
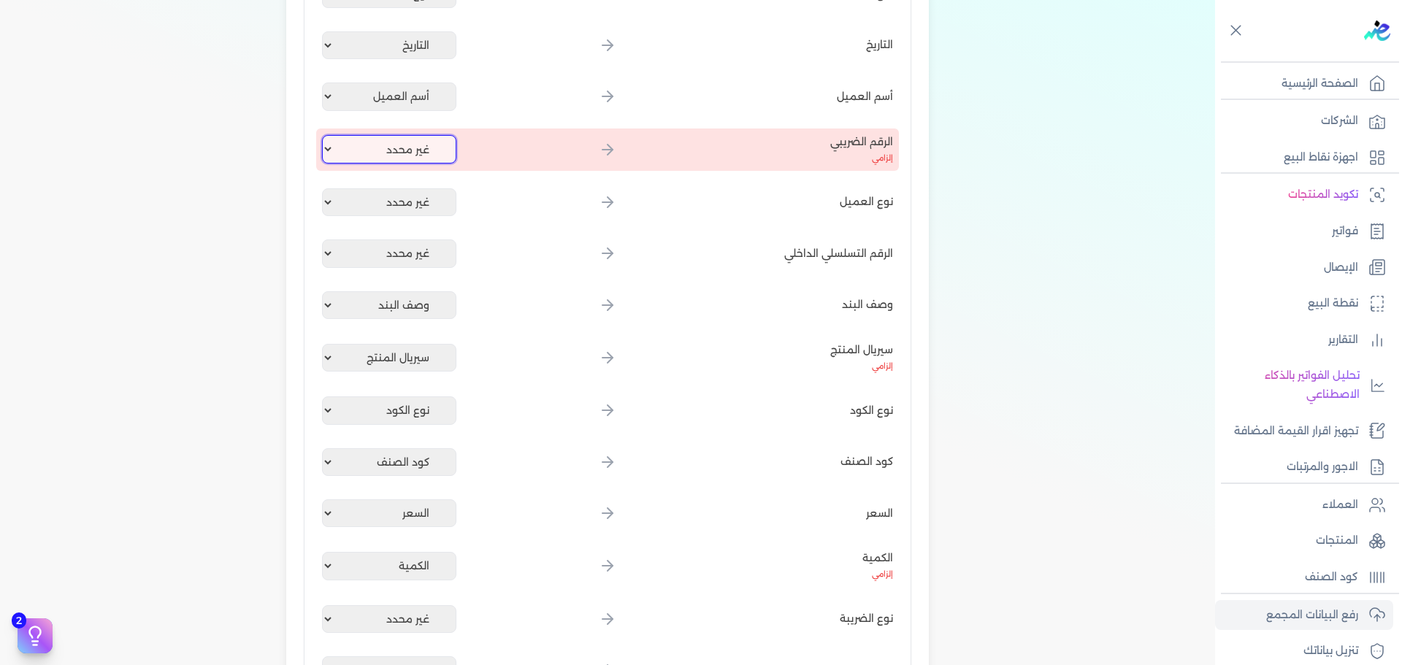
click at [414, 146] on select "غير محدد رقم الفاتورة نوع المستند التاريخ أسم العميل وصف البند سيريال المنتج نو…" at bounding box center [389, 149] width 134 height 28
select select
click at [325, 135] on select "غير محدد رقم الفاتورة نوع المستند التاريخ أسم العميل وصف البند سيريال المنتج نو…" at bounding box center [389, 149] width 134 height 28
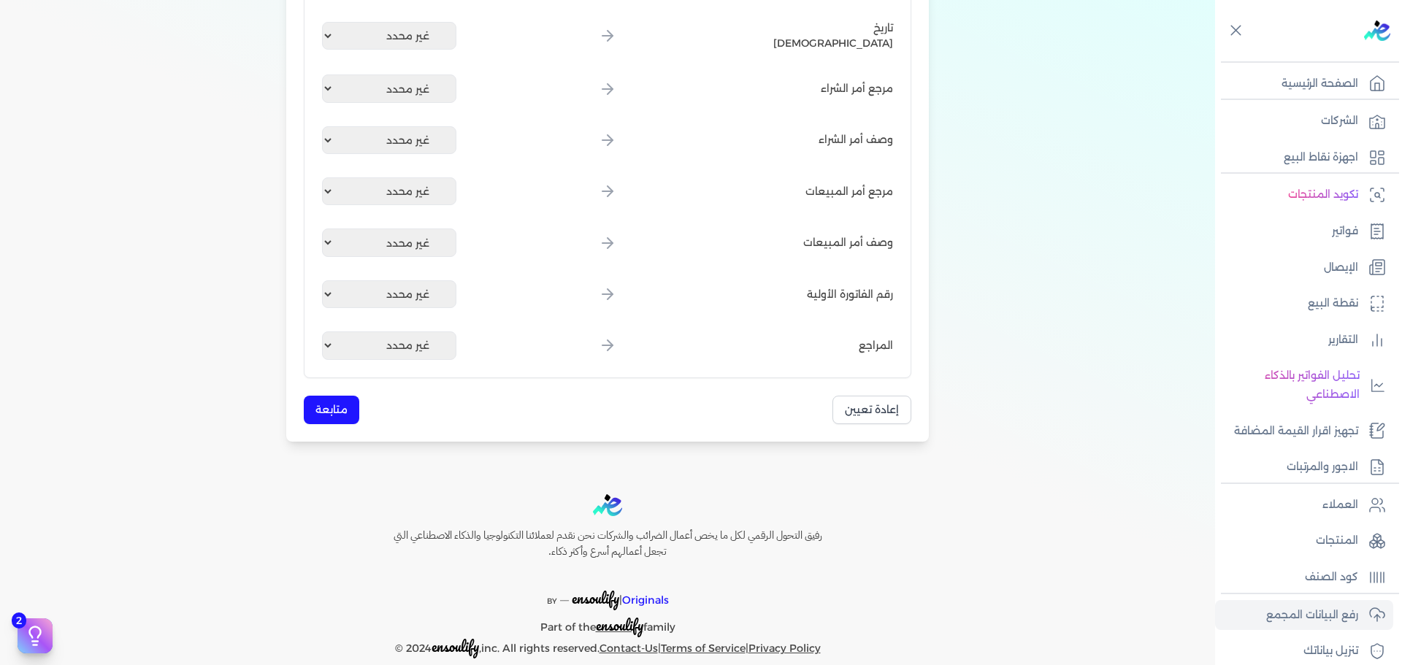
scroll to position [1988, 0]
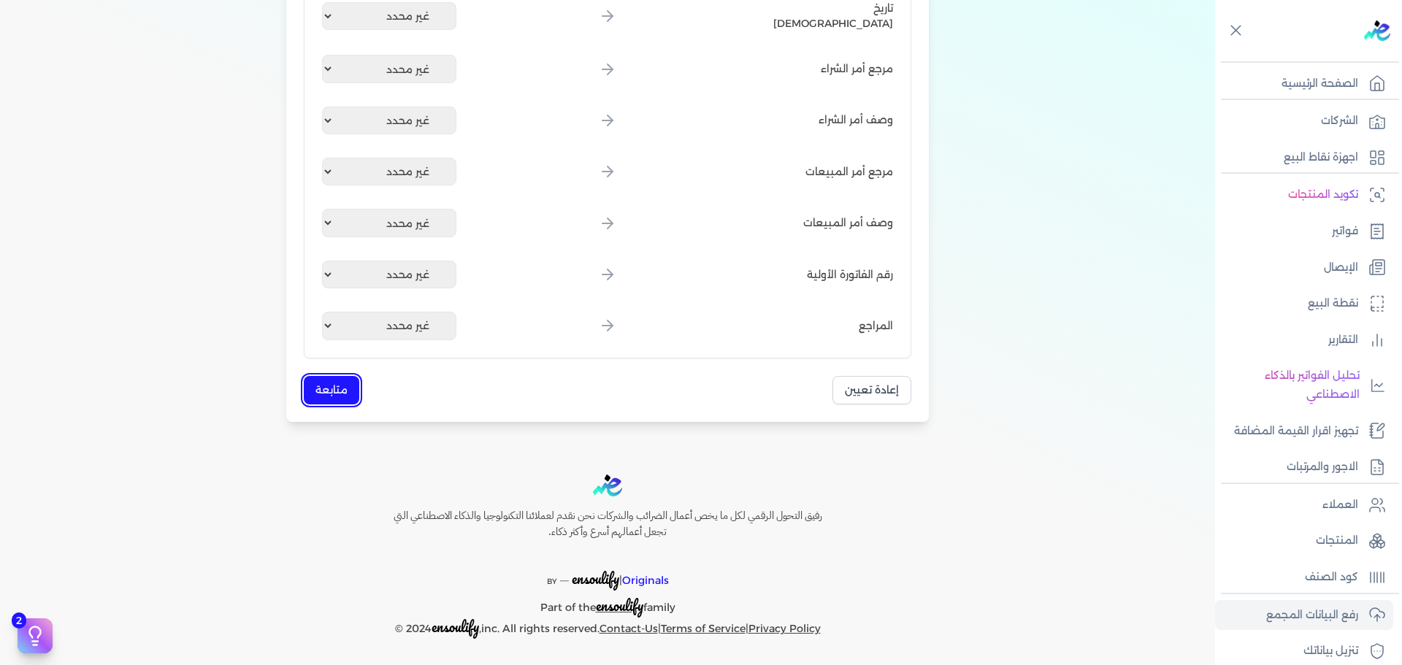
click at [320, 388] on button "متابعة" at bounding box center [331, 390] width 55 height 28
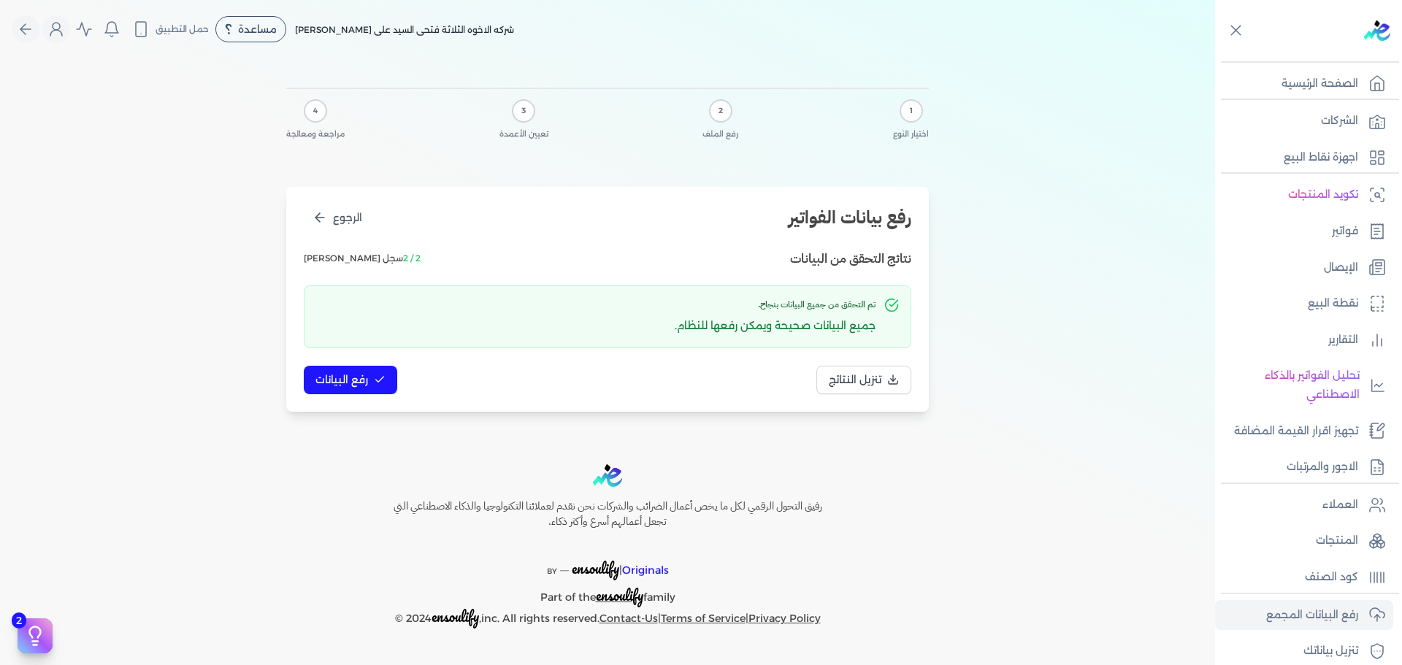
scroll to position [0, 0]
